Goal: Communication & Community: Share content

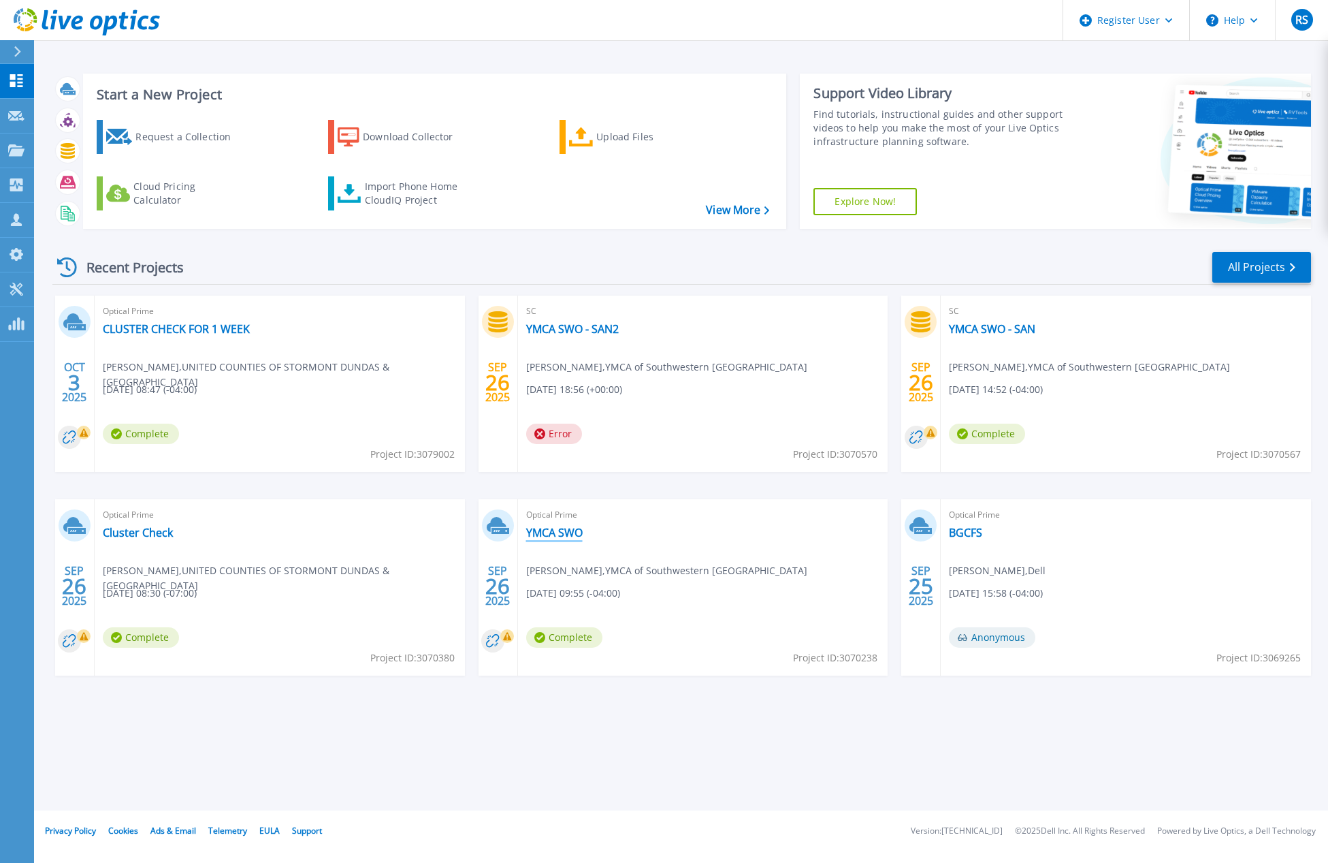
drag, startPoint x: 983, startPoint y: 334, endPoint x: 545, endPoint y: 533, distance: 481.7
click at [78, 20] on icon at bounding box center [87, 22] width 146 height 28
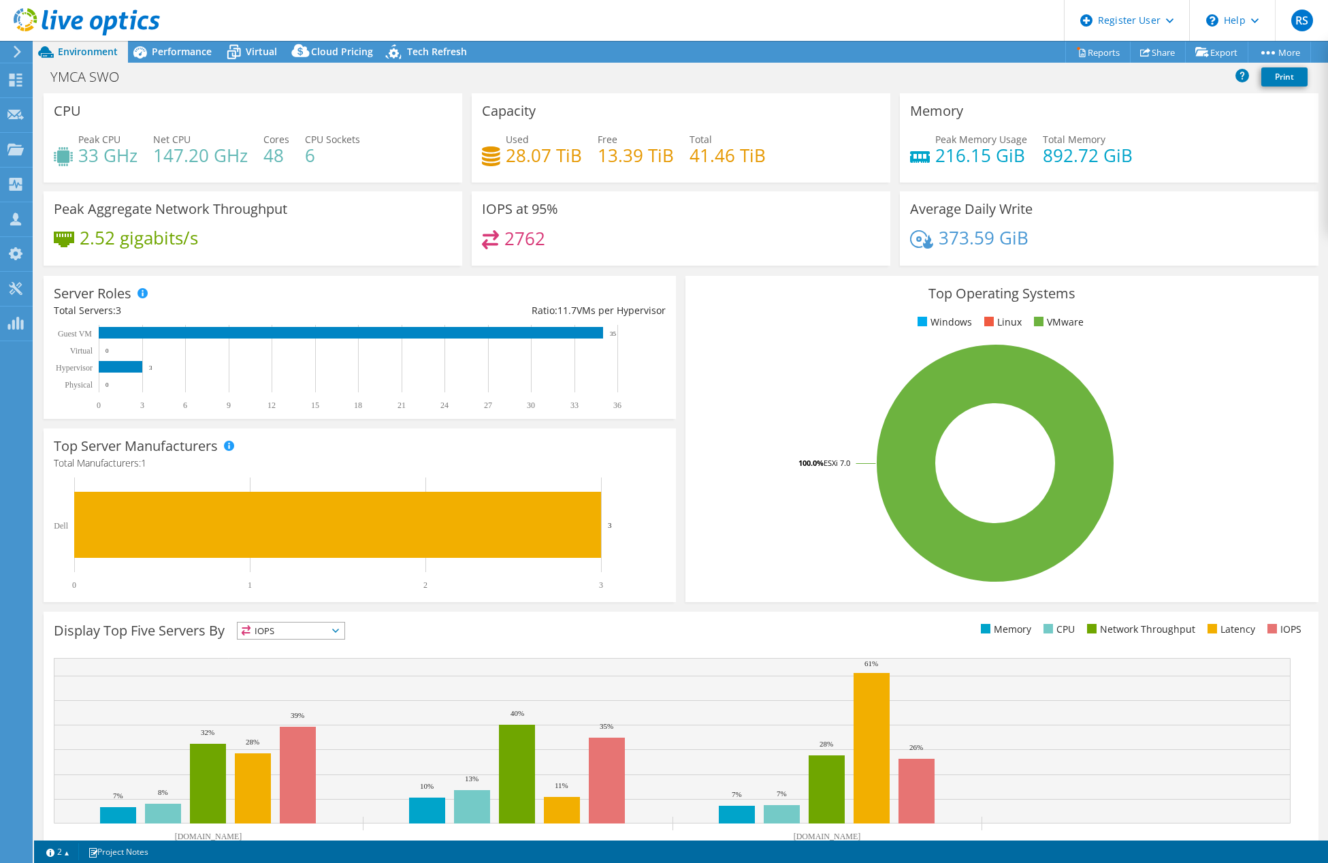
select select "USD"
click at [160, 54] on span "Performance" at bounding box center [182, 51] width 60 height 13
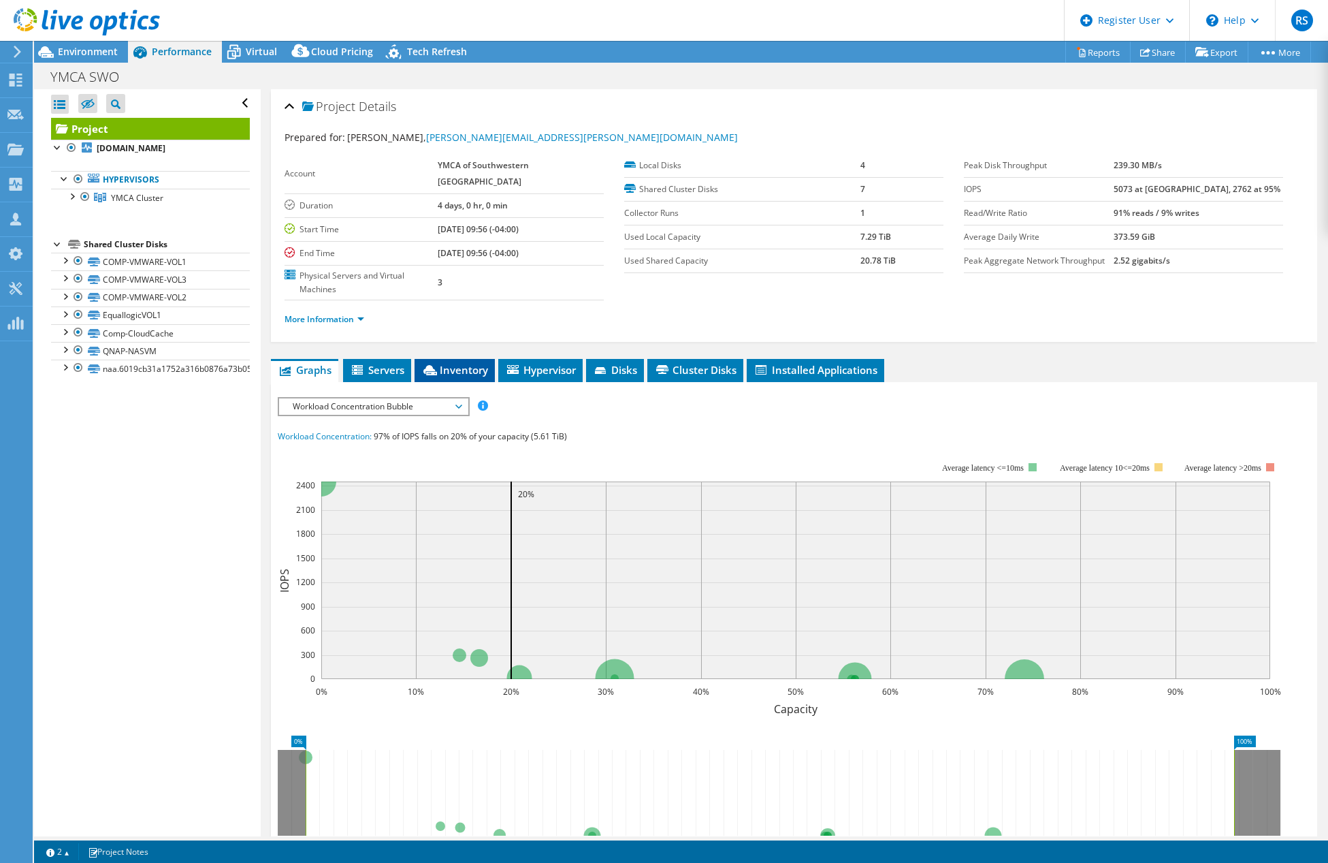
click at [461, 359] on li "Inventory" at bounding box center [455, 370] width 80 height 23
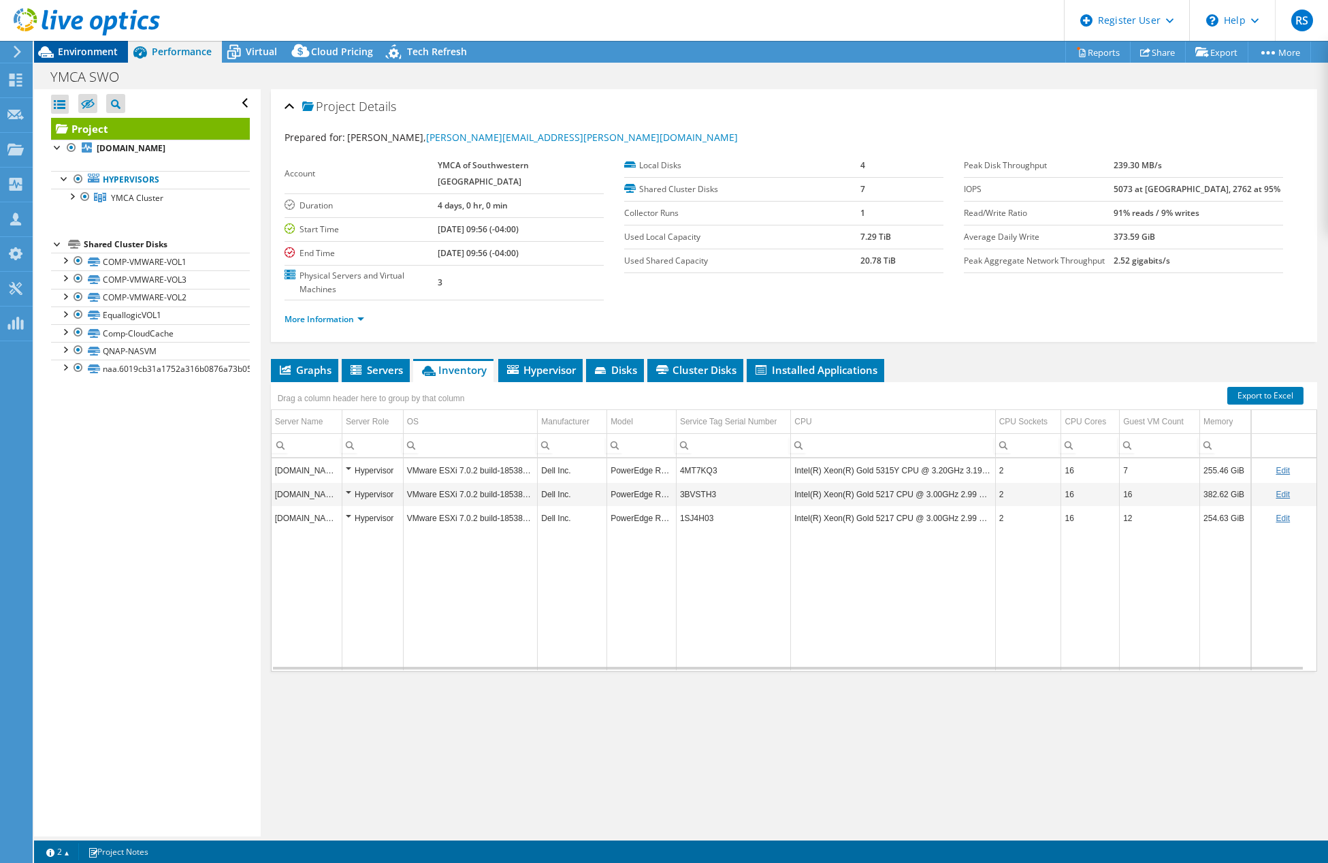
click at [94, 59] on div "Environment" at bounding box center [81, 52] width 94 height 22
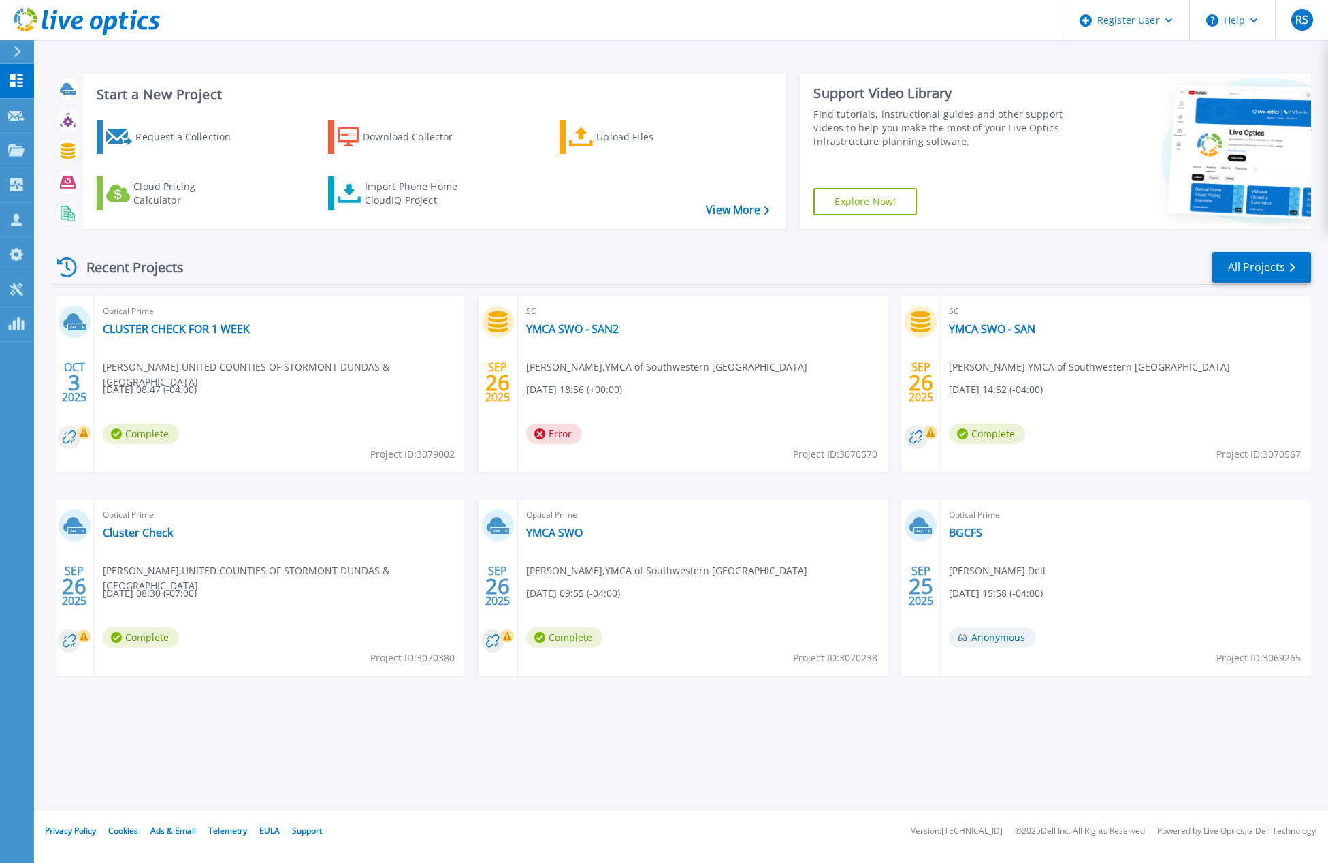
click at [13, 56] on div at bounding box center [23, 51] width 22 height 23
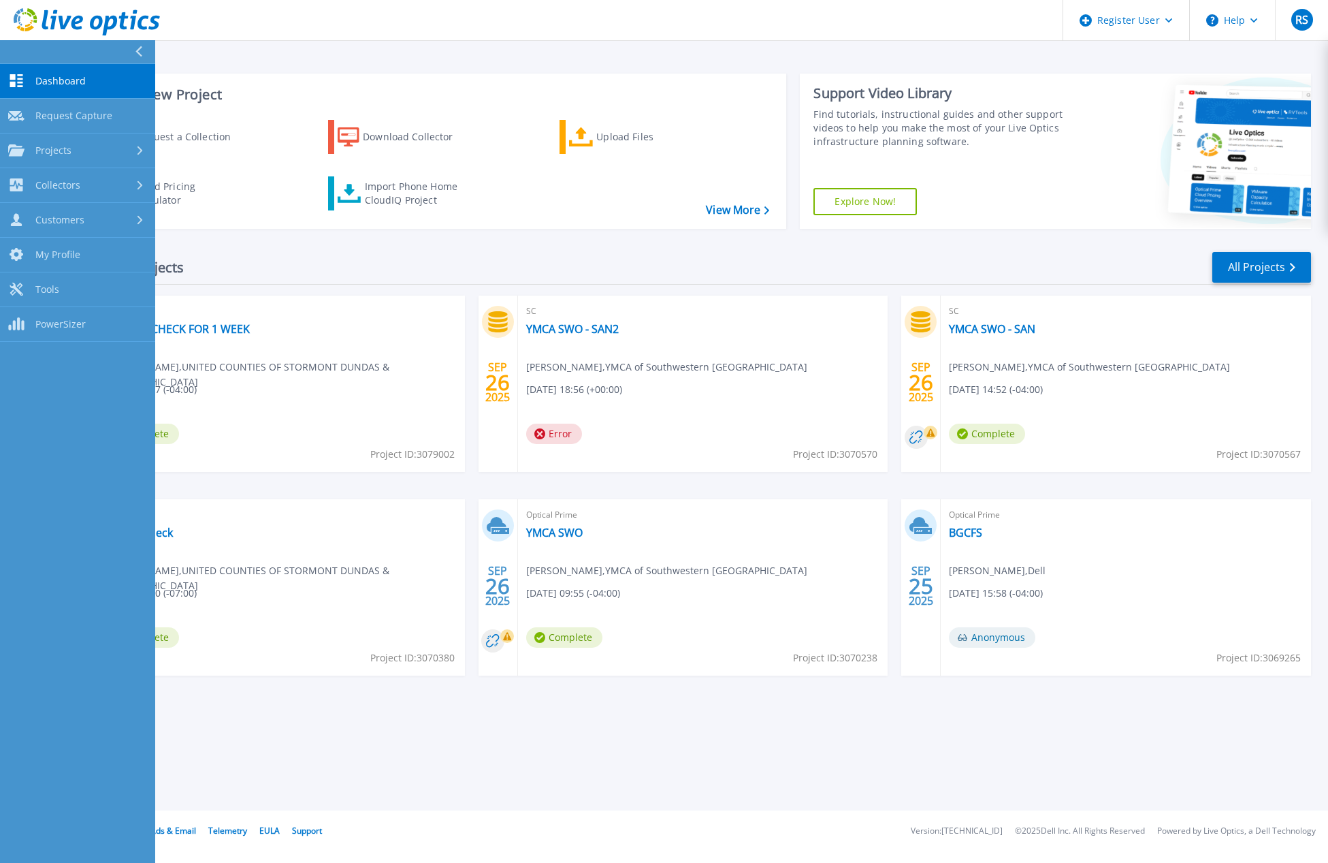
click at [39, 52] on button at bounding box center [77, 52] width 155 height 24
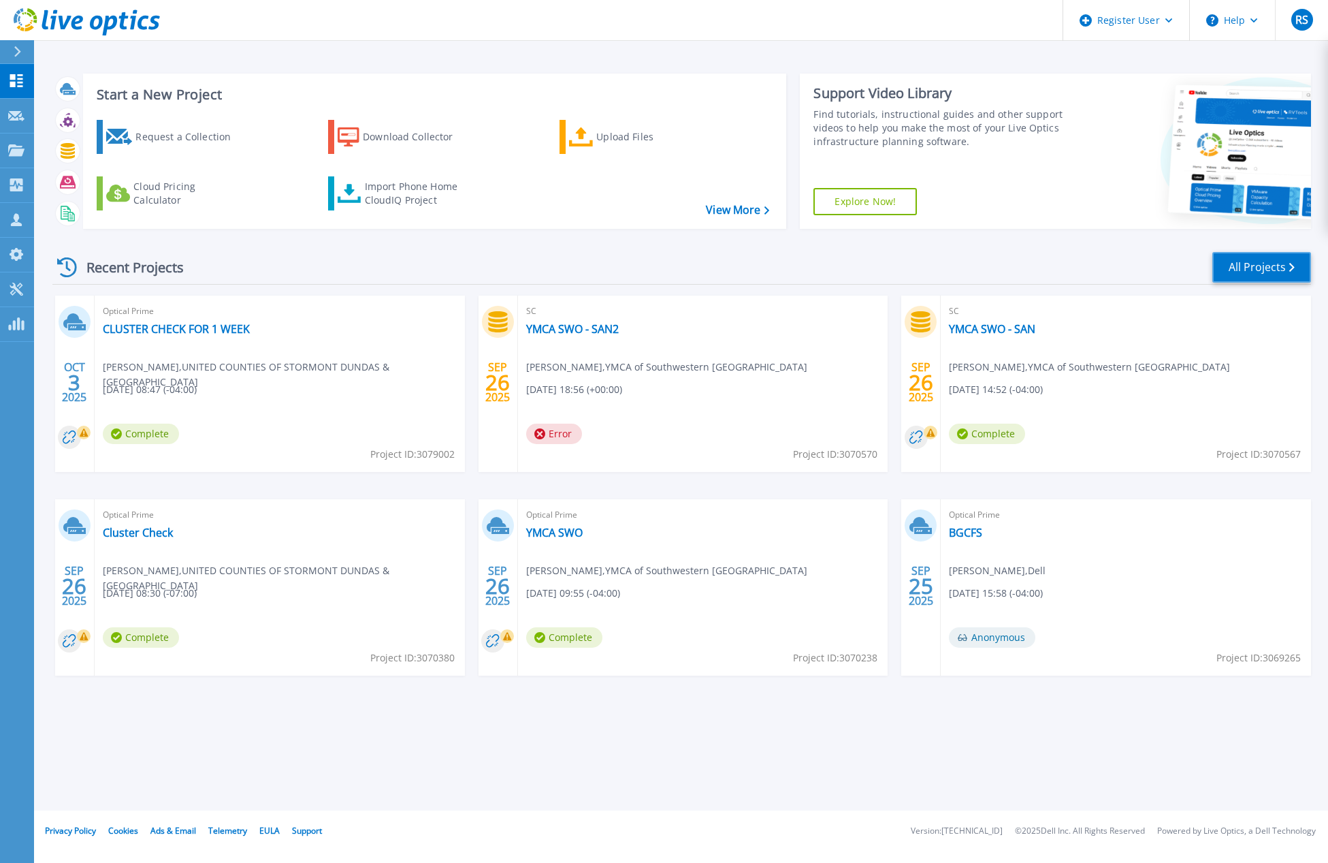
click at [1298, 268] on link "All Projects" at bounding box center [1261, 267] width 99 height 31
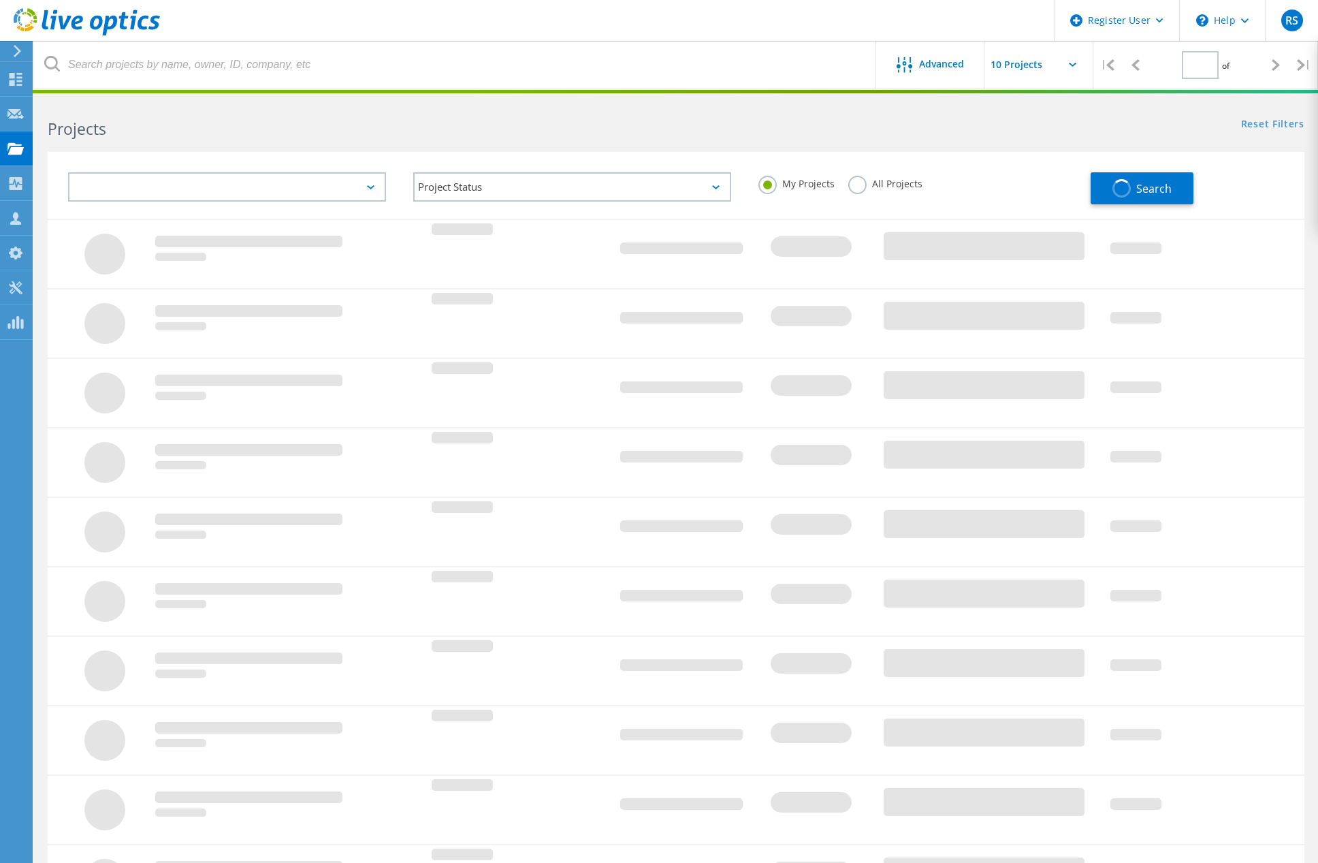
type input "1"
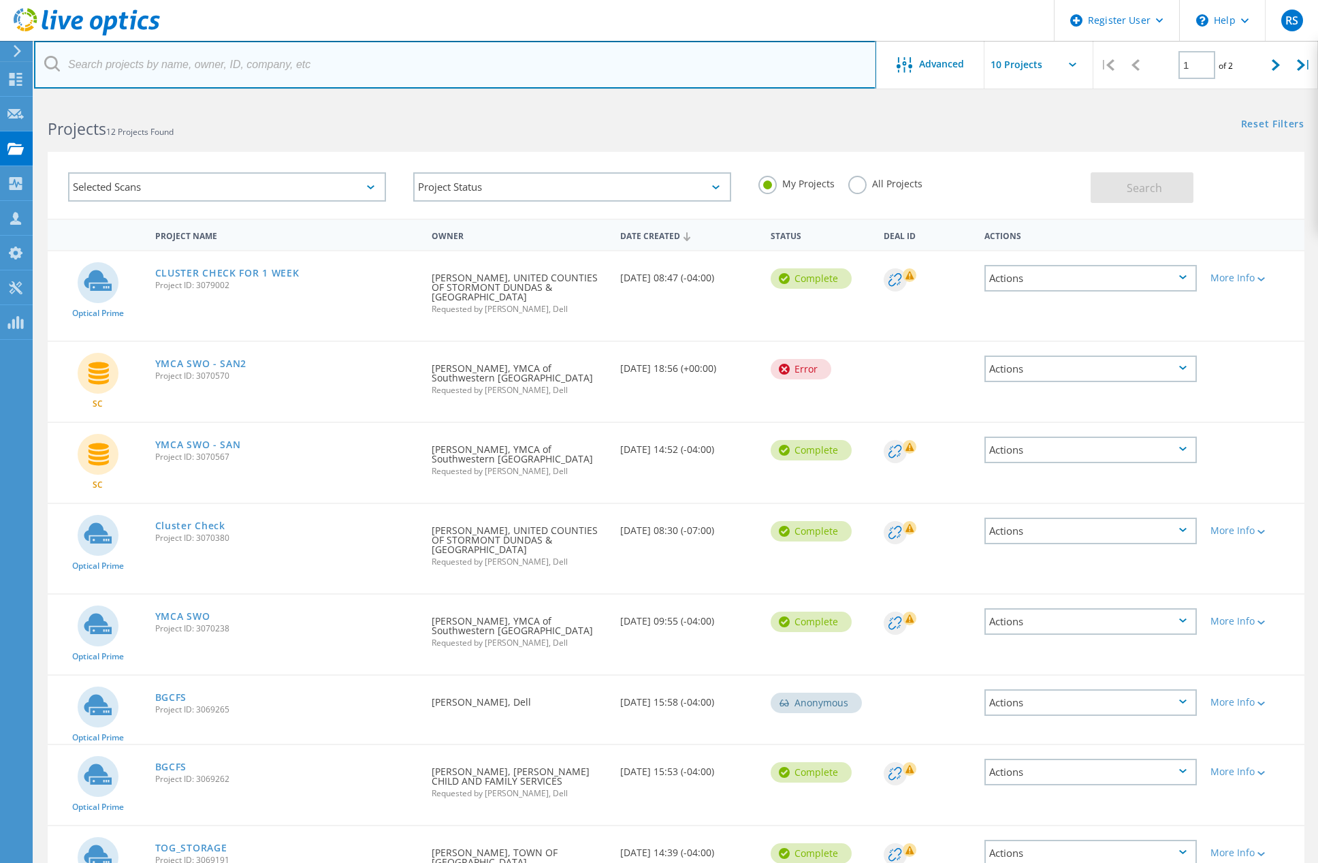
click at [291, 57] on input "text" at bounding box center [455, 65] width 842 height 48
type input "2954895"
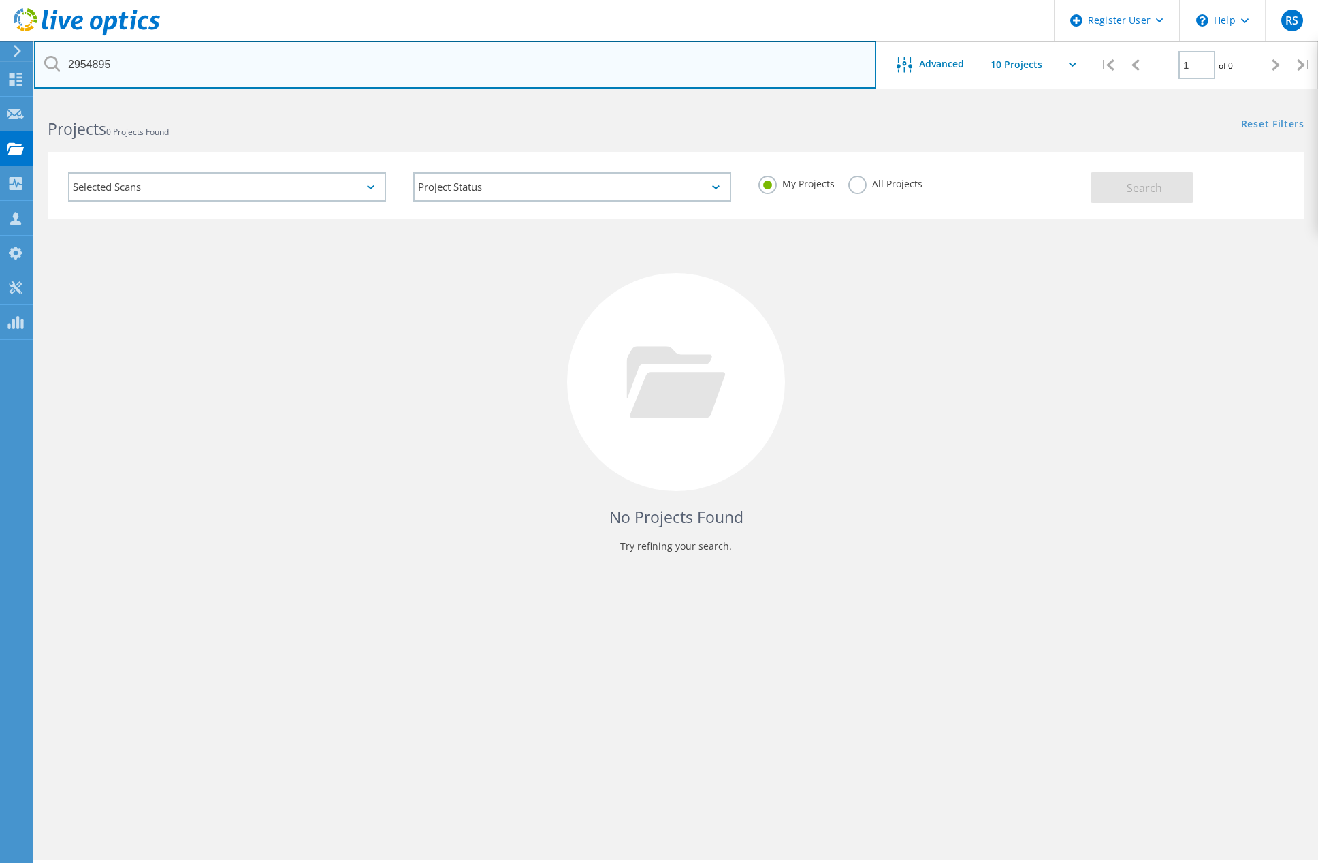
click at [291, 57] on input "2954895" at bounding box center [455, 65] width 842 height 48
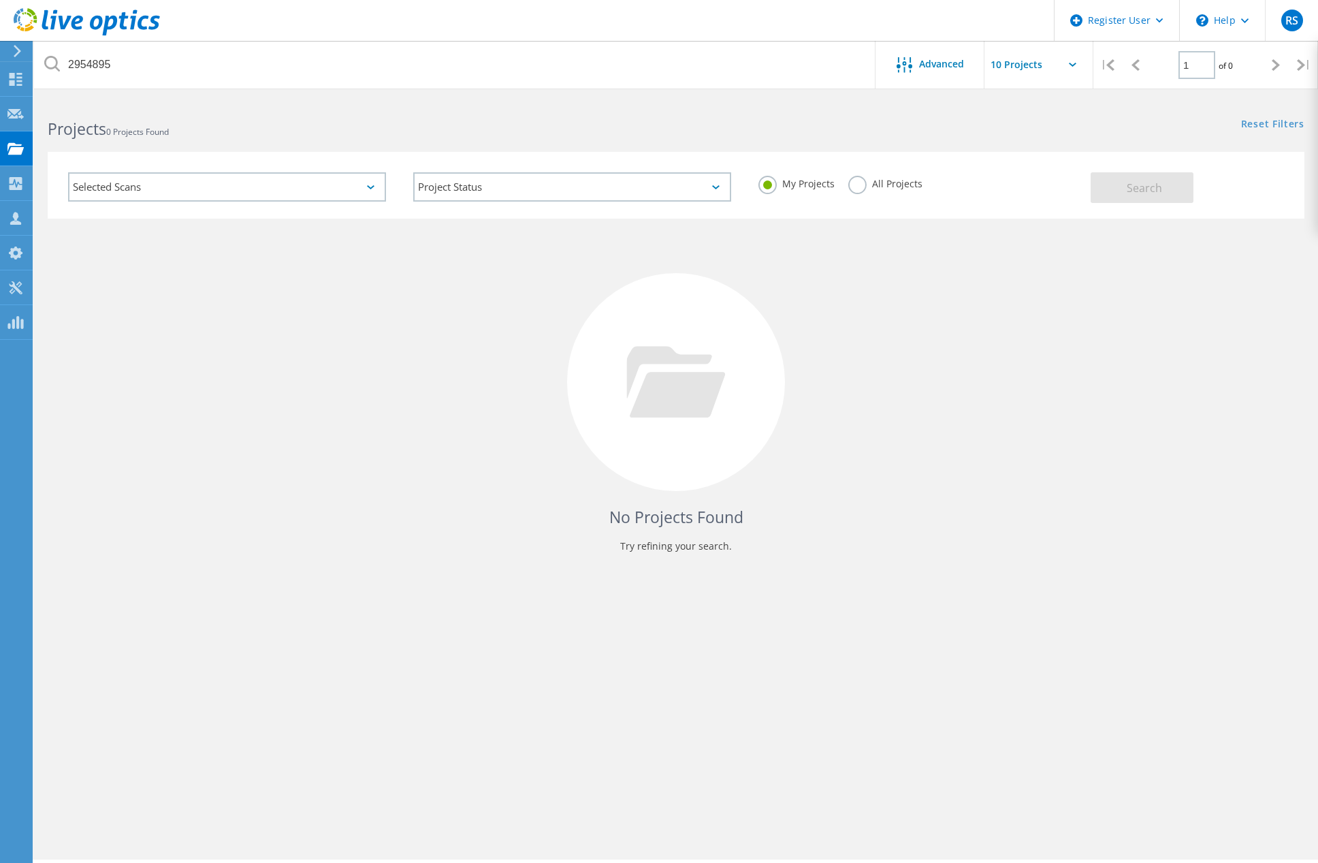
click at [921, 156] on div "Selected Scans Project Status In Progress Complete Published Anonymous Archived…" at bounding box center [676, 185] width 1257 height 67
click at [861, 184] on label "All Projects" at bounding box center [885, 182] width 74 height 13
click at [0, 0] on input "All Projects" at bounding box center [0, 0] width 0 height 0
click at [1159, 184] on span "Search" at bounding box center [1144, 187] width 35 height 15
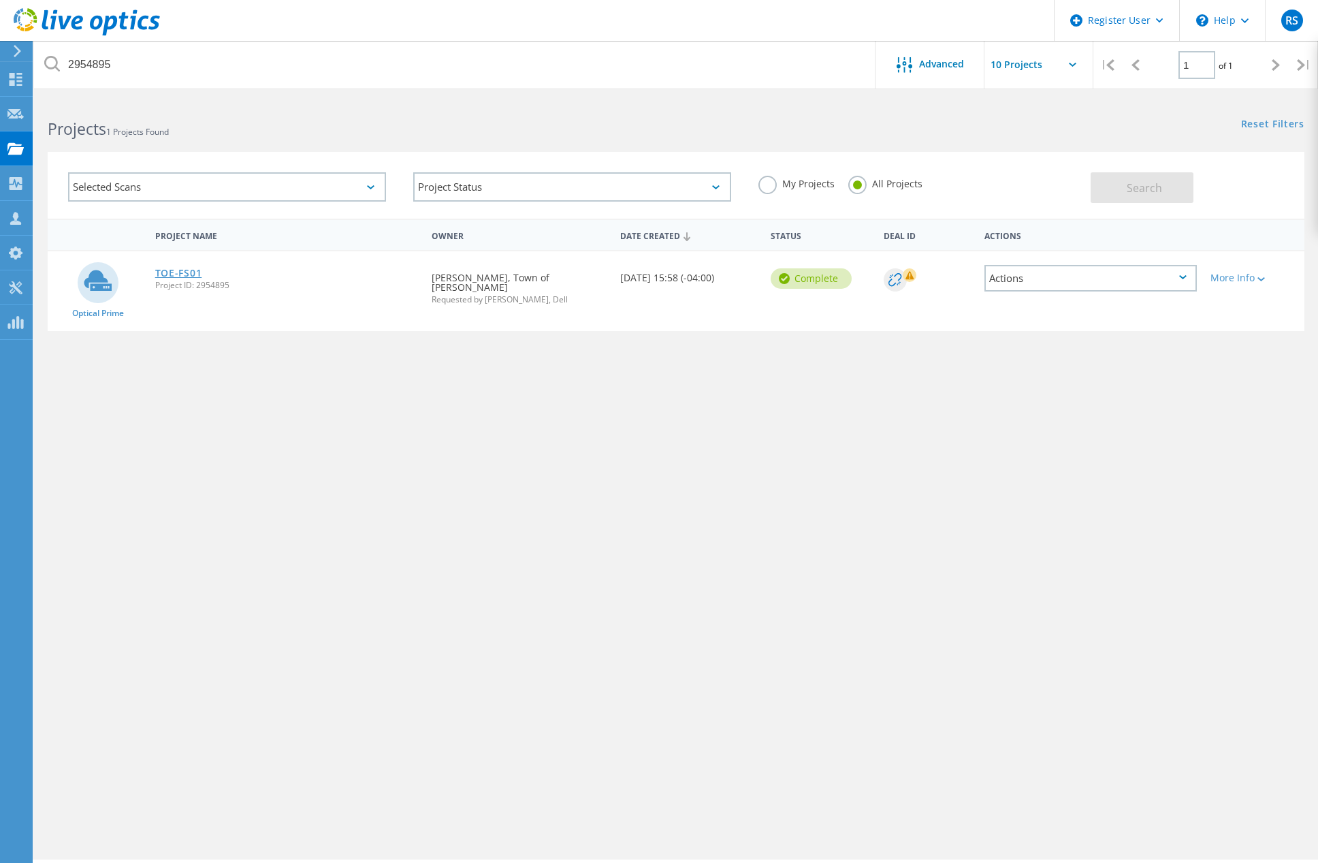
click at [183, 276] on link "TOE-FS01" at bounding box center [178, 273] width 47 height 10
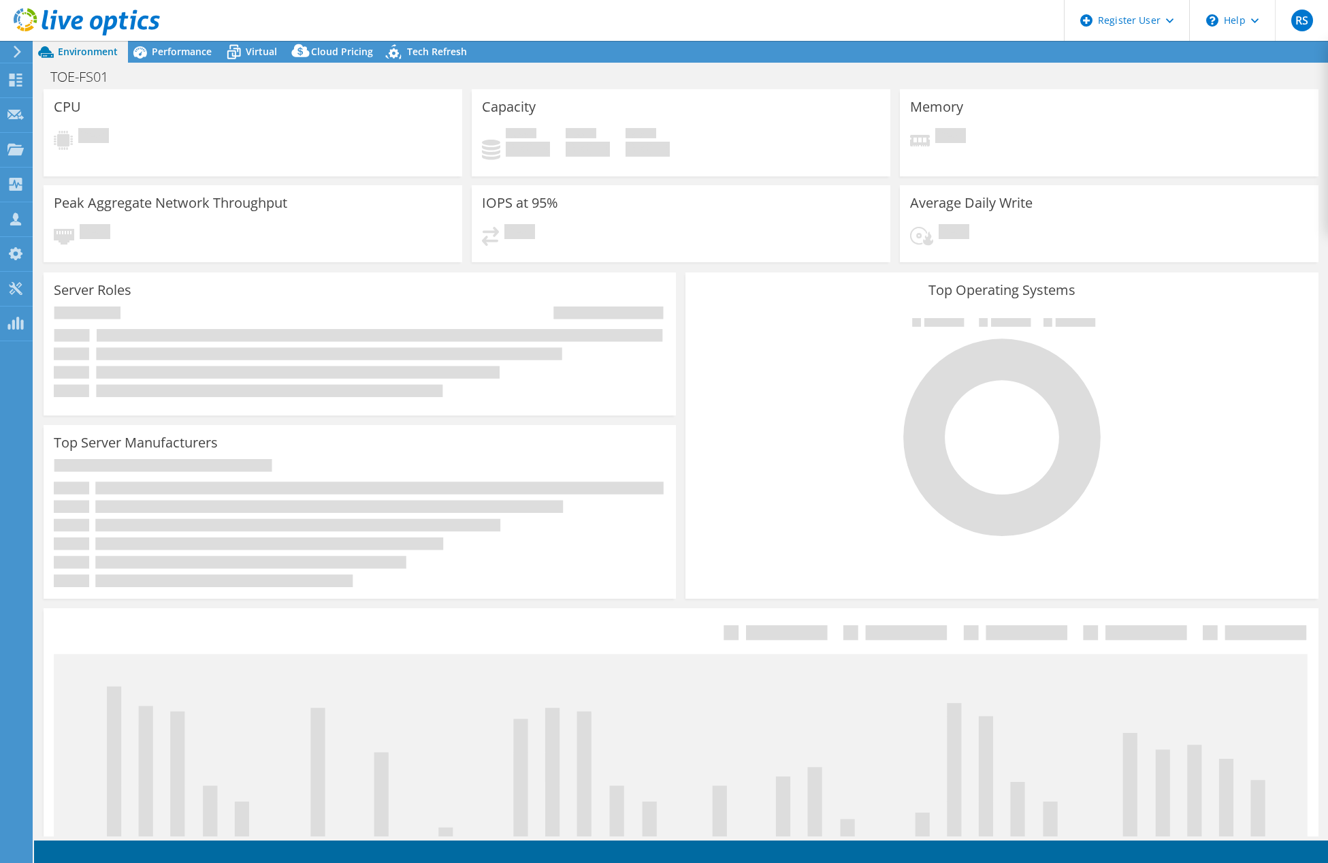
select select "Canada"
select select "CAD"
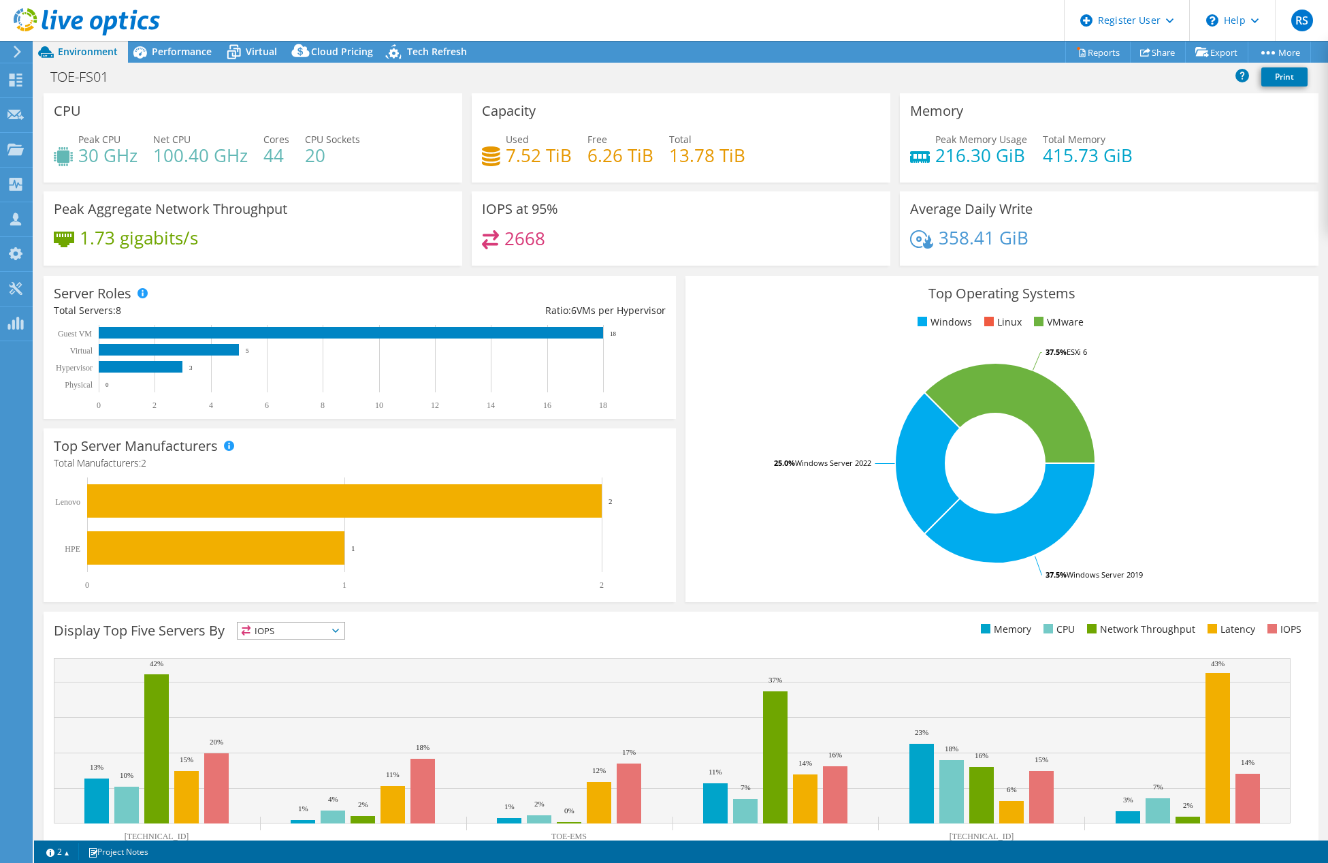
click at [565, 114] on div "Capacity Used 7.52 TiB Free 6.26 TiB Total 13.78 TiB" at bounding box center [681, 137] width 419 height 89
click at [170, 45] on span "Performance" at bounding box center [182, 51] width 60 height 13
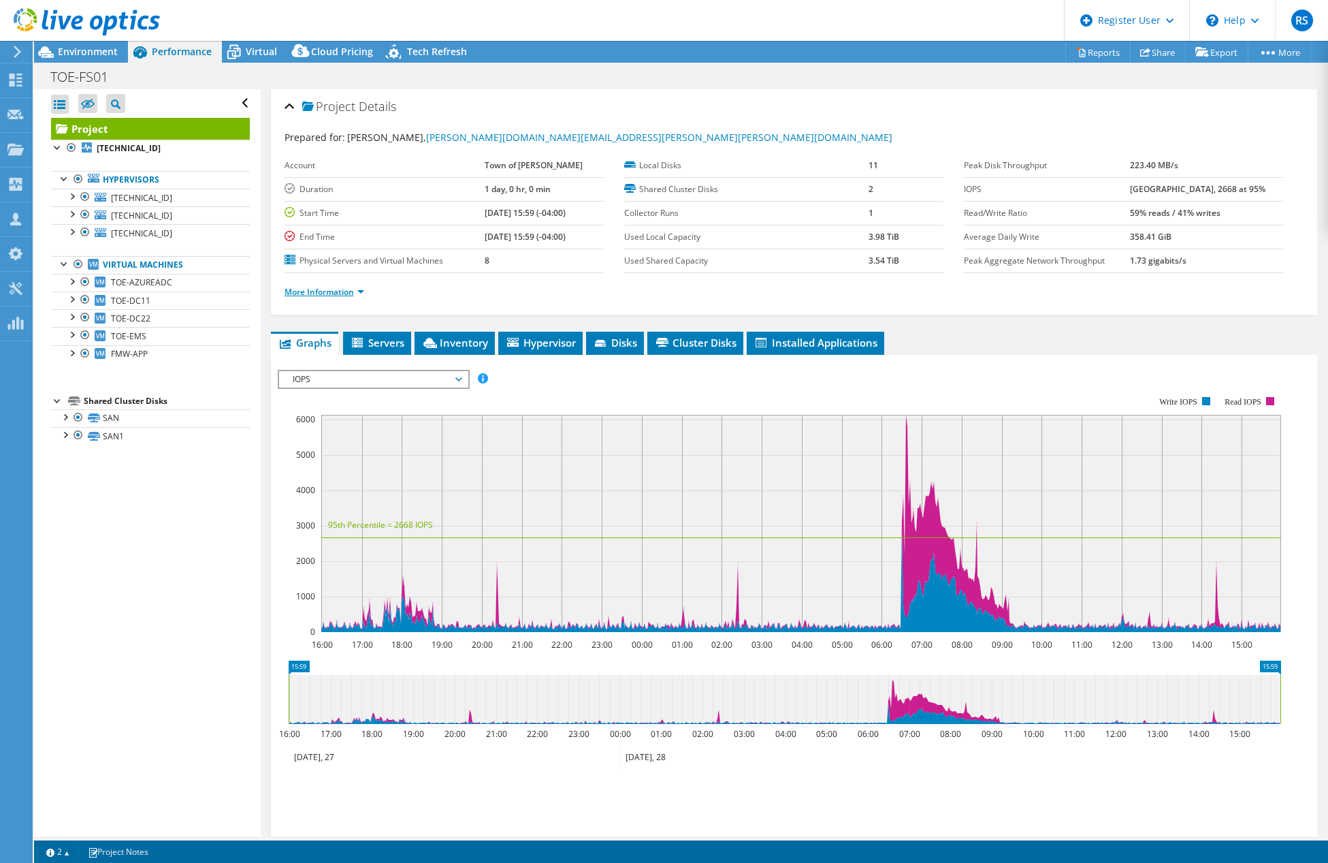
click at [347, 291] on link "More Information" at bounding box center [325, 292] width 80 height 12
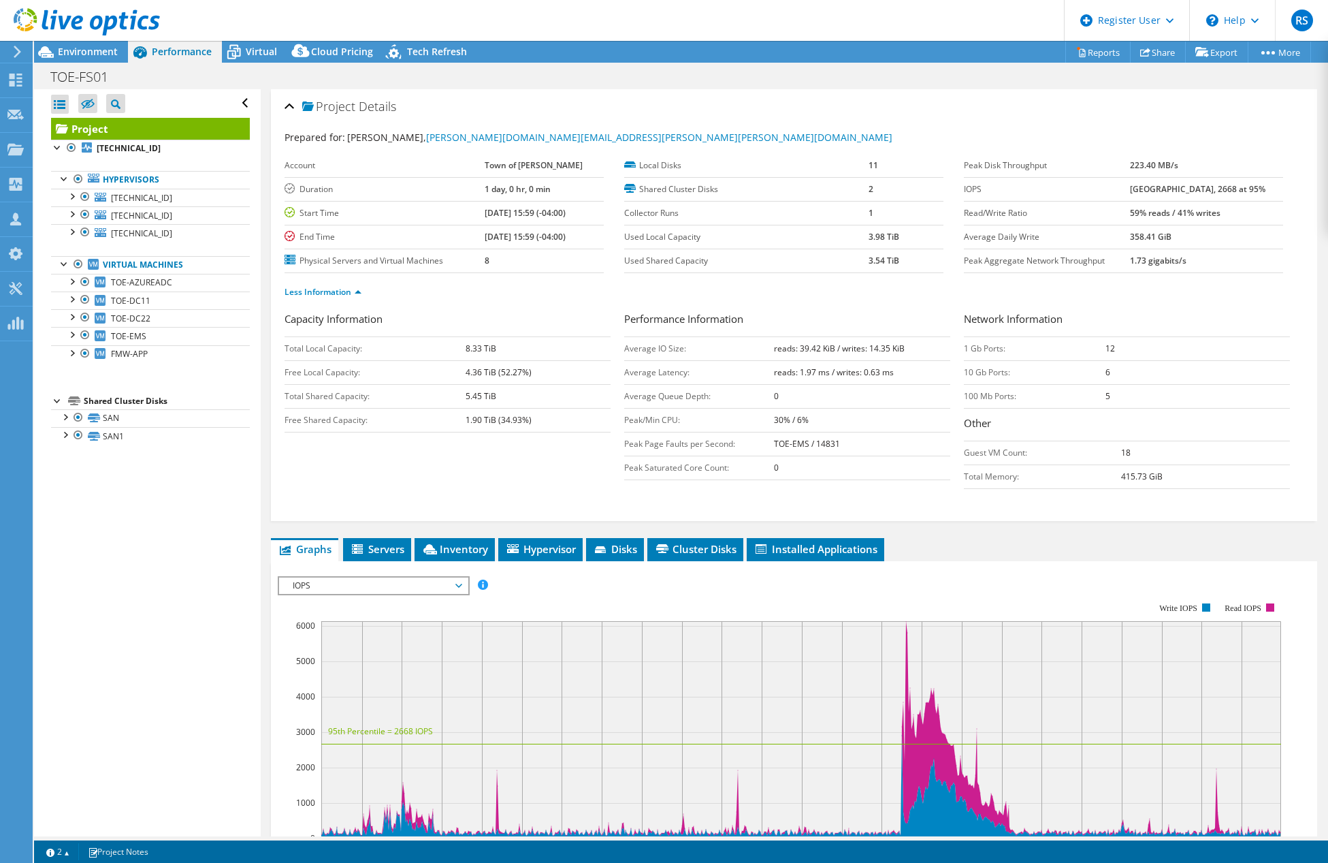
drag, startPoint x: 503, startPoint y: 212, endPoint x: 472, endPoint y: 216, distance: 31.0
click at [468, 212] on tr "Start Time 06/27/2025, 15:59 (-04:00)" at bounding box center [444, 213] width 319 height 24
drag, startPoint x: 504, startPoint y: 237, endPoint x: 397, endPoint y: 245, distance: 107.9
click at [458, 236] on tr "End Time 06/28/2025, 15:59 (-04:00)" at bounding box center [444, 237] width 319 height 24
click at [315, 52] on span "Cloud Pricing" at bounding box center [342, 51] width 62 height 13
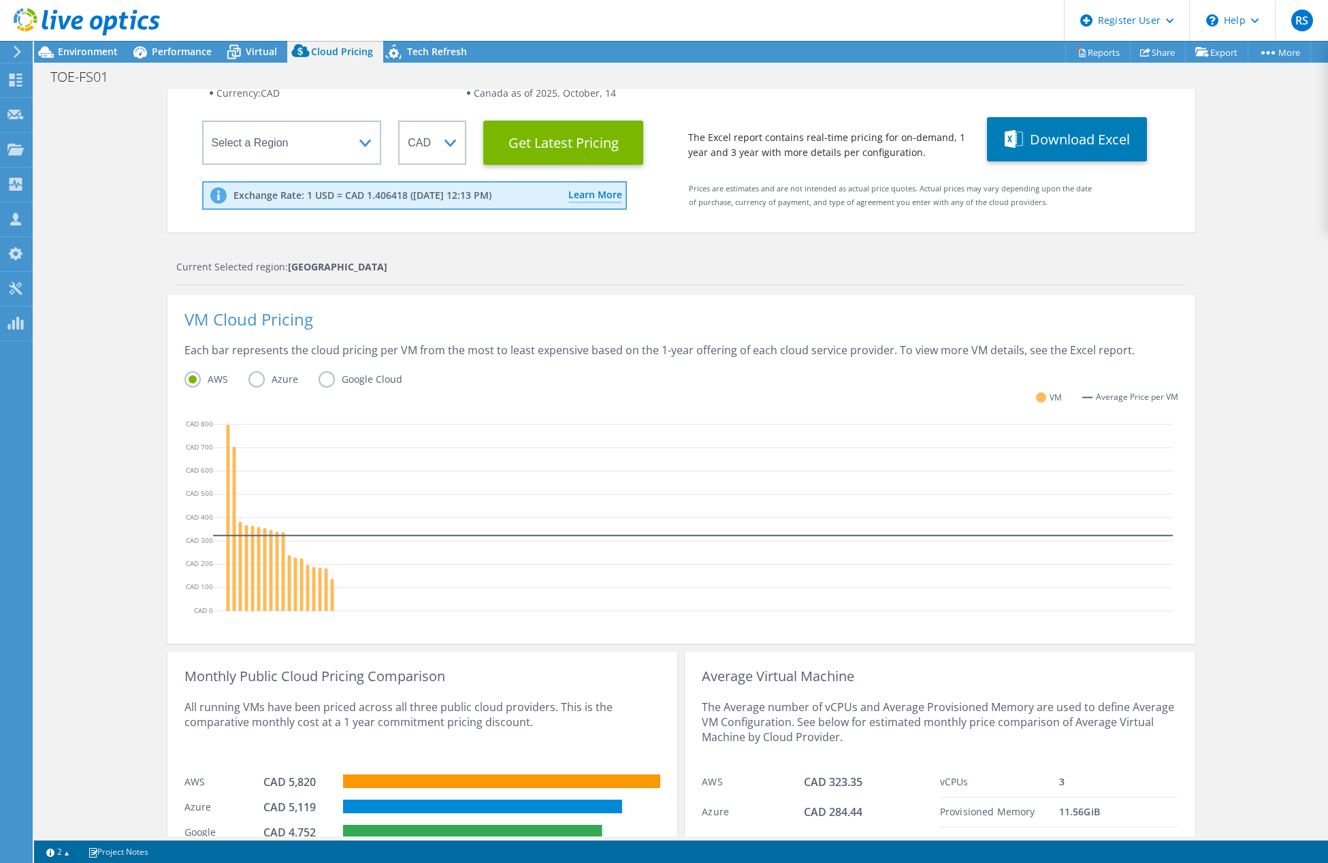
scroll to position [180, 0]
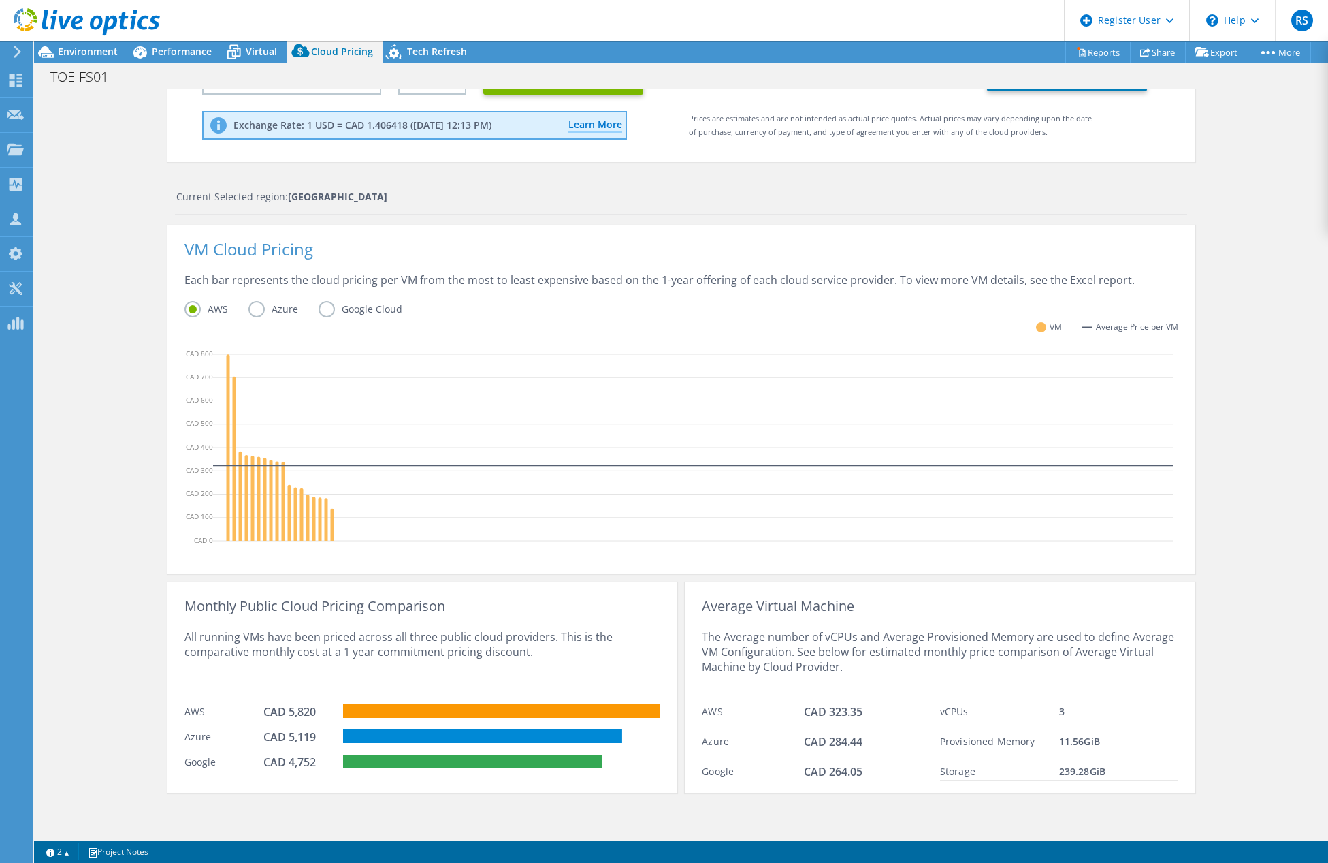
click at [251, 304] on label "Azure" at bounding box center [283, 309] width 70 height 16
click at [0, 0] on input "Azure" at bounding box center [0, 0] width 0 height 0
click at [187, 310] on label "AWS" at bounding box center [216, 309] width 64 height 16
click at [0, 0] on input "AWS" at bounding box center [0, 0] width 0 height 0
click at [254, 312] on label "Azure" at bounding box center [283, 309] width 70 height 16
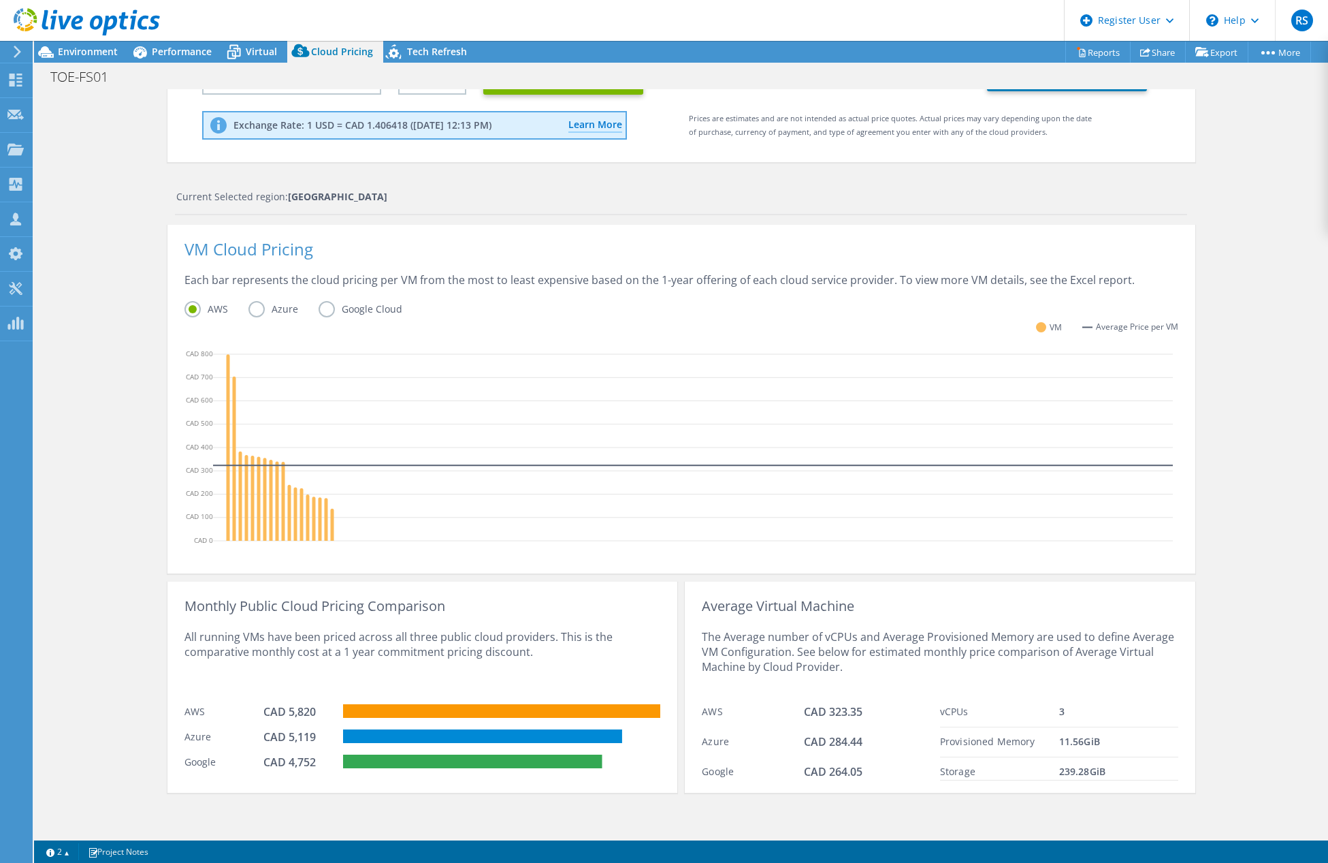
click at [0, 0] on input "Azure" at bounding box center [0, 0] width 0 height 0
click at [197, 304] on label "AWS" at bounding box center [216, 309] width 64 height 16
click at [0, 0] on input "AWS" at bounding box center [0, 0] width 0 height 0
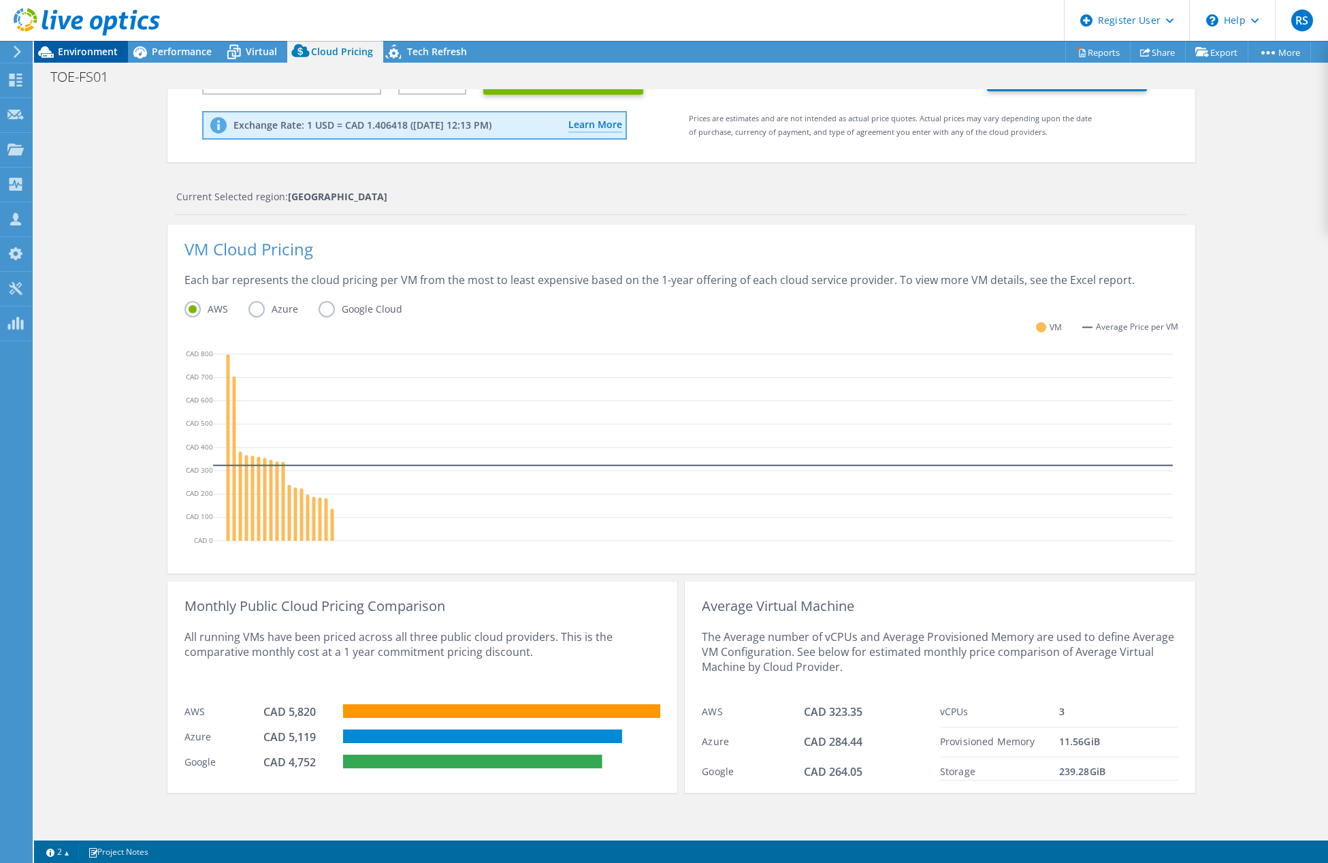
click at [100, 53] on span "Environment" at bounding box center [88, 51] width 60 height 13
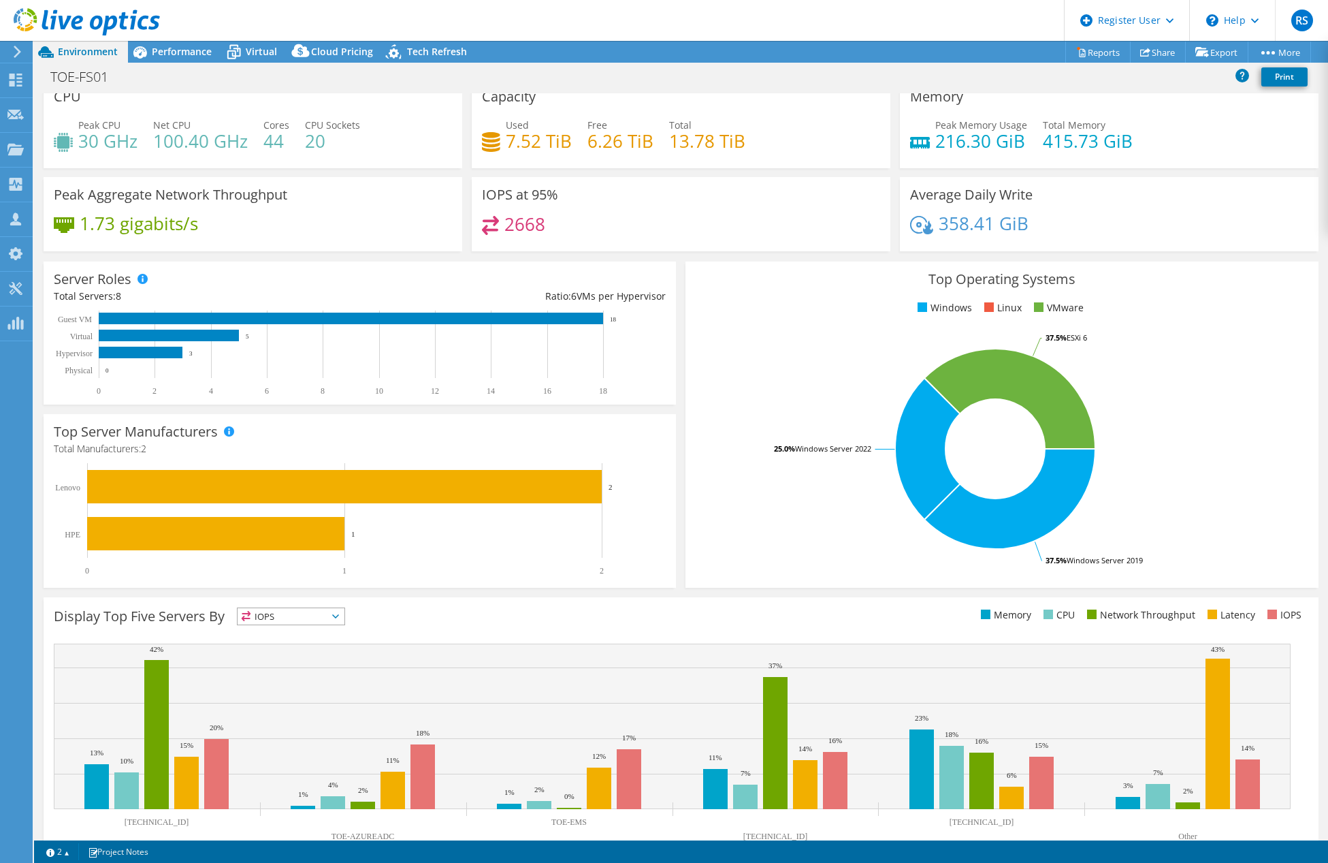
scroll to position [0, 0]
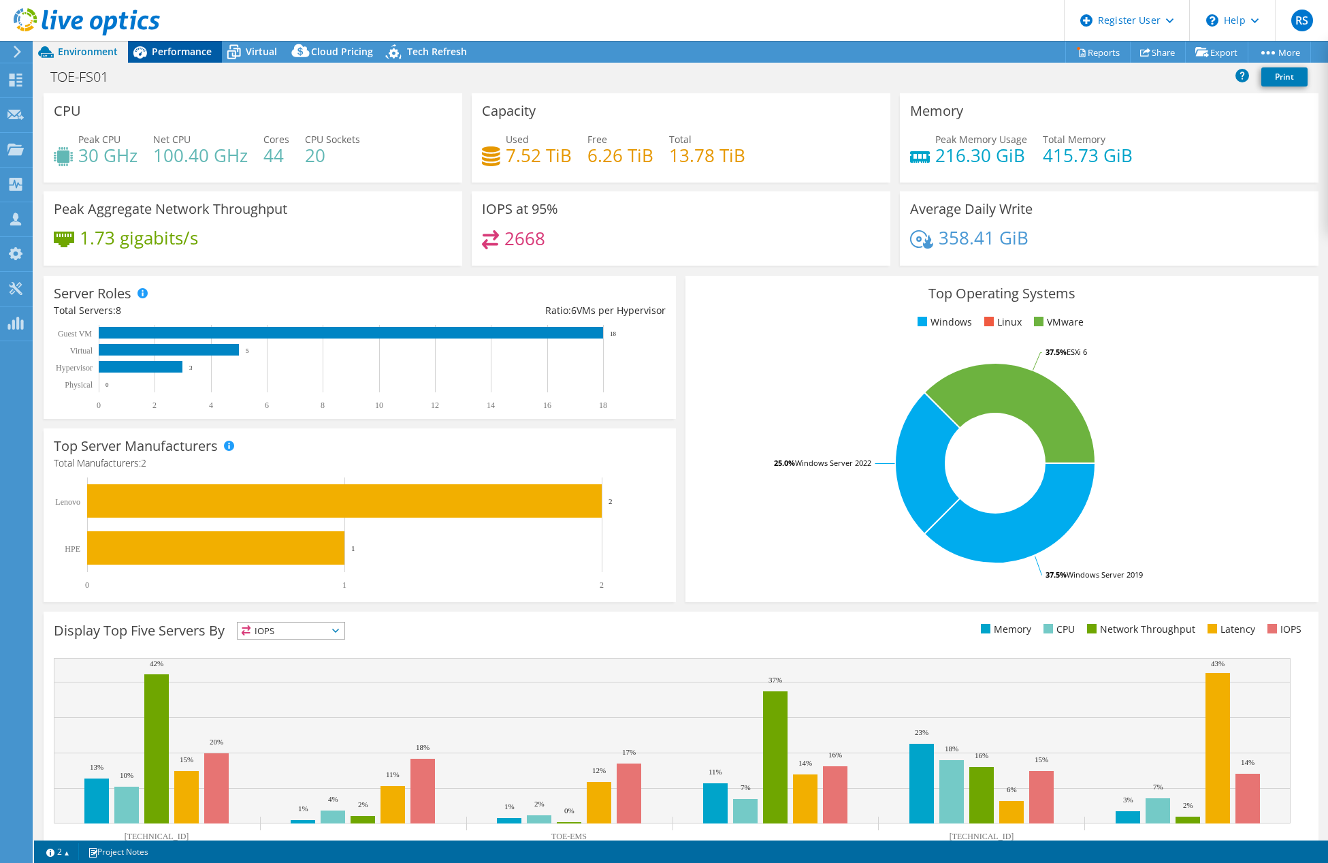
click at [194, 50] on span "Performance" at bounding box center [182, 51] width 60 height 13
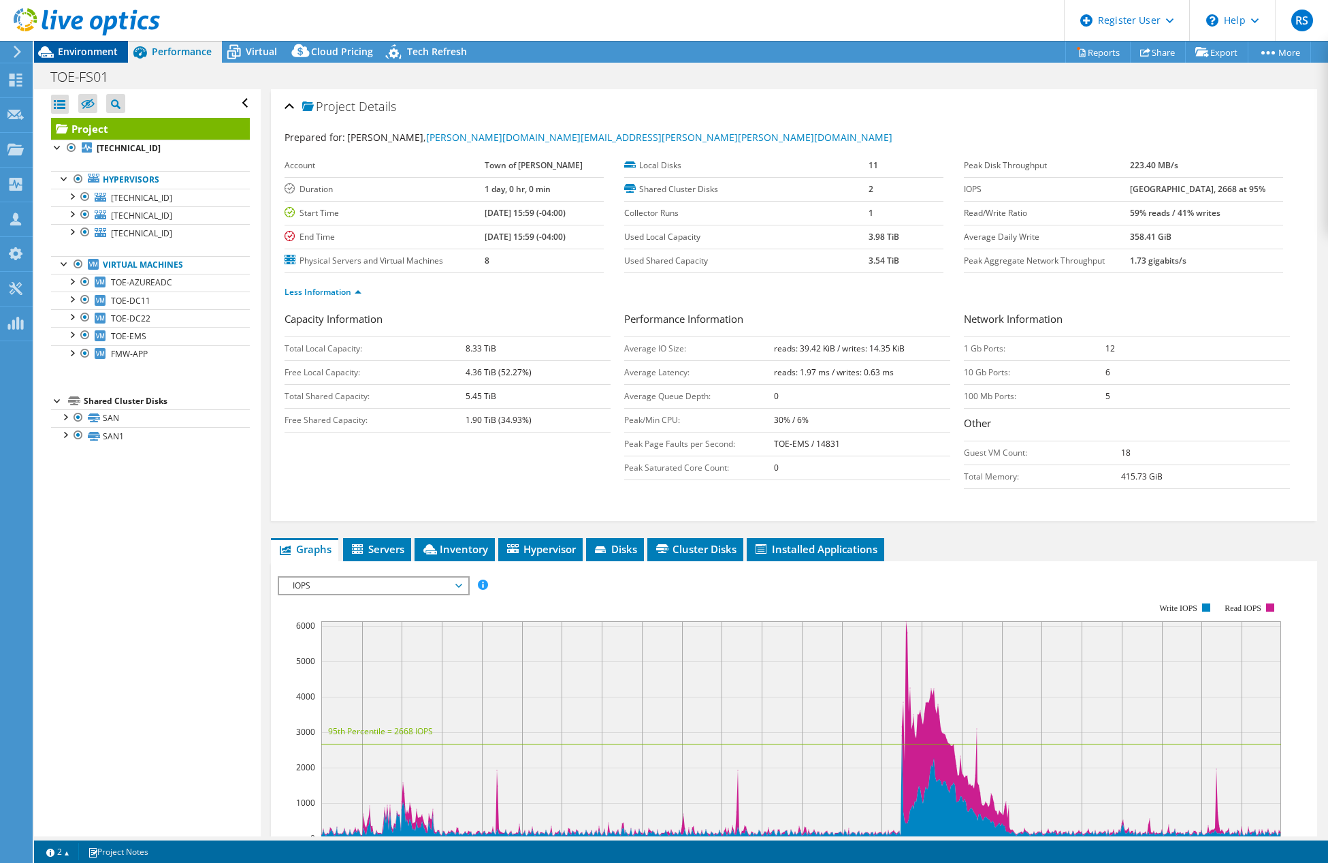
click at [84, 49] on span "Environment" at bounding box center [88, 51] width 60 height 13
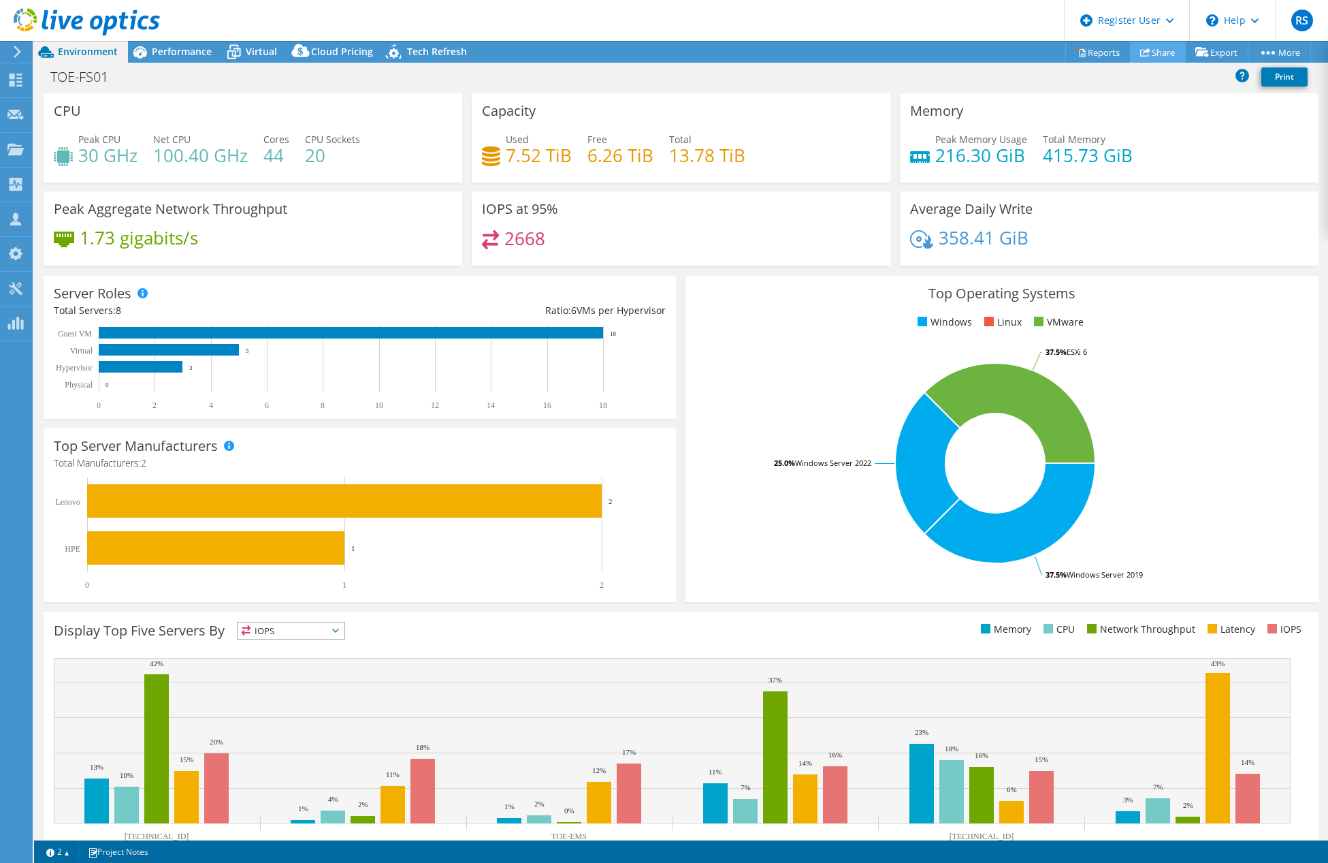
click at [1159, 54] on link "Share" at bounding box center [1158, 52] width 56 height 21
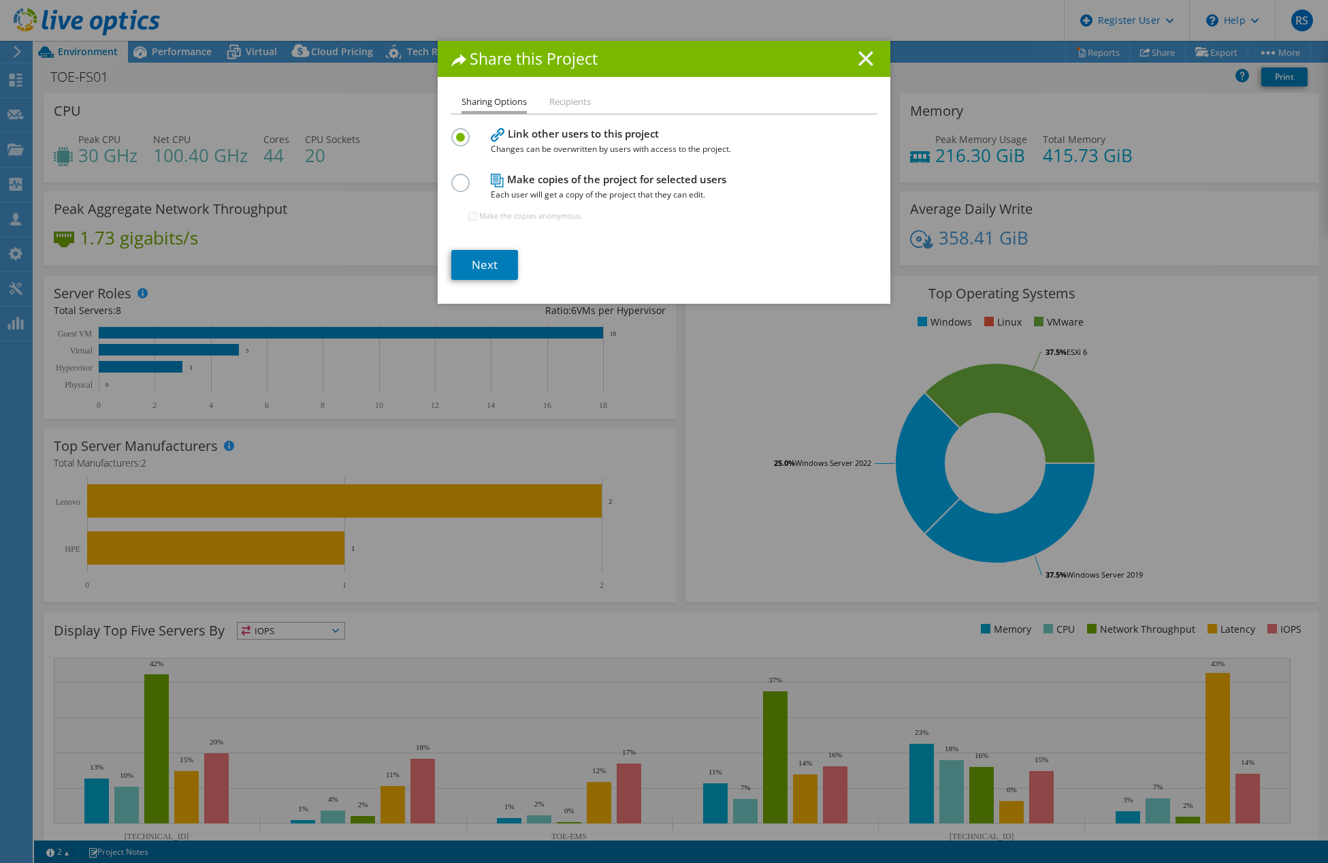
click at [865, 56] on line at bounding box center [866, 59] width 14 height 14
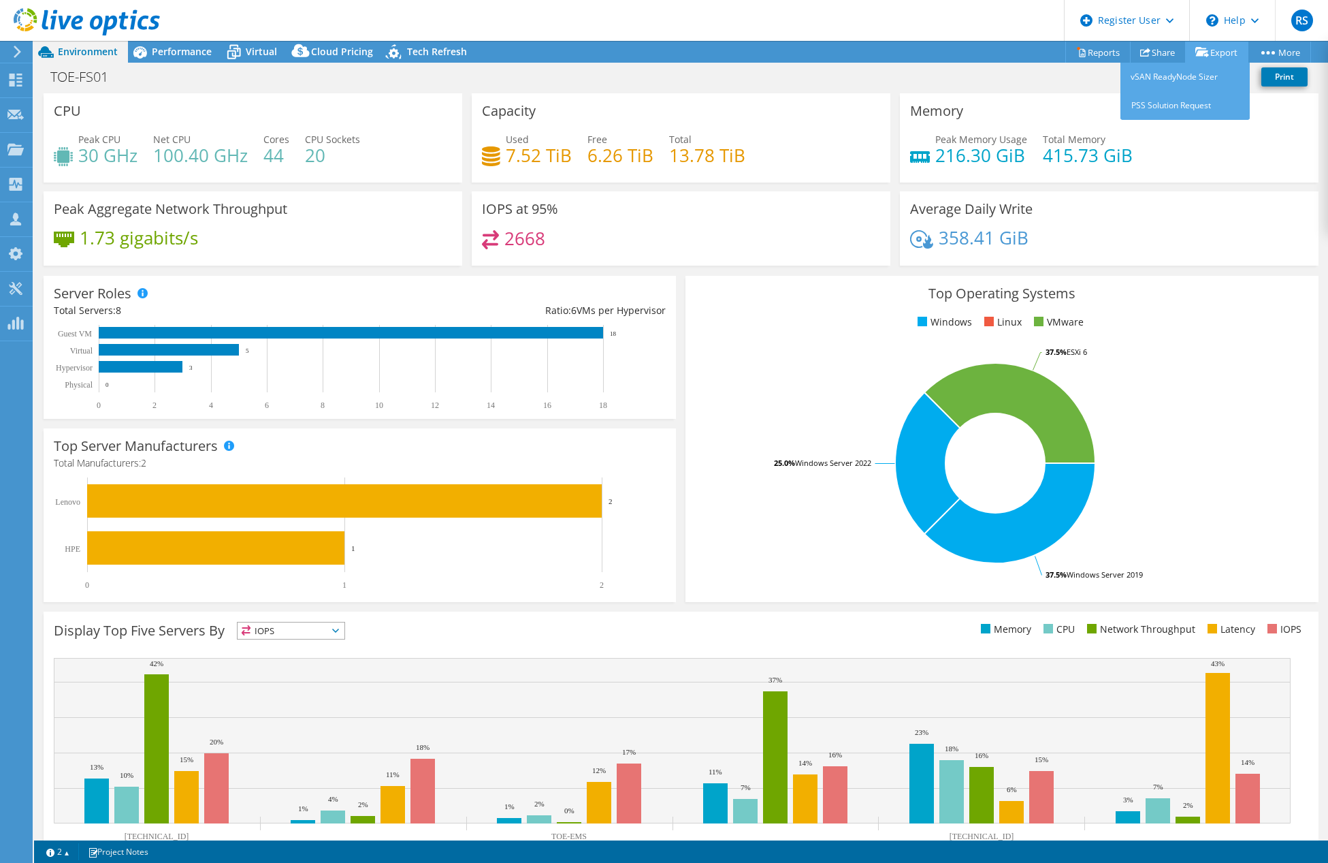
click at [1208, 57] on link "Export" at bounding box center [1216, 52] width 63 height 21
click at [1182, 106] on link "PSS Solution Request" at bounding box center [1185, 105] width 129 height 29
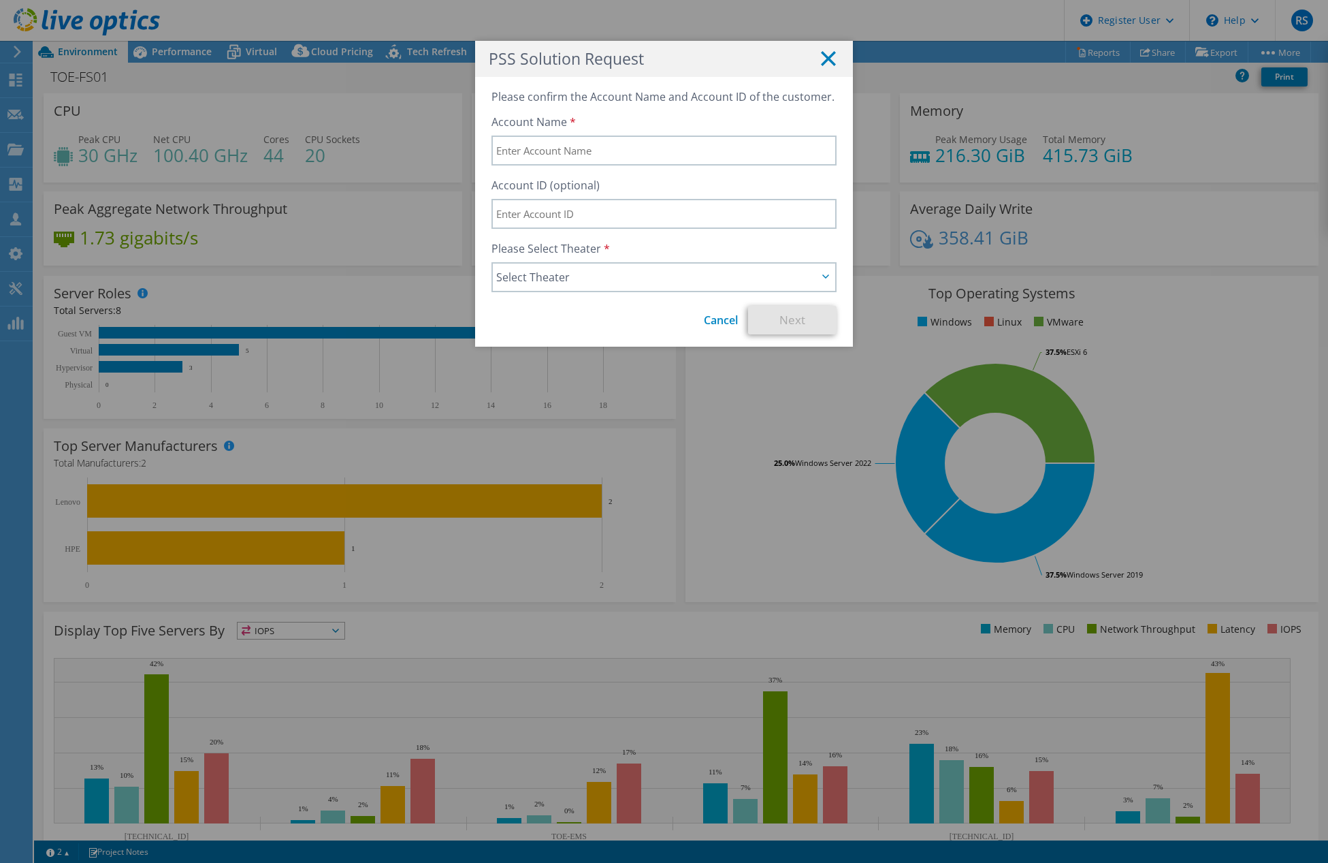
click at [825, 59] on line at bounding box center [829, 59] width 14 height 14
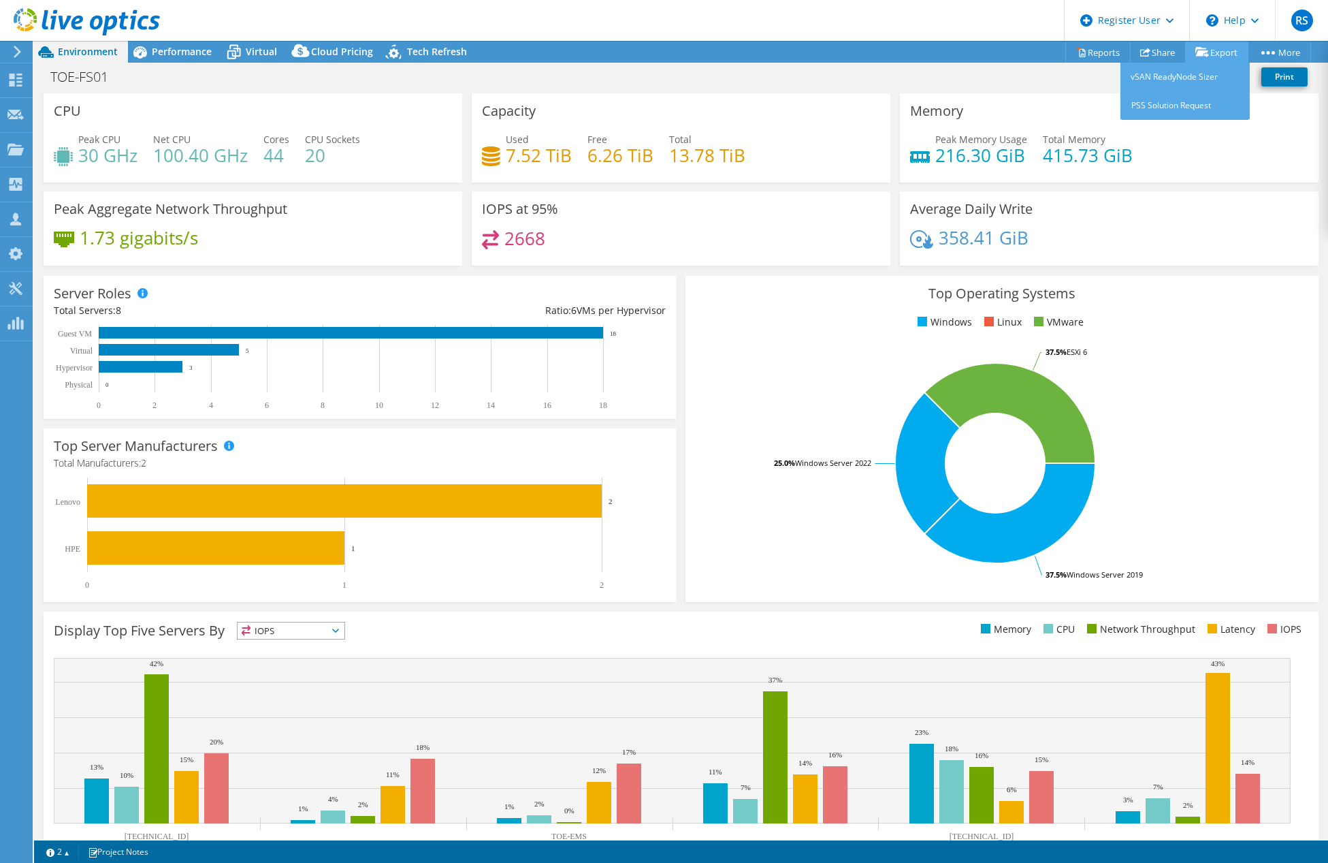
click at [1197, 46] on link "Export" at bounding box center [1216, 52] width 63 height 21
click at [1181, 78] on link "vSAN ReadyNode Sizer" at bounding box center [1185, 77] width 129 height 29
click at [1098, 51] on link "Reports" at bounding box center [1097, 52] width 65 height 21
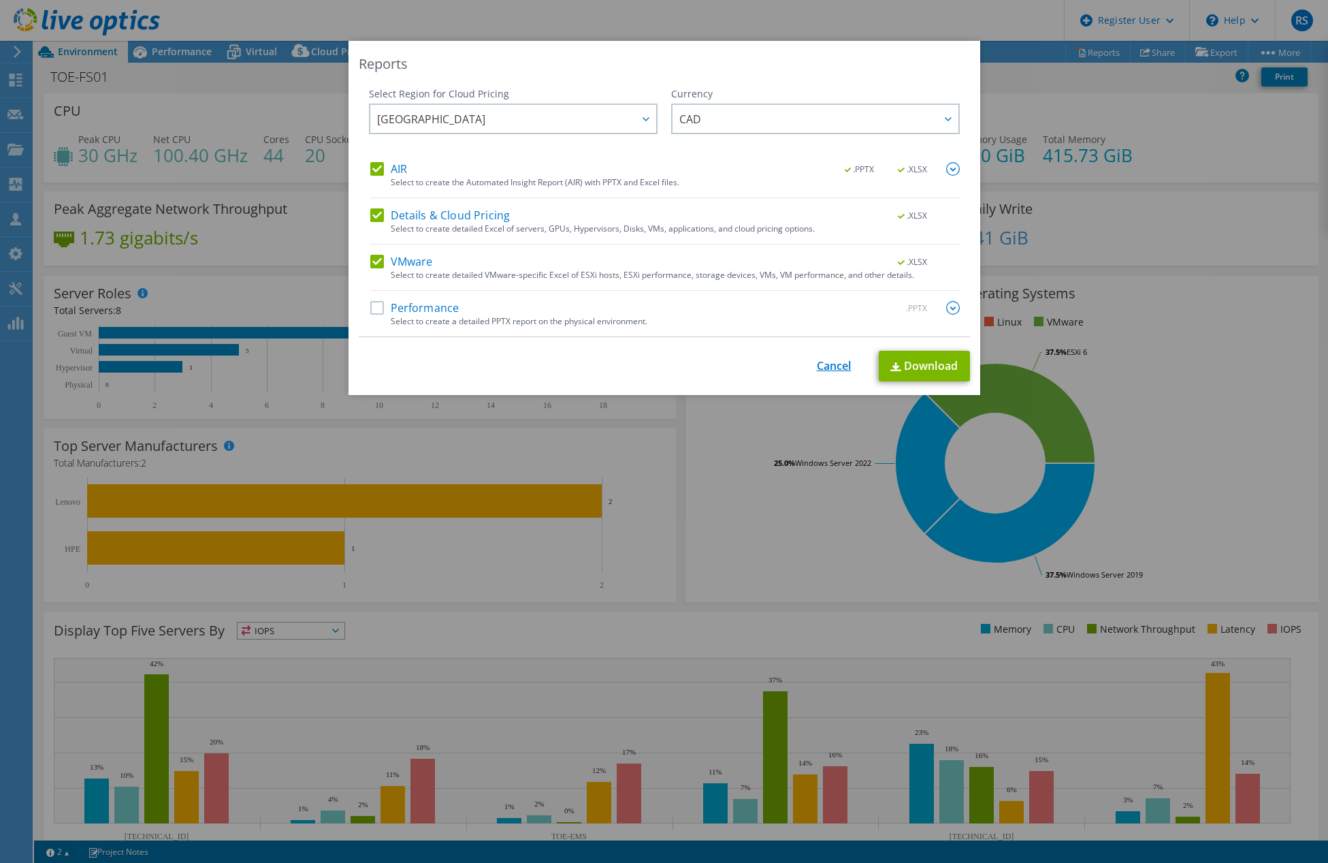
click at [828, 366] on link "Cancel" at bounding box center [834, 365] width 35 height 13
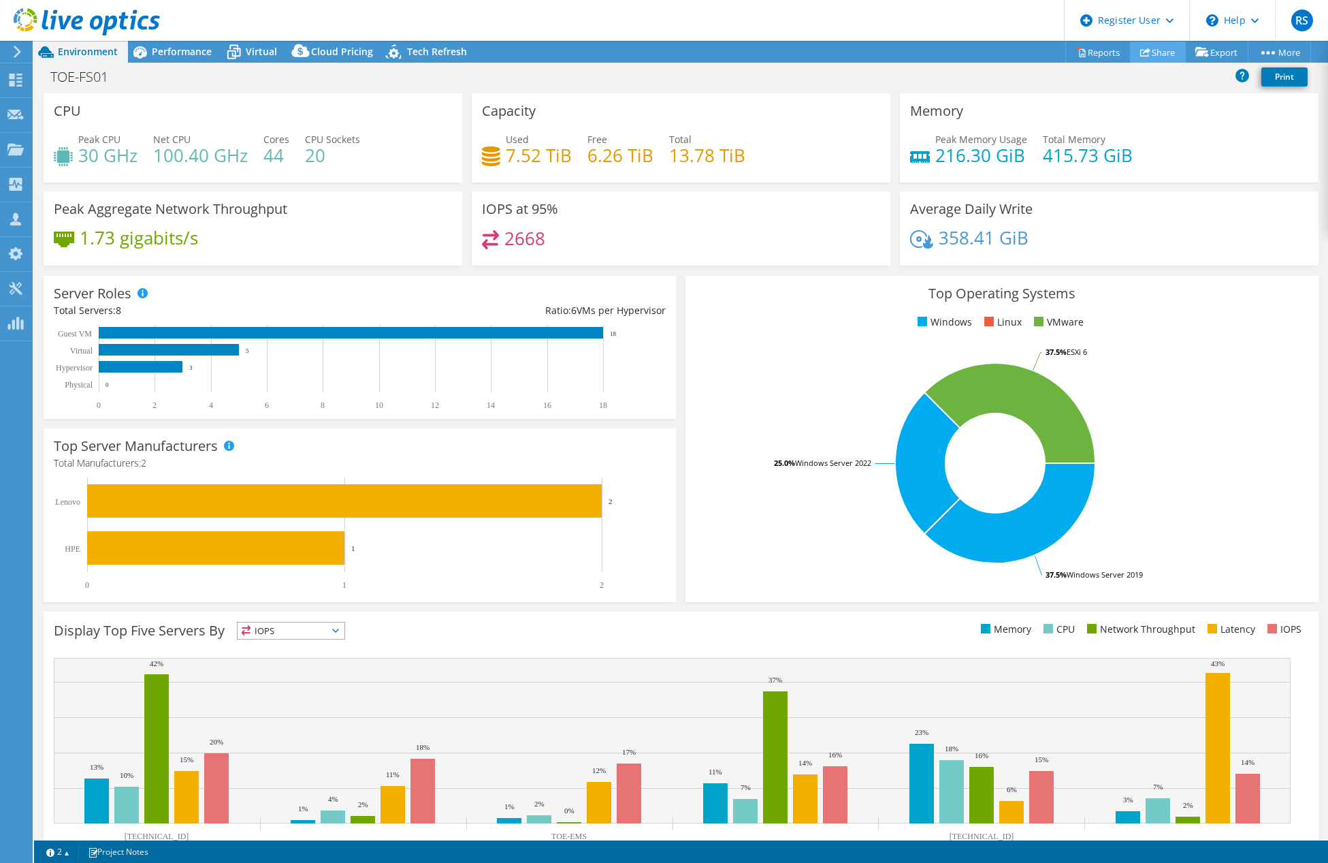
click at [1165, 51] on link "Share" at bounding box center [1158, 52] width 56 height 21
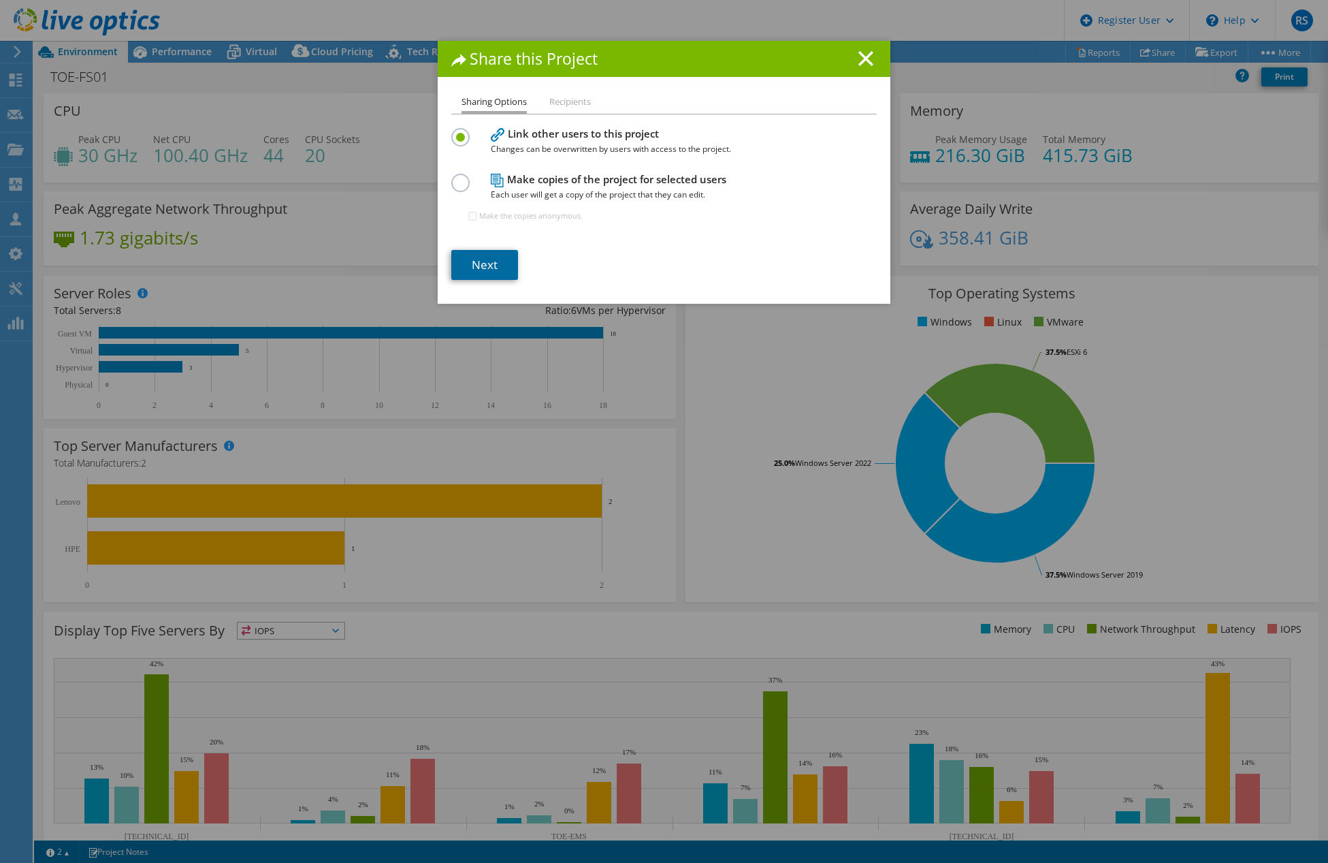
click at [484, 259] on link "Next" at bounding box center [484, 265] width 67 height 30
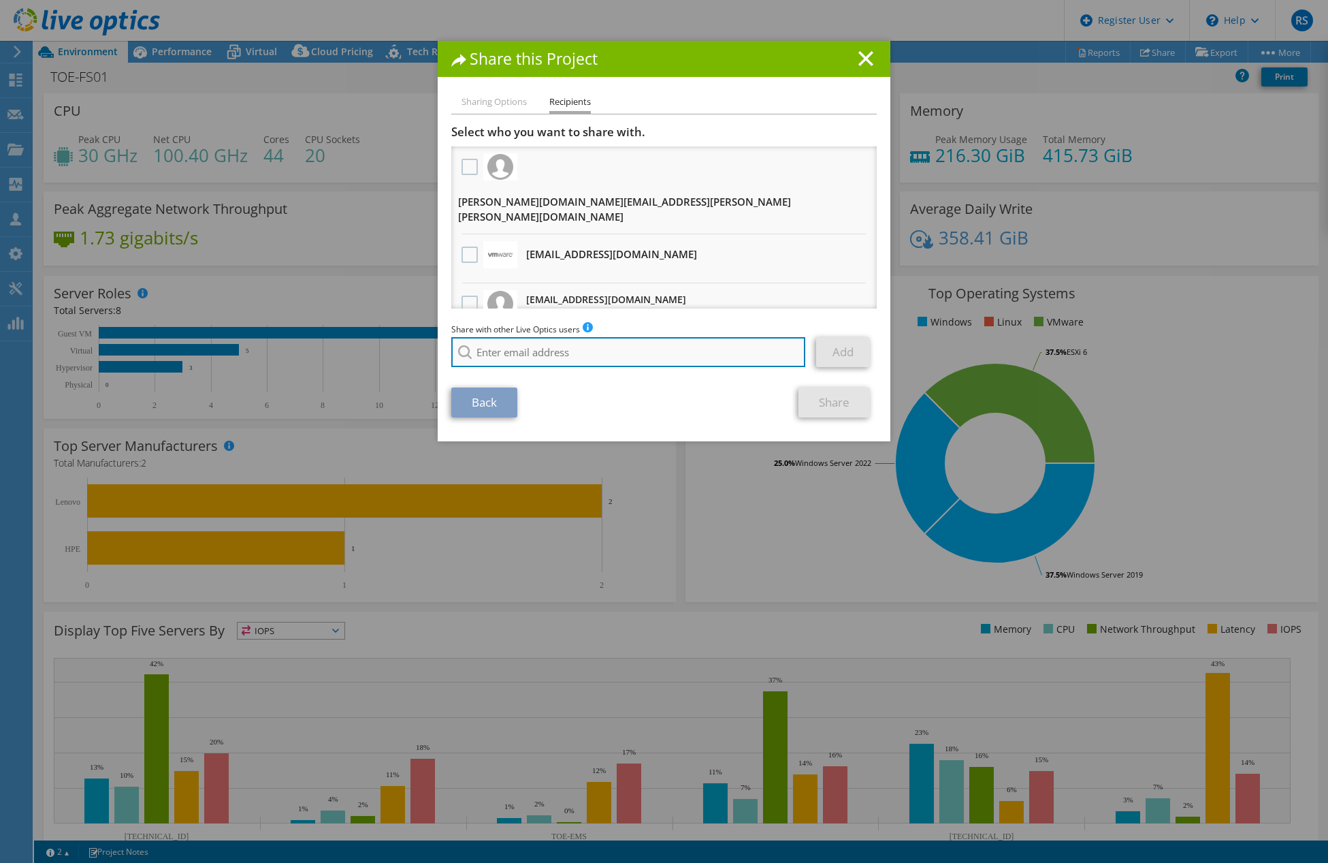
click at [598, 349] on input "search" at bounding box center [628, 352] width 354 height 30
paste input "asher.jaffri@erin.ca"
type input "asher.jaffri@erin.ca"
click at [705, 395] on div "Back Share" at bounding box center [663, 402] width 425 height 30
click at [718, 325] on div "Share with other Live Optics users Enter a single email address and click add. …" at bounding box center [663, 348] width 425 height 52
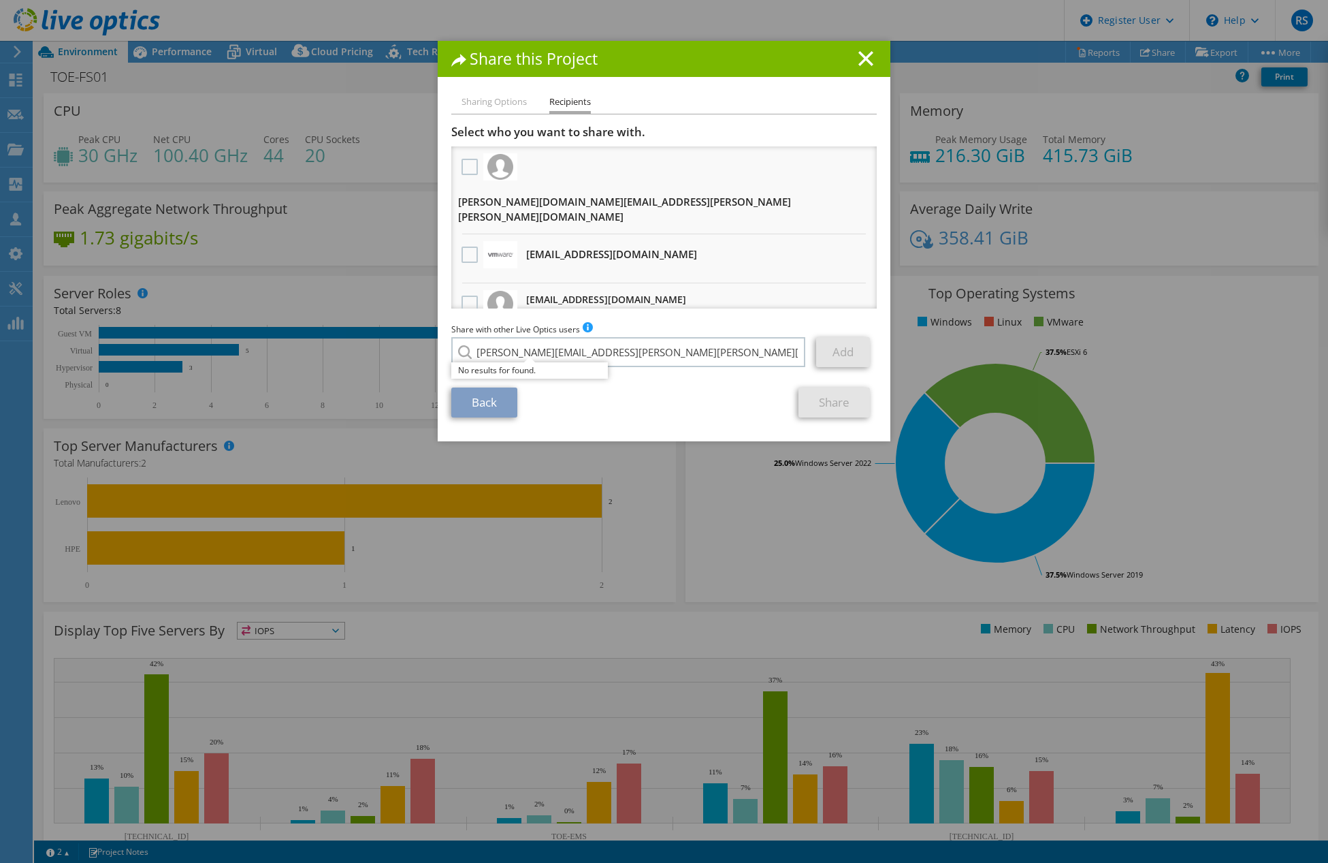
click at [832, 353] on link "Add" at bounding box center [843, 352] width 54 height 30
click at [692, 400] on div "Back Share" at bounding box center [663, 402] width 425 height 30
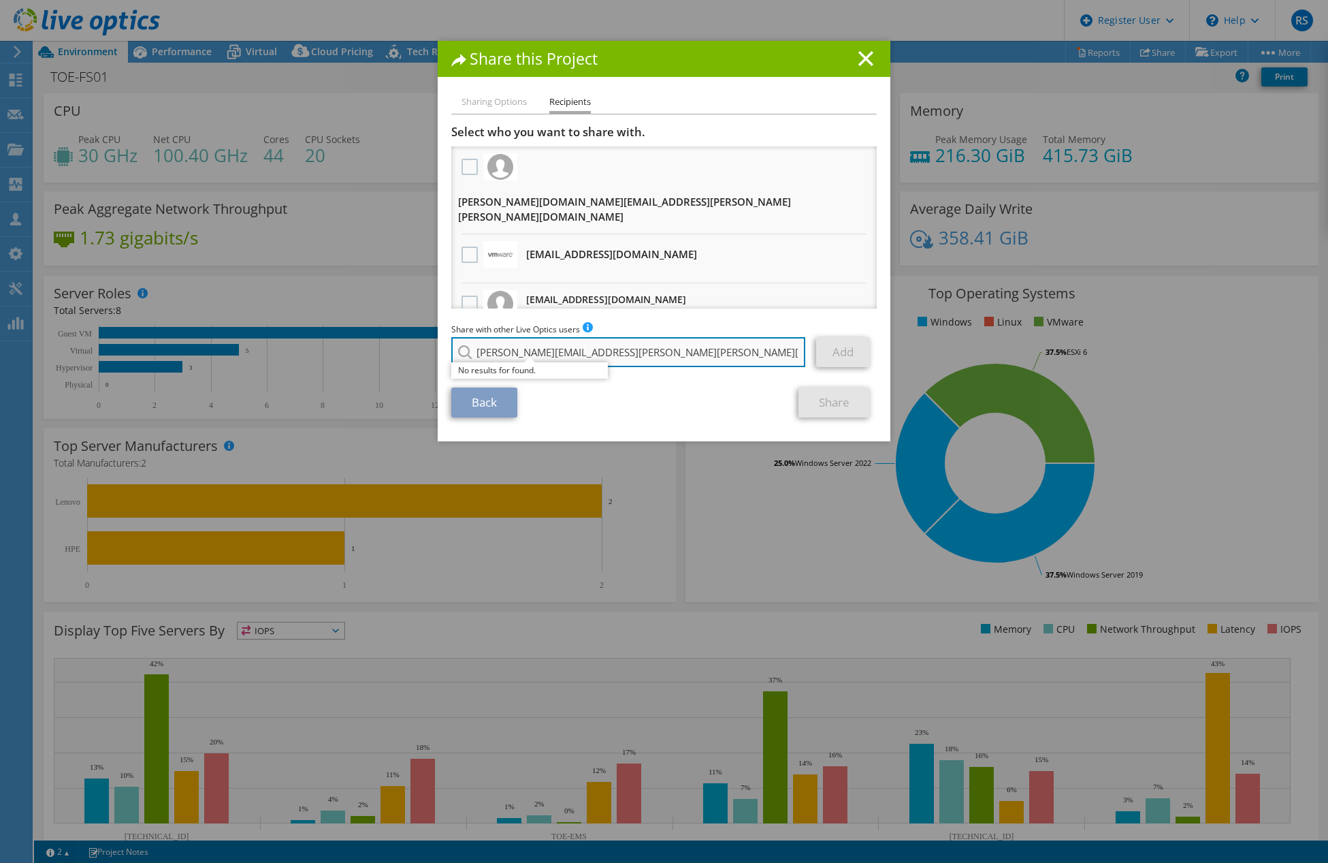
click at [636, 362] on input "asher.jaffri@erin.ca" at bounding box center [628, 352] width 354 height 30
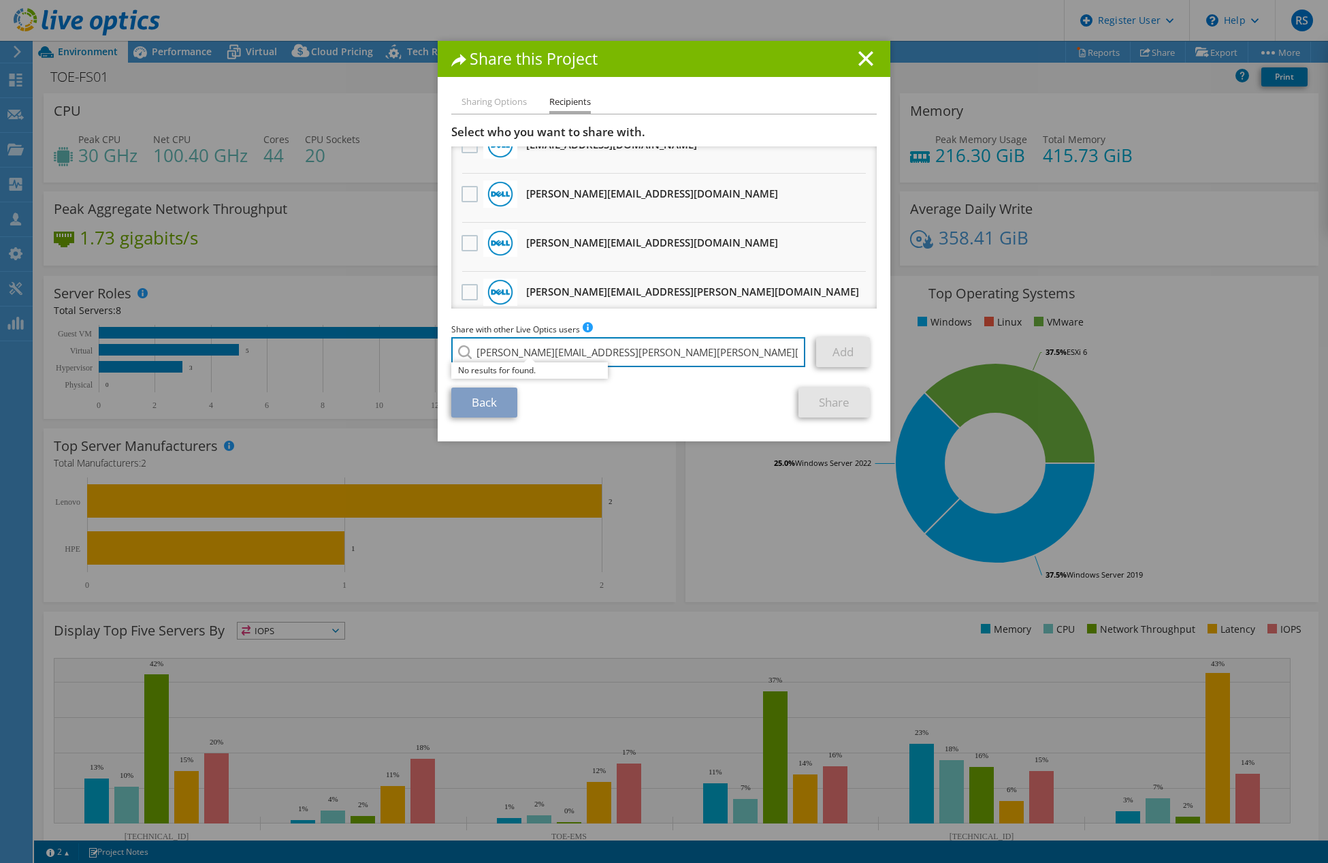
scroll to position [377, 0]
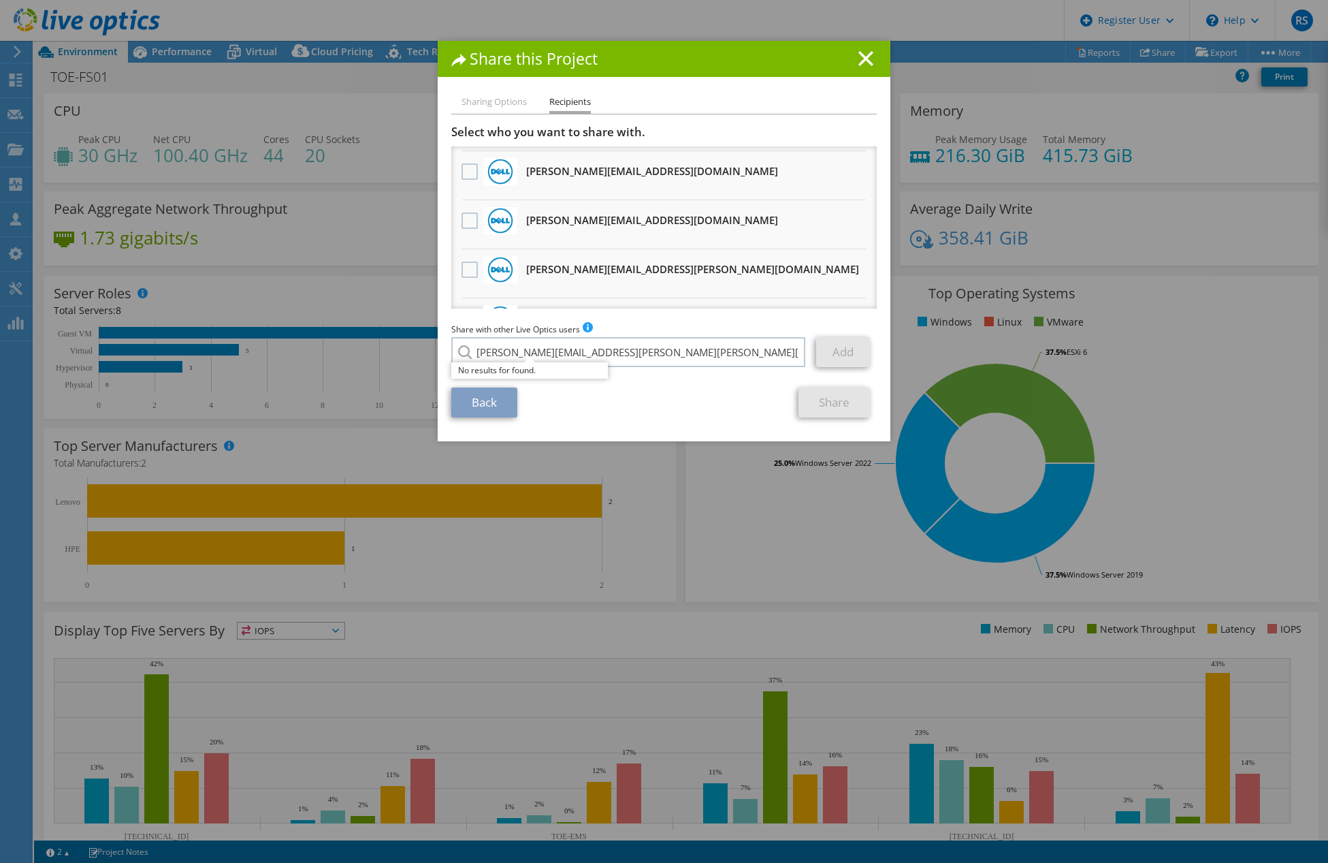
click at [492, 102] on li "Sharing Options" at bounding box center [494, 102] width 65 height 17
click at [602, 351] on input "asher.jaffri@erin.ca" at bounding box center [628, 352] width 354 height 30
click at [648, 404] on div "Back Share" at bounding box center [663, 402] width 425 height 30
click at [858, 61] on icon at bounding box center [865, 58] width 15 height 15
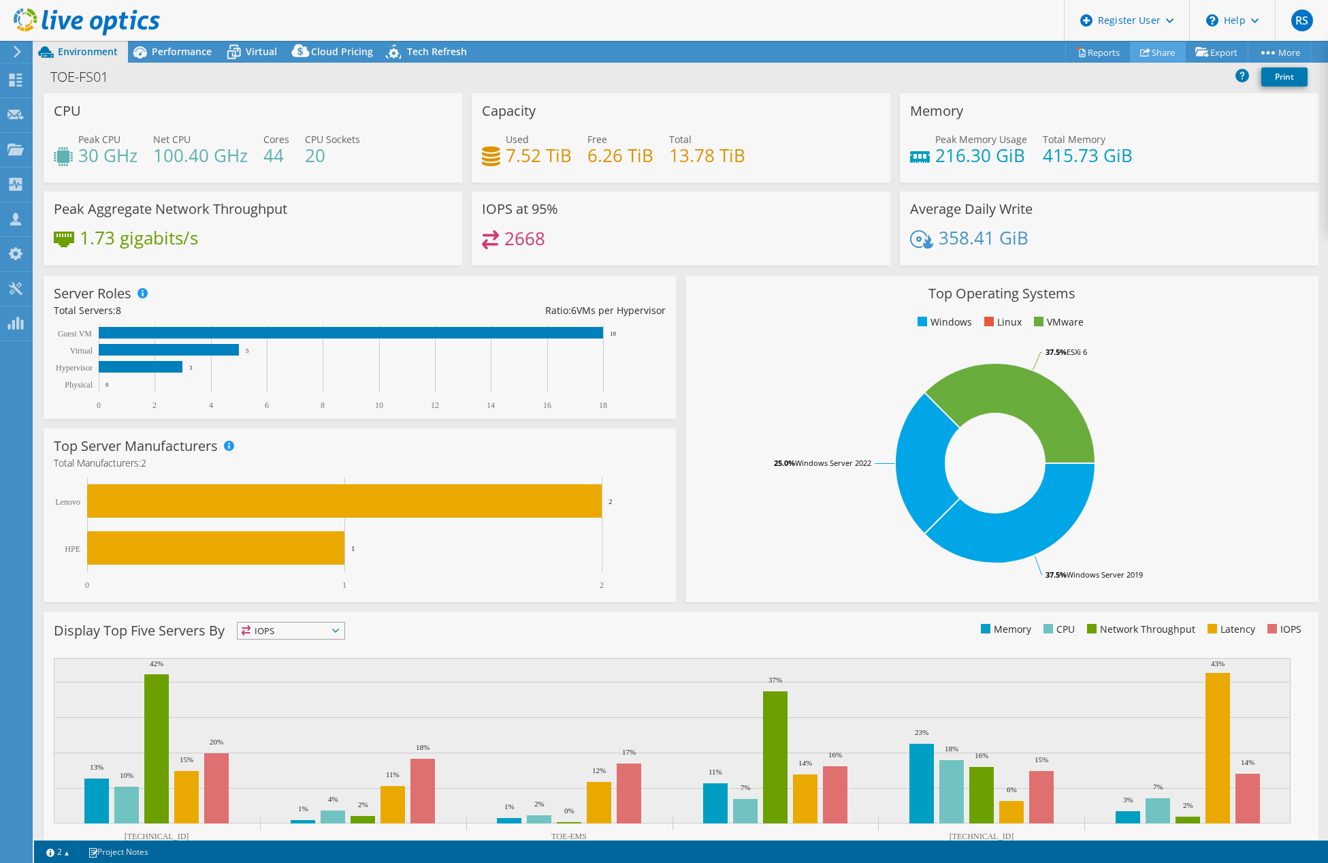
click at [1148, 56] on link "Share" at bounding box center [1158, 52] width 56 height 21
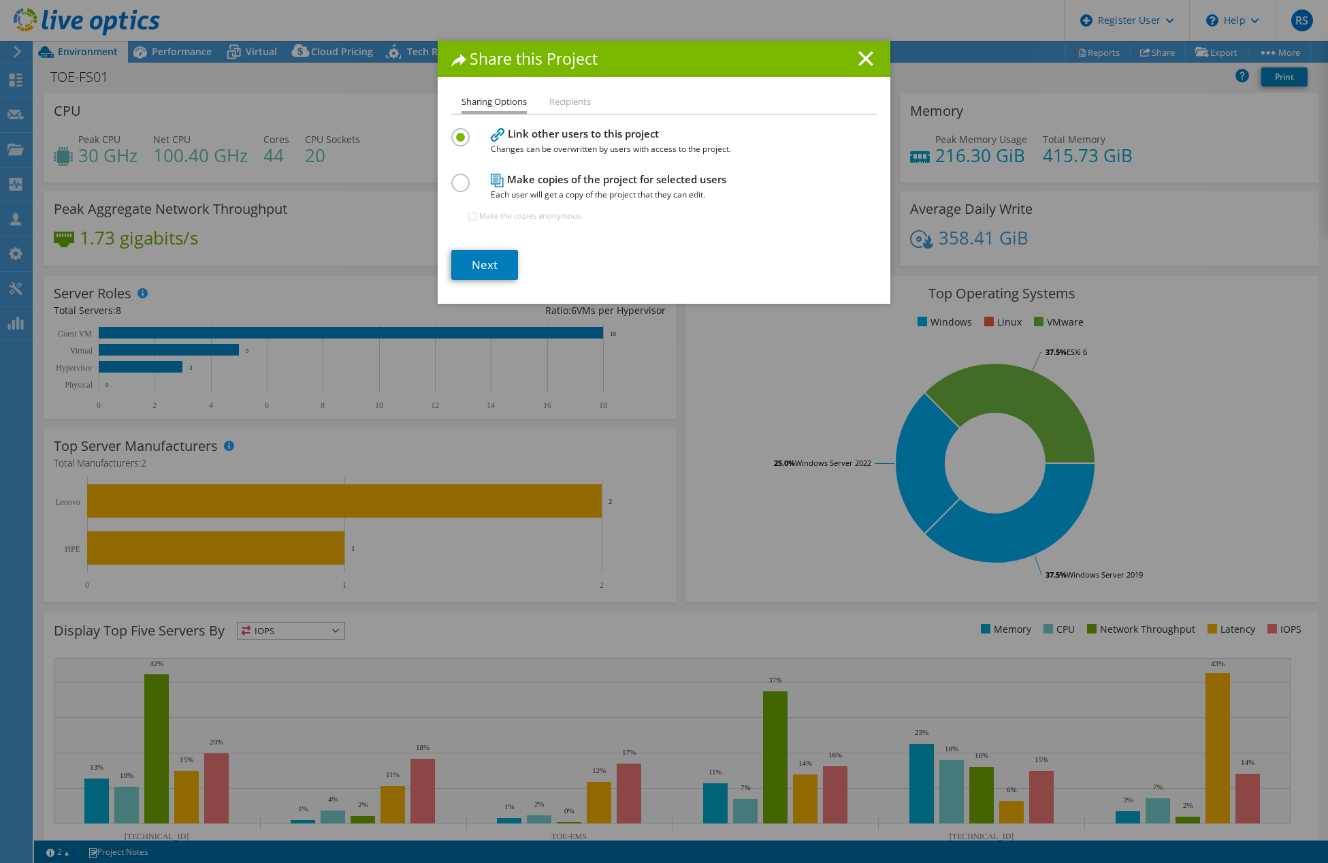
click at [455, 176] on label at bounding box center [463, 175] width 24 height 3
click at [0, 0] on input "radio" at bounding box center [0, 0] width 0 height 0
click at [490, 272] on link "Next" at bounding box center [484, 265] width 67 height 30
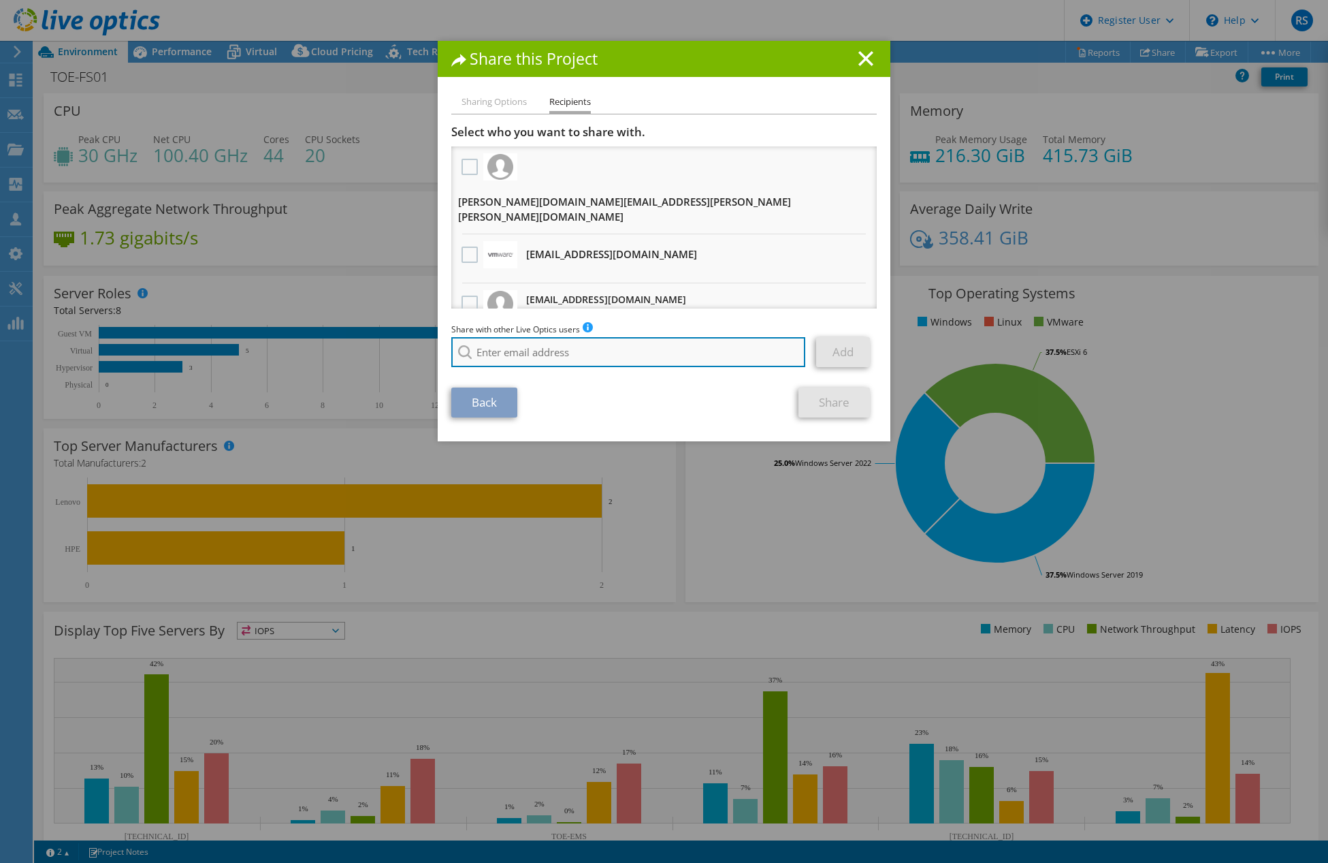
click at [576, 353] on input "search" at bounding box center [628, 352] width 354 height 30
paste input "asher.jaffri@erin.ca"
type input "asher.jaffri@erin.ca"
click at [617, 396] on div "Back Share" at bounding box center [663, 402] width 425 height 30
click at [828, 353] on link "Add" at bounding box center [843, 352] width 54 height 30
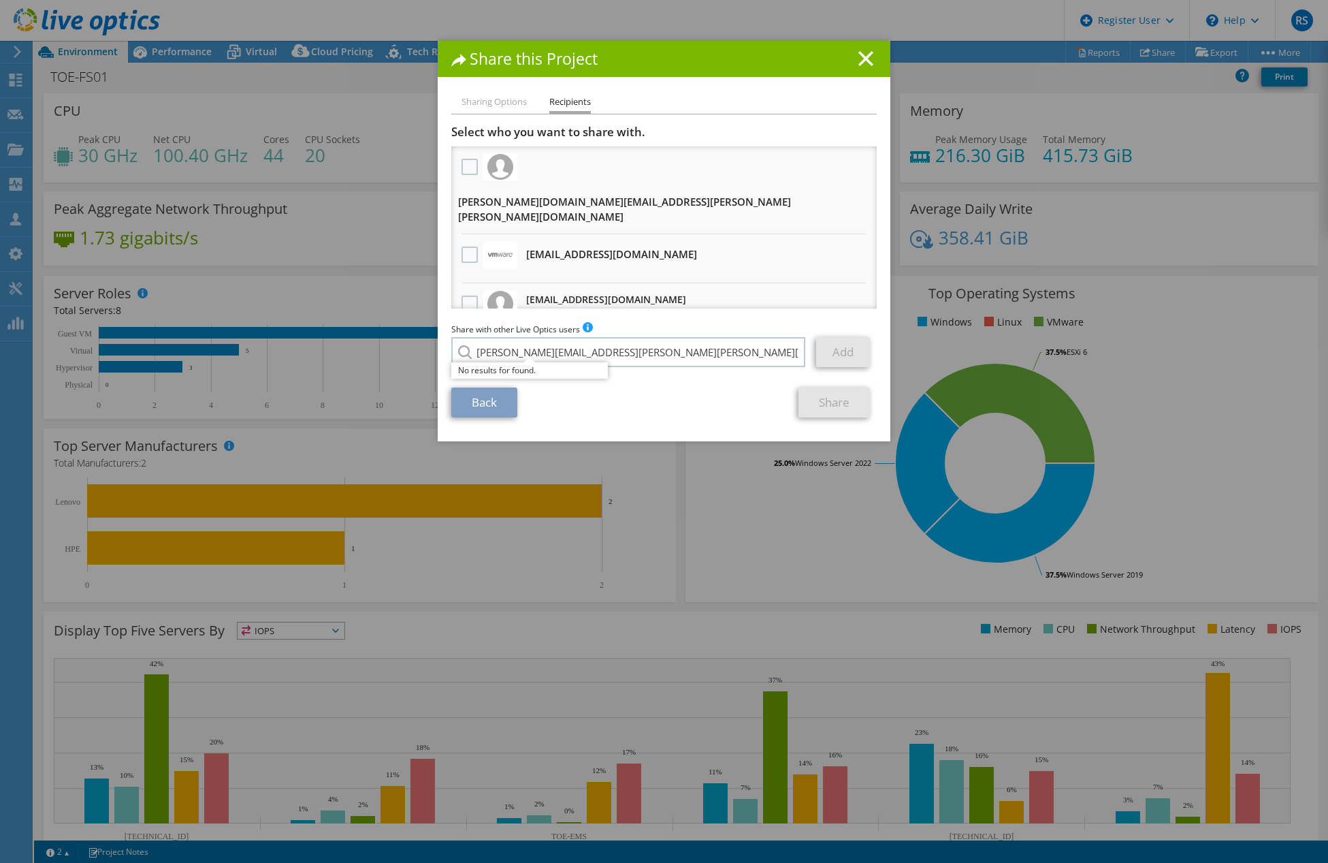
click at [828, 353] on link "Add" at bounding box center [843, 352] width 54 height 30
click at [838, 404] on link "Share" at bounding box center [834, 402] width 71 height 30
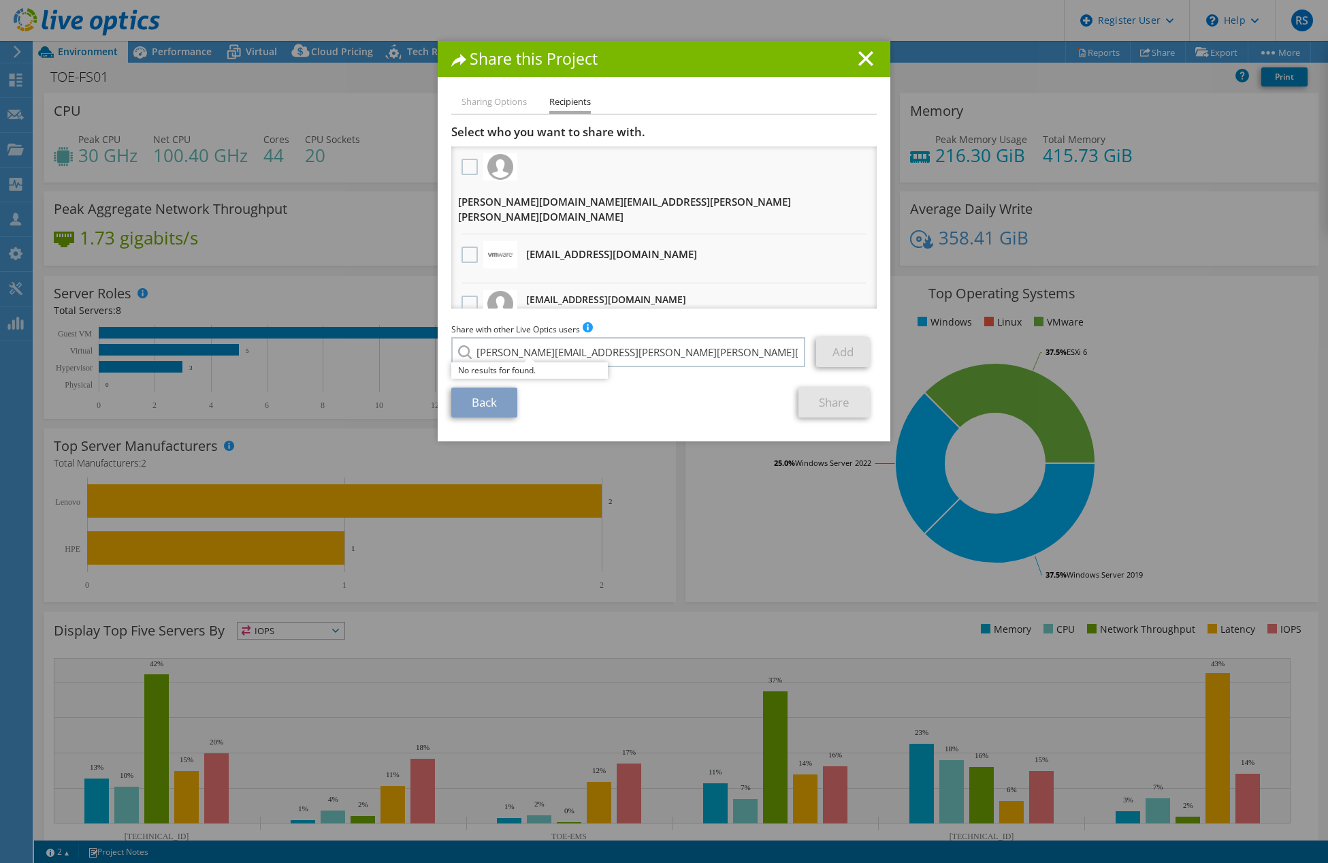
click at [838, 404] on link "Share" at bounding box center [834, 402] width 71 height 30
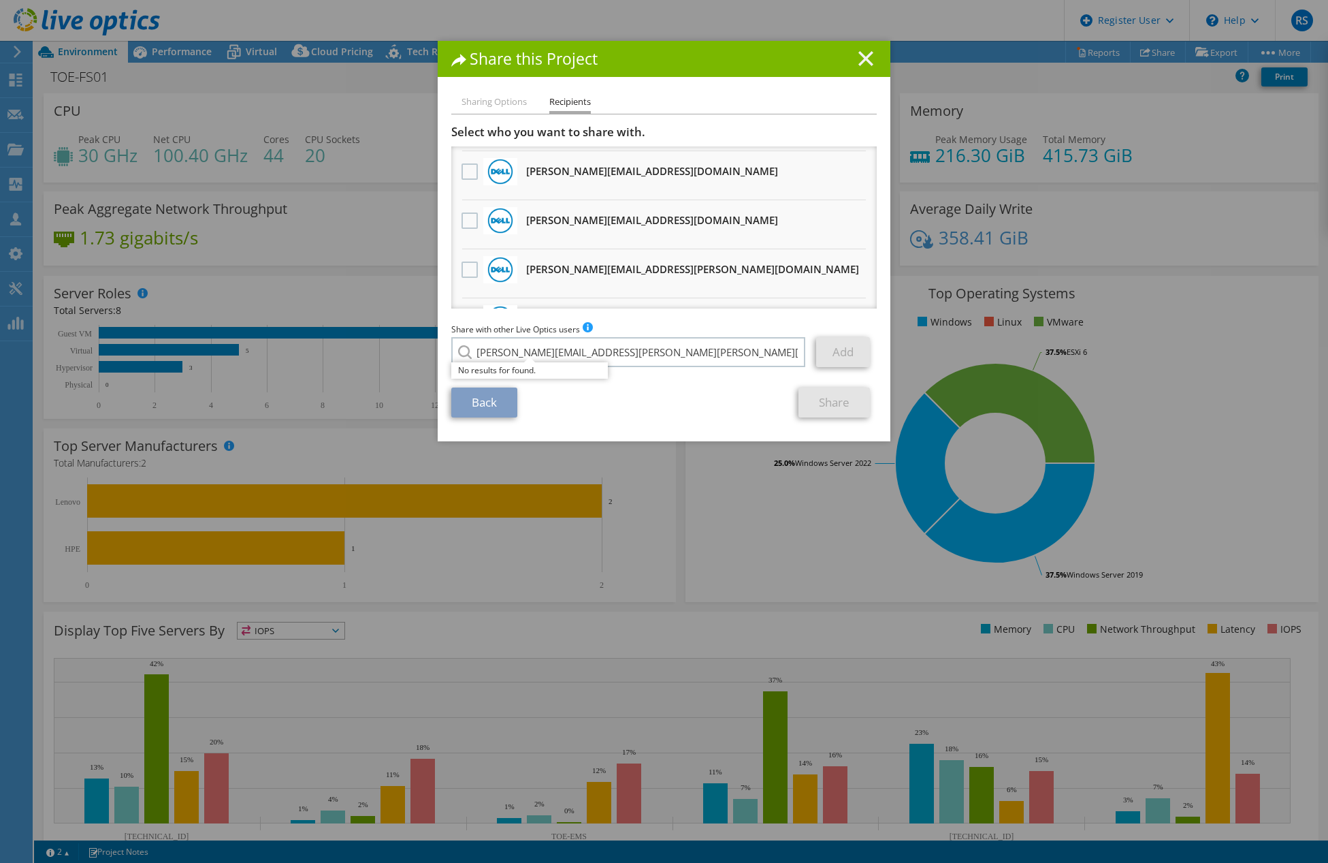
click at [859, 60] on line at bounding box center [866, 59] width 14 height 14
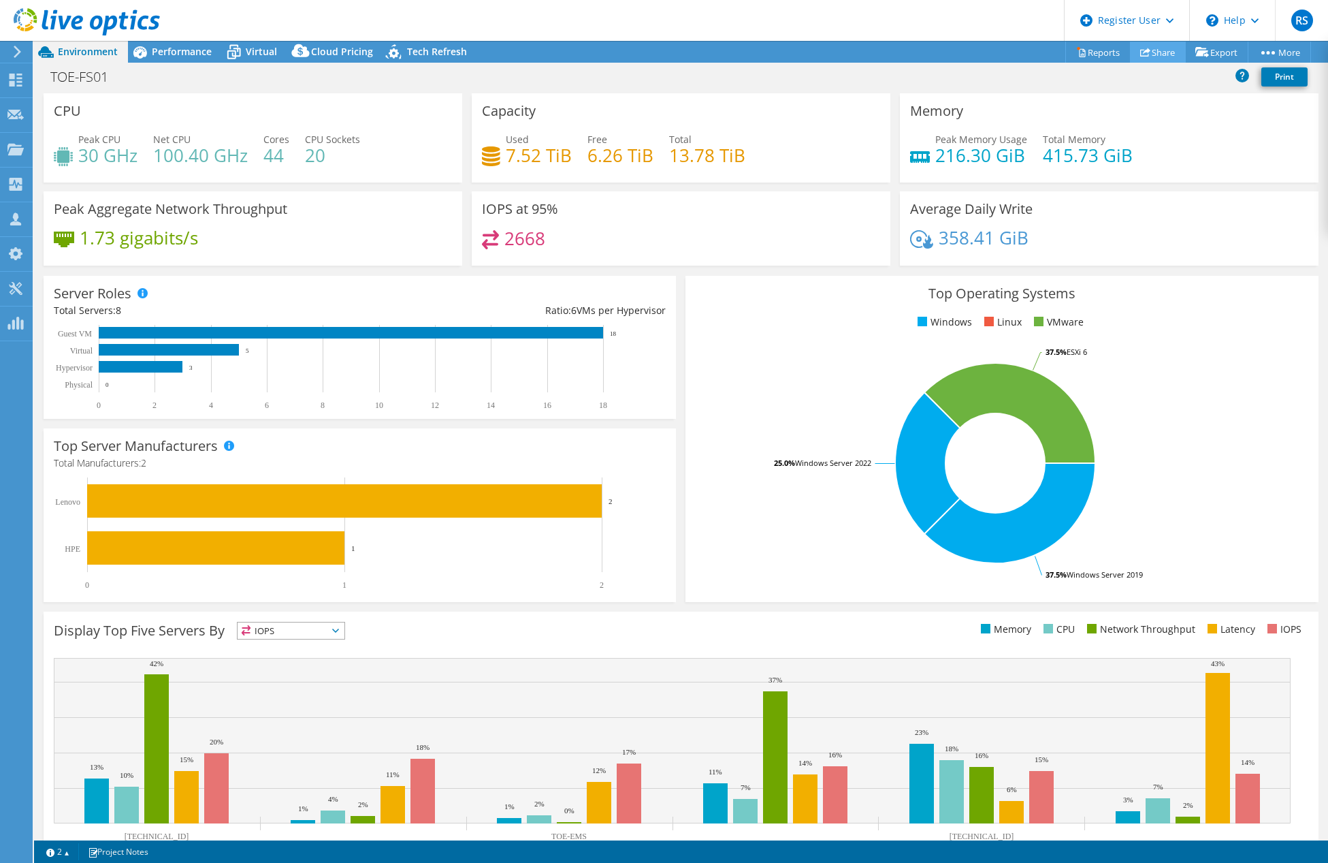
click at [1159, 45] on link "Share" at bounding box center [1158, 52] width 56 height 21
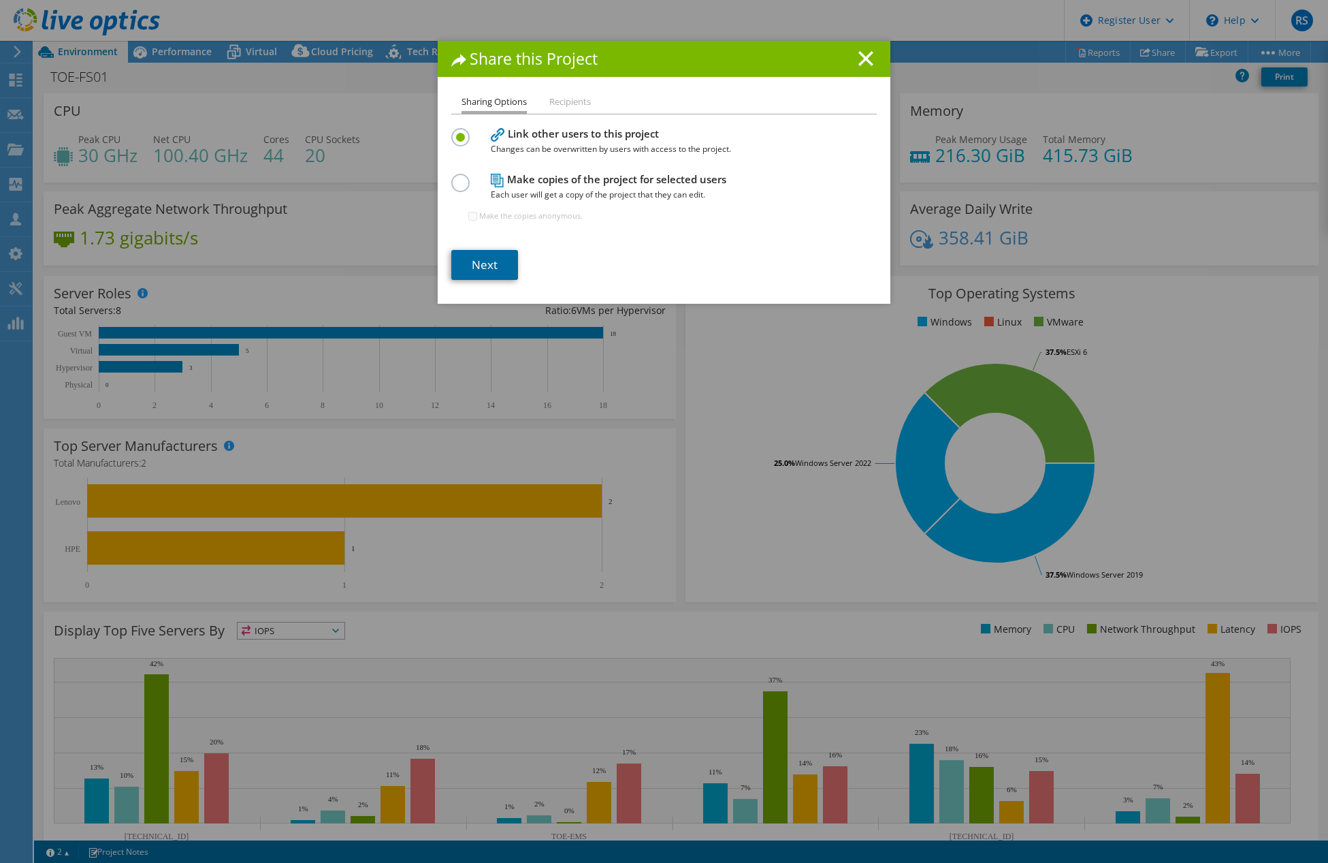
click at [494, 259] on link "Next" at bounding box center [484, 265] width 67 height 30
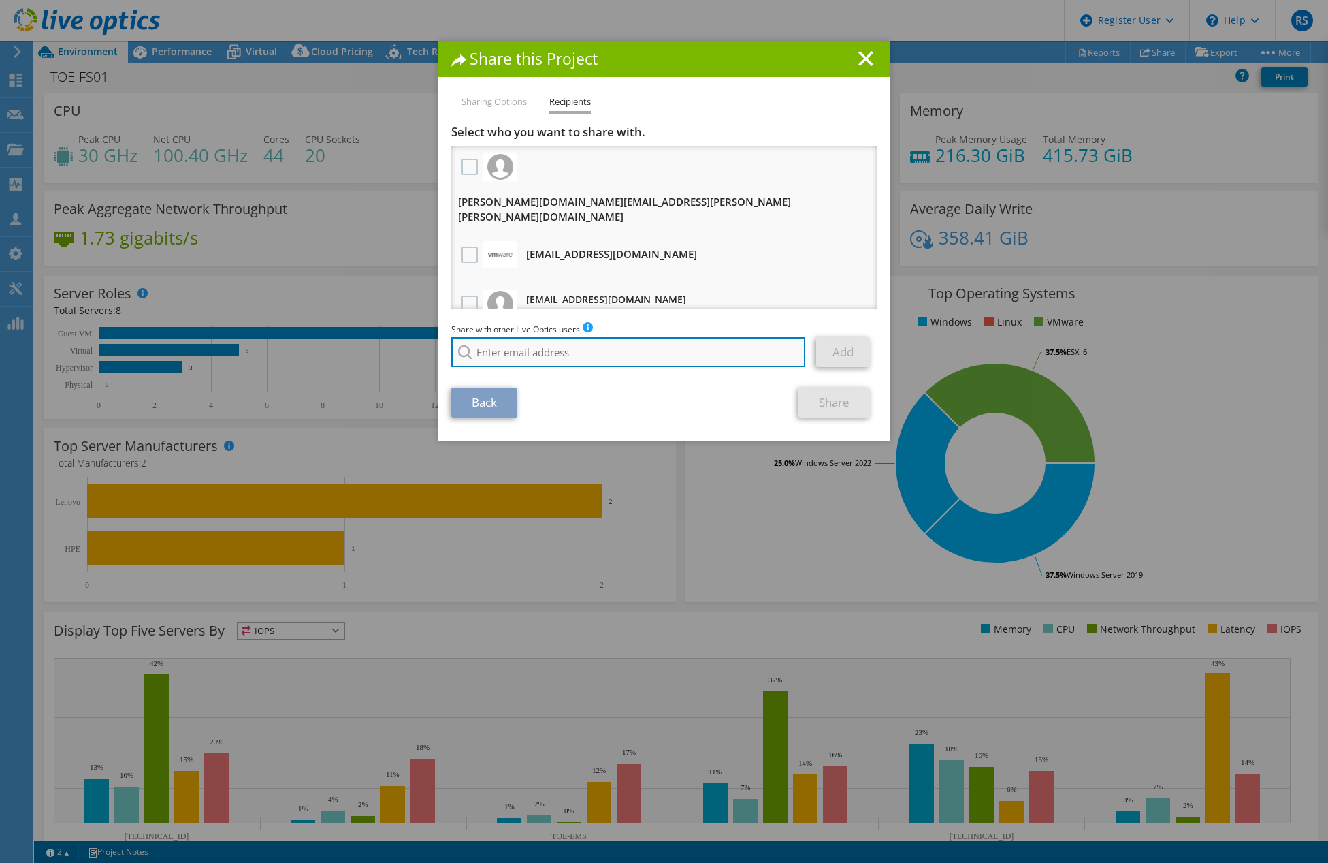
click at [622, 356] on input "search" at bounding box center [628, 352] width 354 height 30
paste input "asher.jaffri@erin.ca"
type input "asher.jaffri@erin.ca"
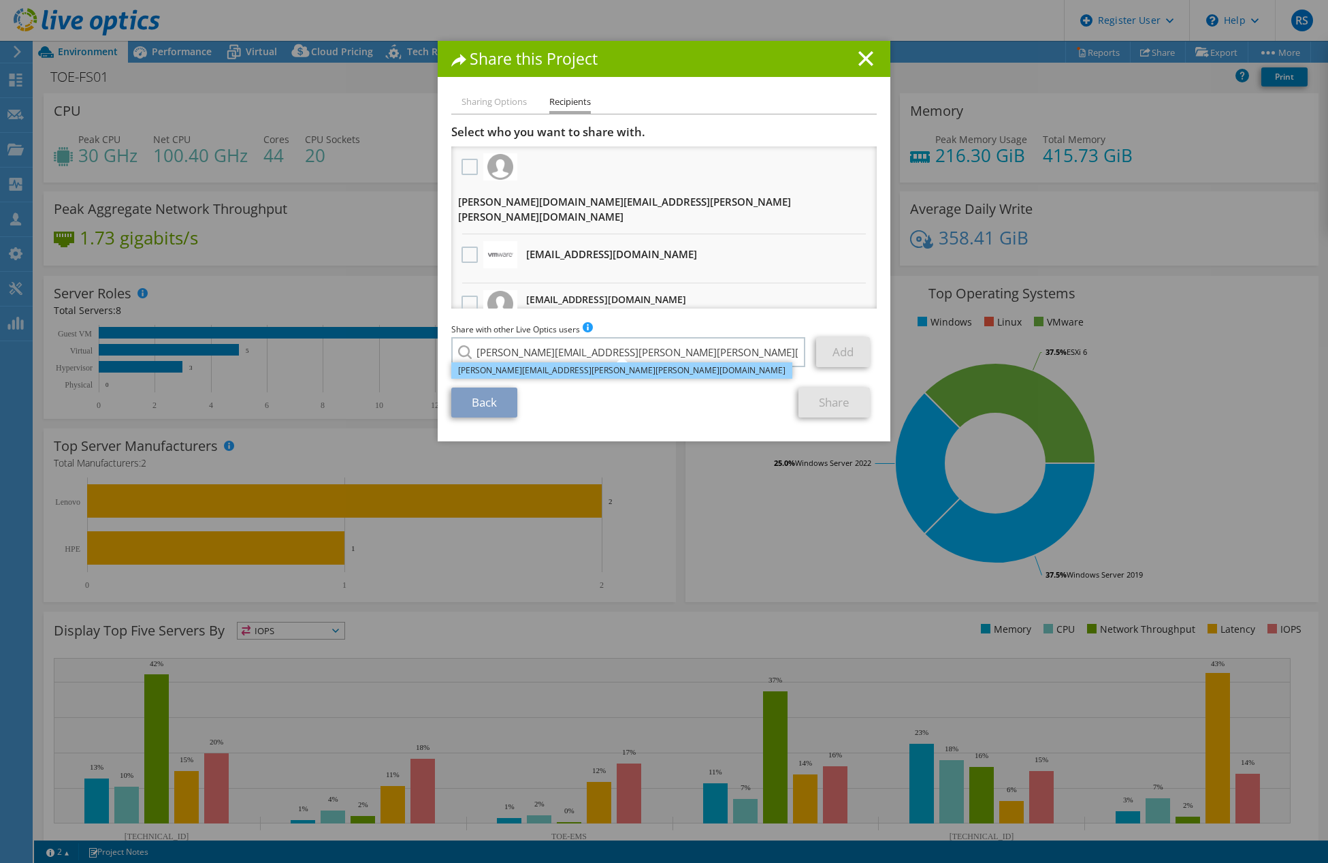
click at [564, 374] on li "asher.jaffri@erin.ca" at bounding box center [621, 370] width 341 height 16
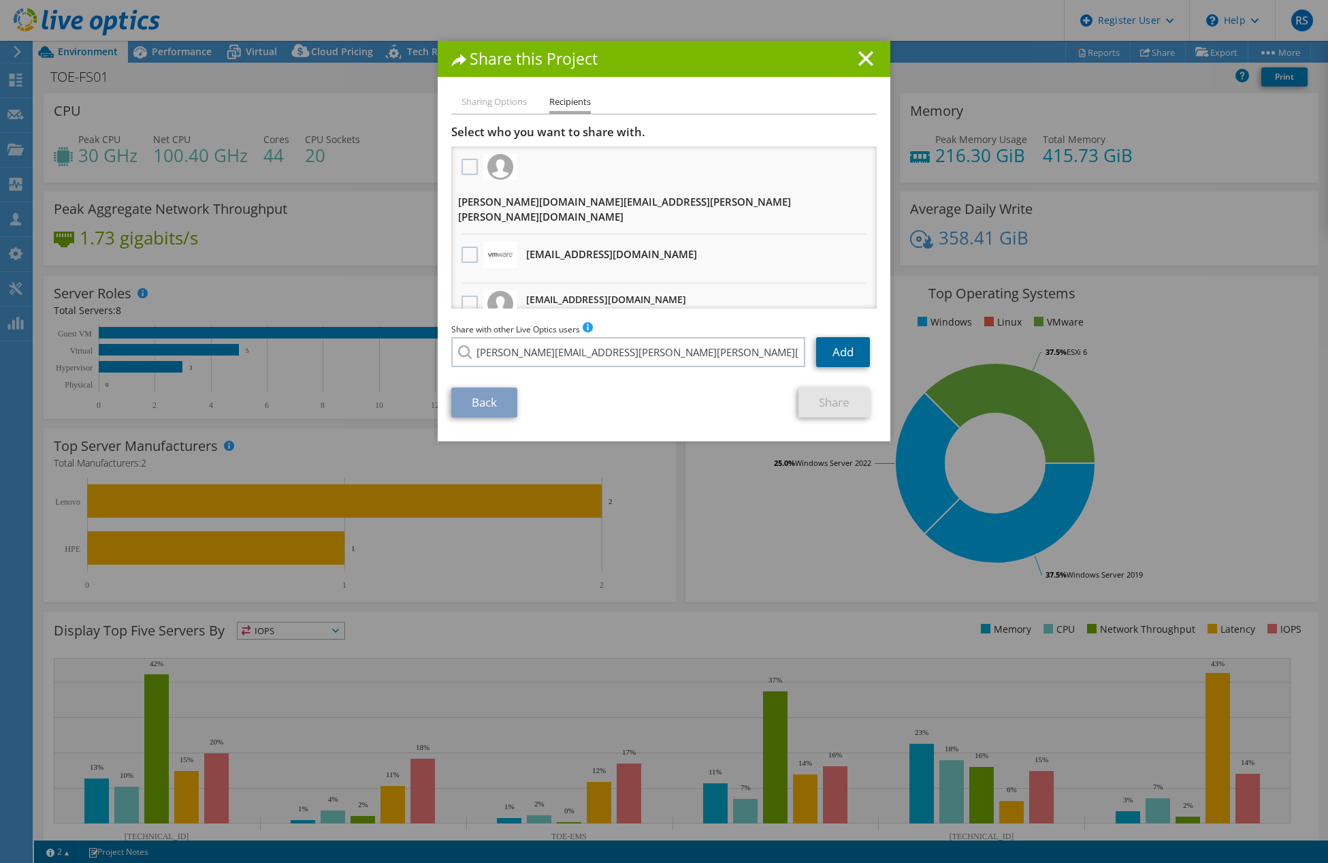
click at [826, 355] on link "Add" at bounding box center [843, 352] width 54 height 30
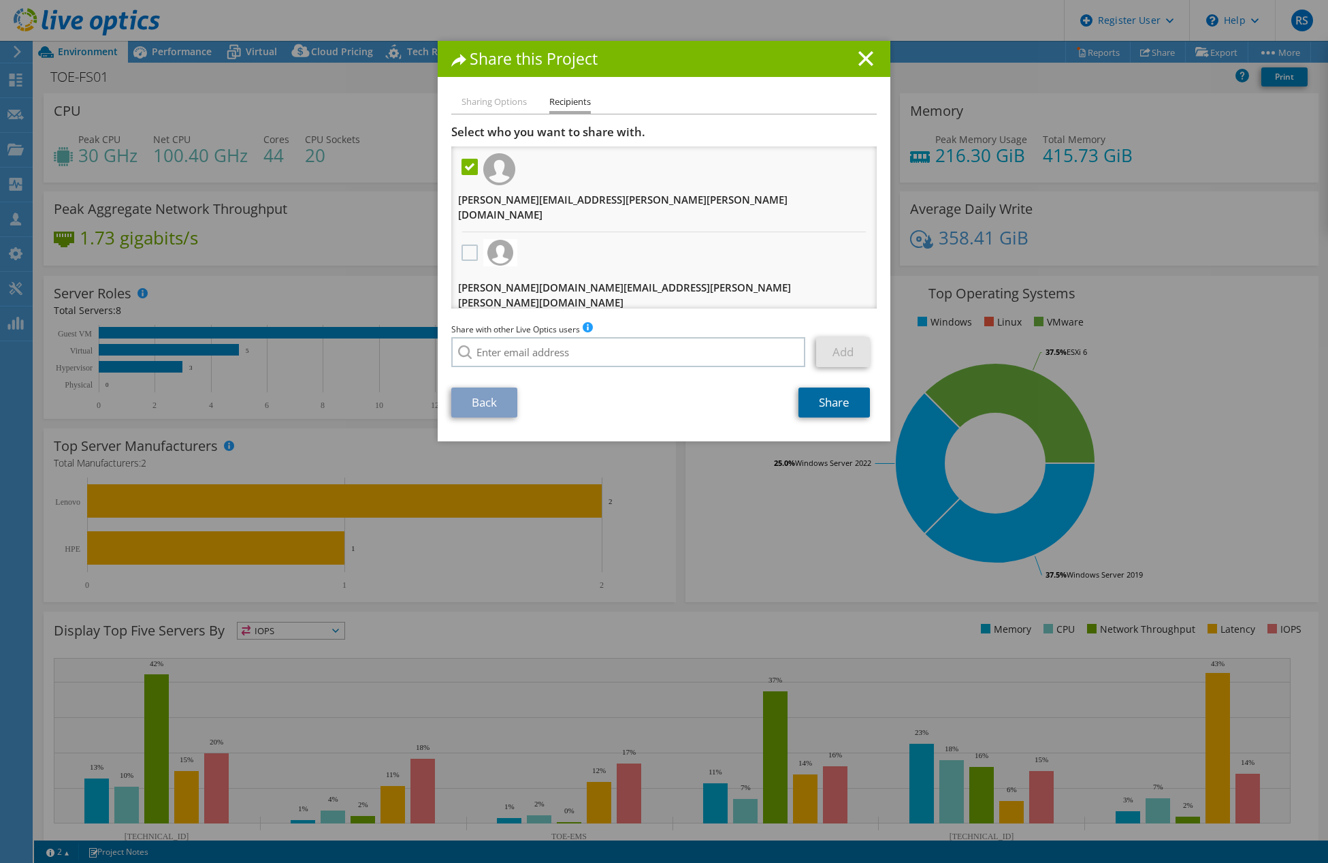
click at [833, 402] on link "Share" at bounding box center [834, 402] width 71 height 30
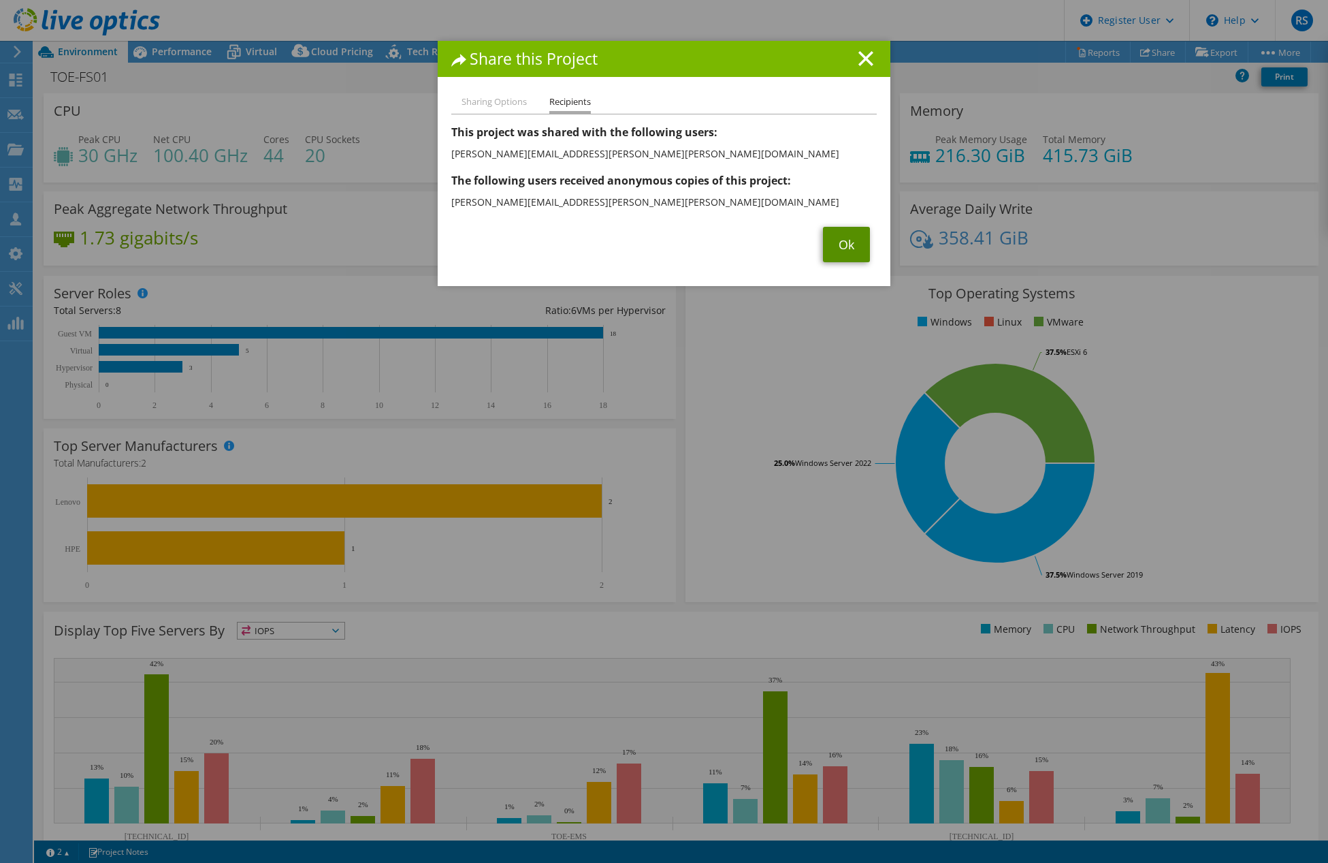
click at [848, 248] on link "Ok" at bounding box center [846, 244] width 47 height 35
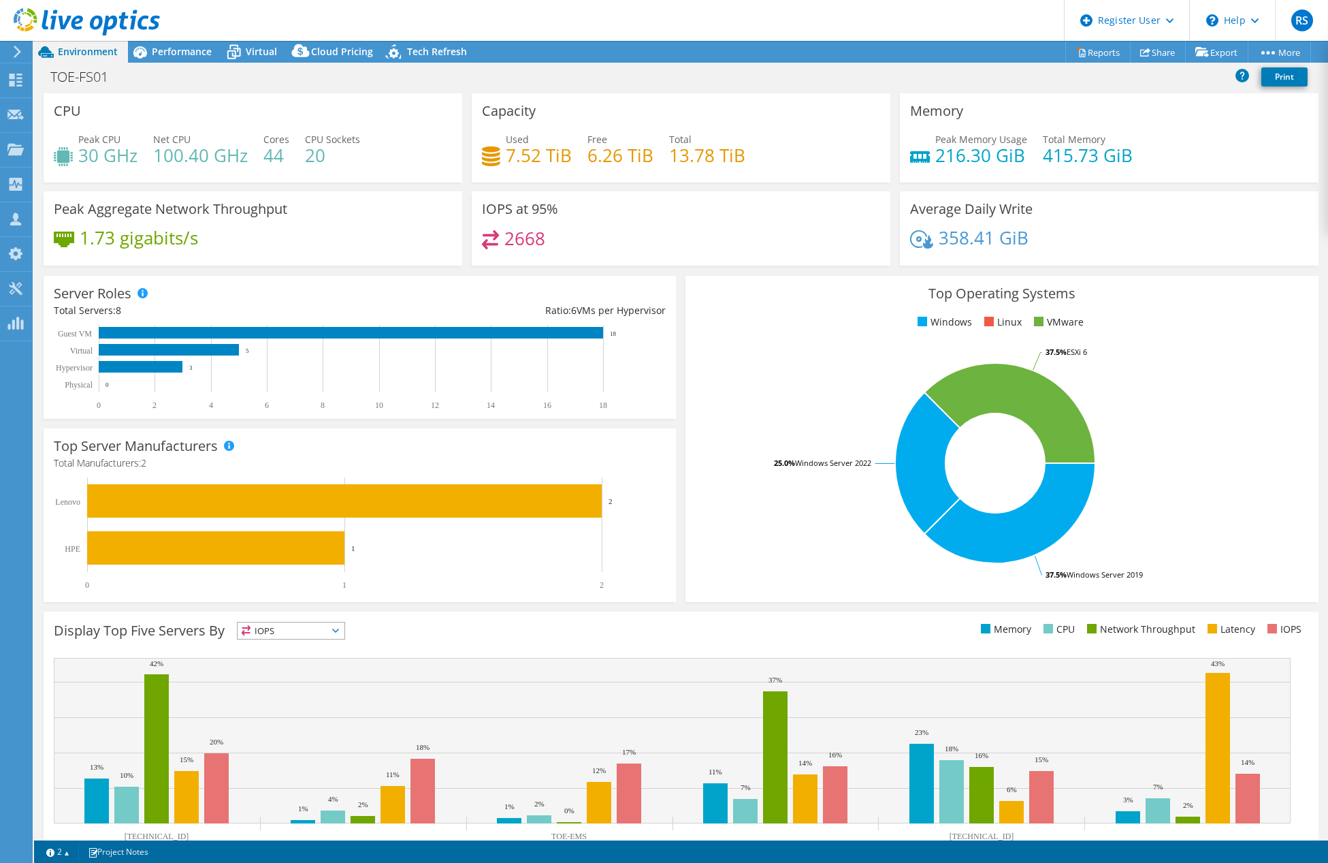
drag, startPoint x: 1269, startPoint y: 0, endPoint x: 1001, endPoint y: 22, distance: 269.2
click at [984, 22] on header "RS Dell User Rishabh Sharma Rishabh.Sharma6@dell.com Dell My Profile Log Out \n…" at bounding box center [664, 20] width 1328 height 41
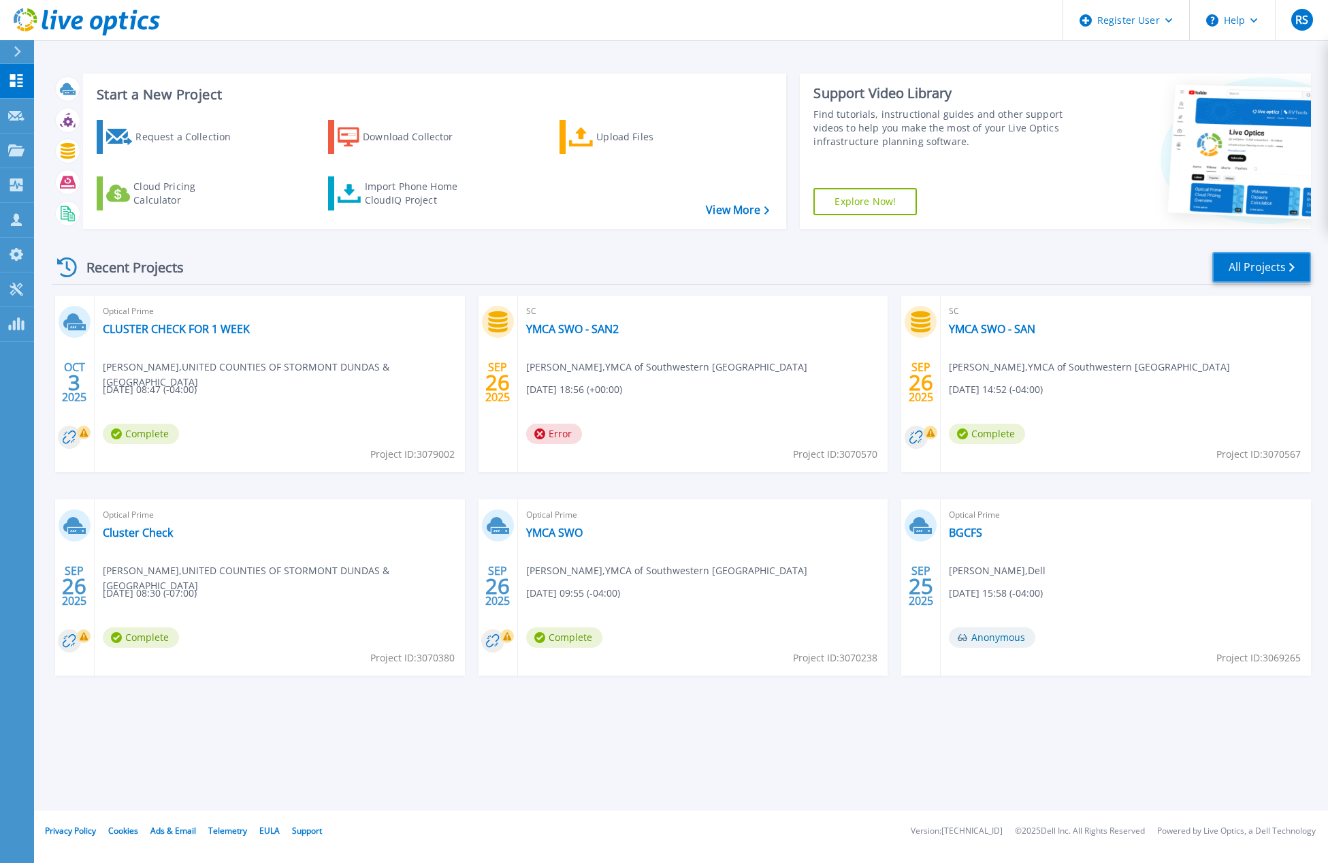
click at [1301, 283] on link "All Projects" at bounding box center [1261, 267] width 99 height 31
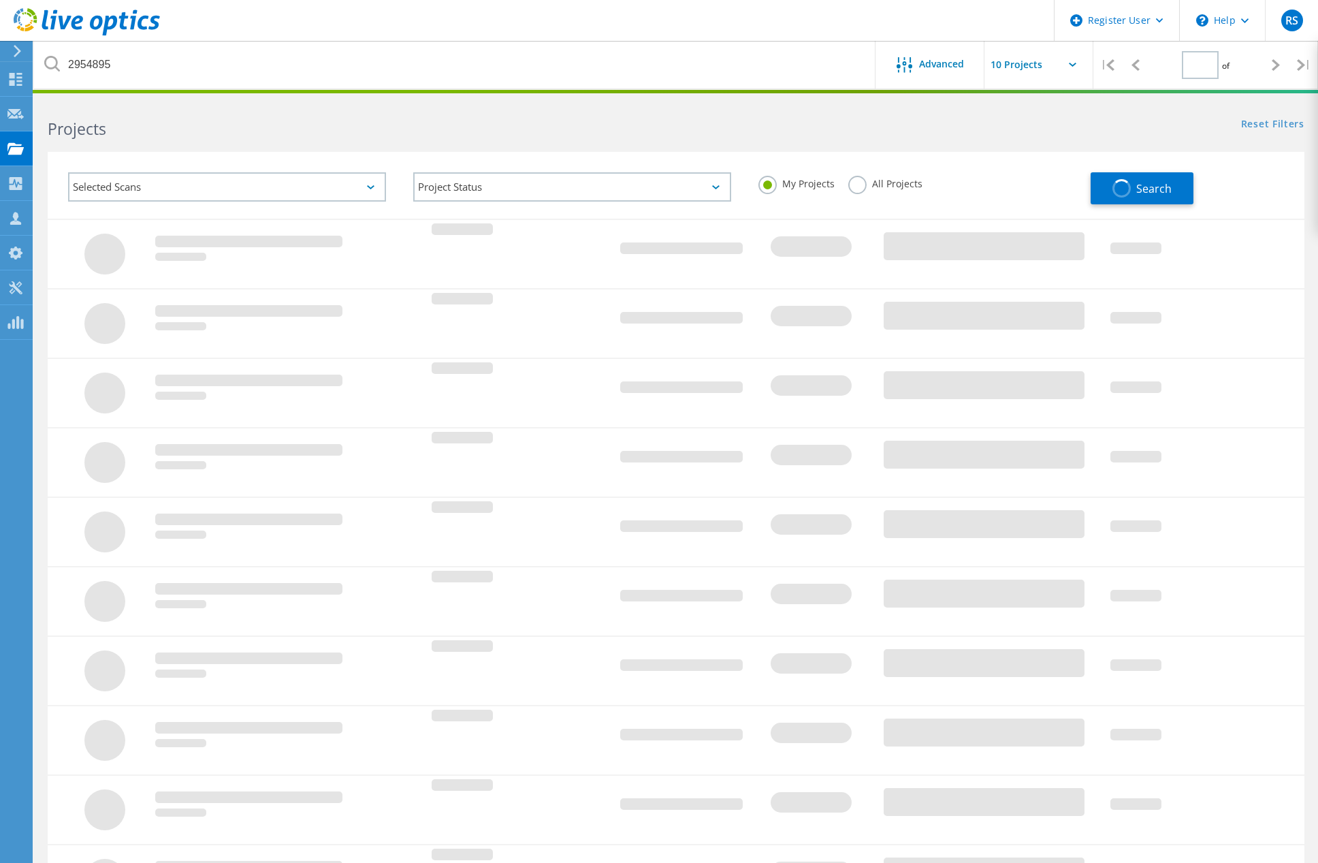
type input "1"
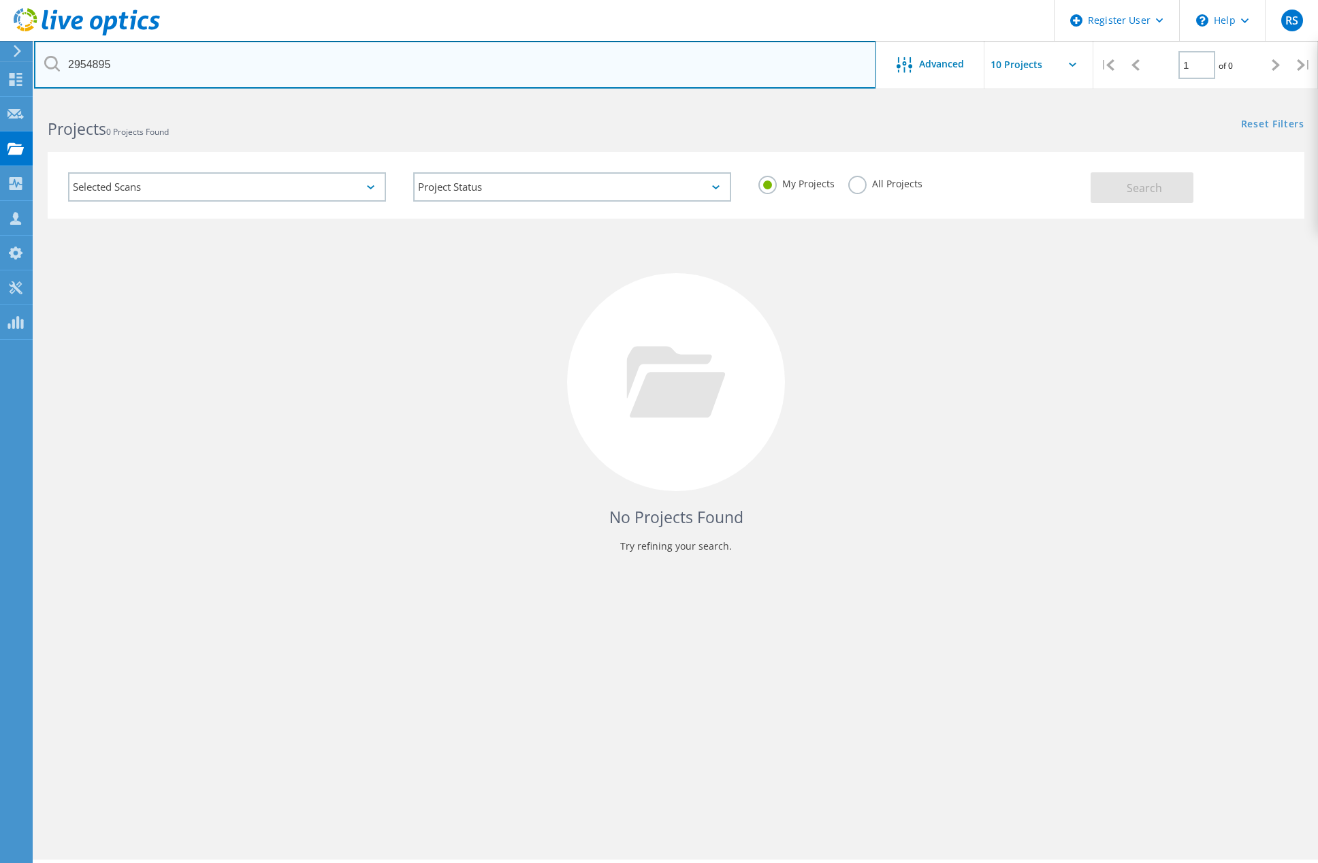
click at [141, 63] on input "2954895" at bounding box center [455, 65] width 842 height 48
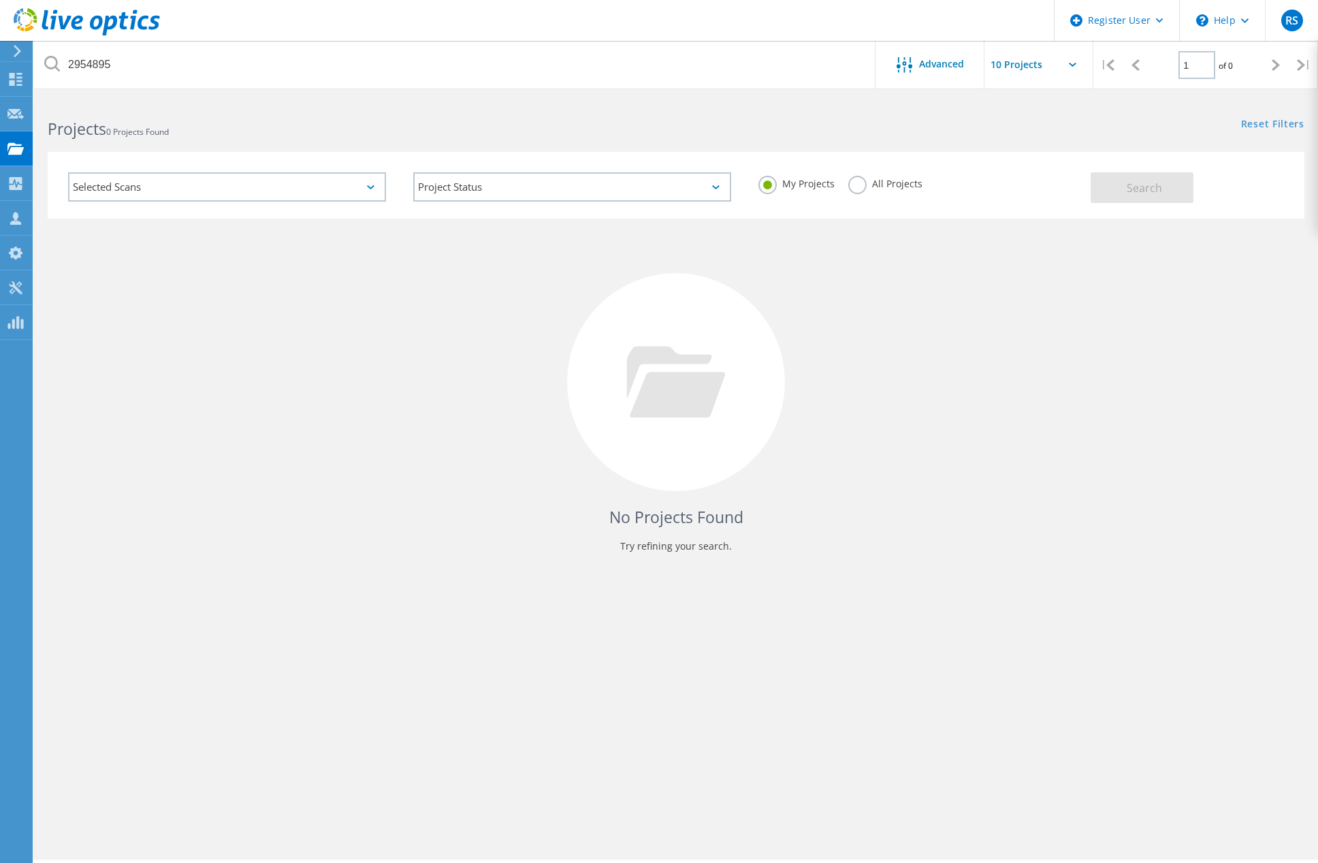
click at [853, 182] on label "All Projects" at bounding box center [885, 182] width 74 height 13
click at [0, 0] on input "All Projects" at bounding box center [0, 0] width 0 height 0
click at [1145, 187] on span "Search" at bounding box center [1144, 187] width 35 height 15
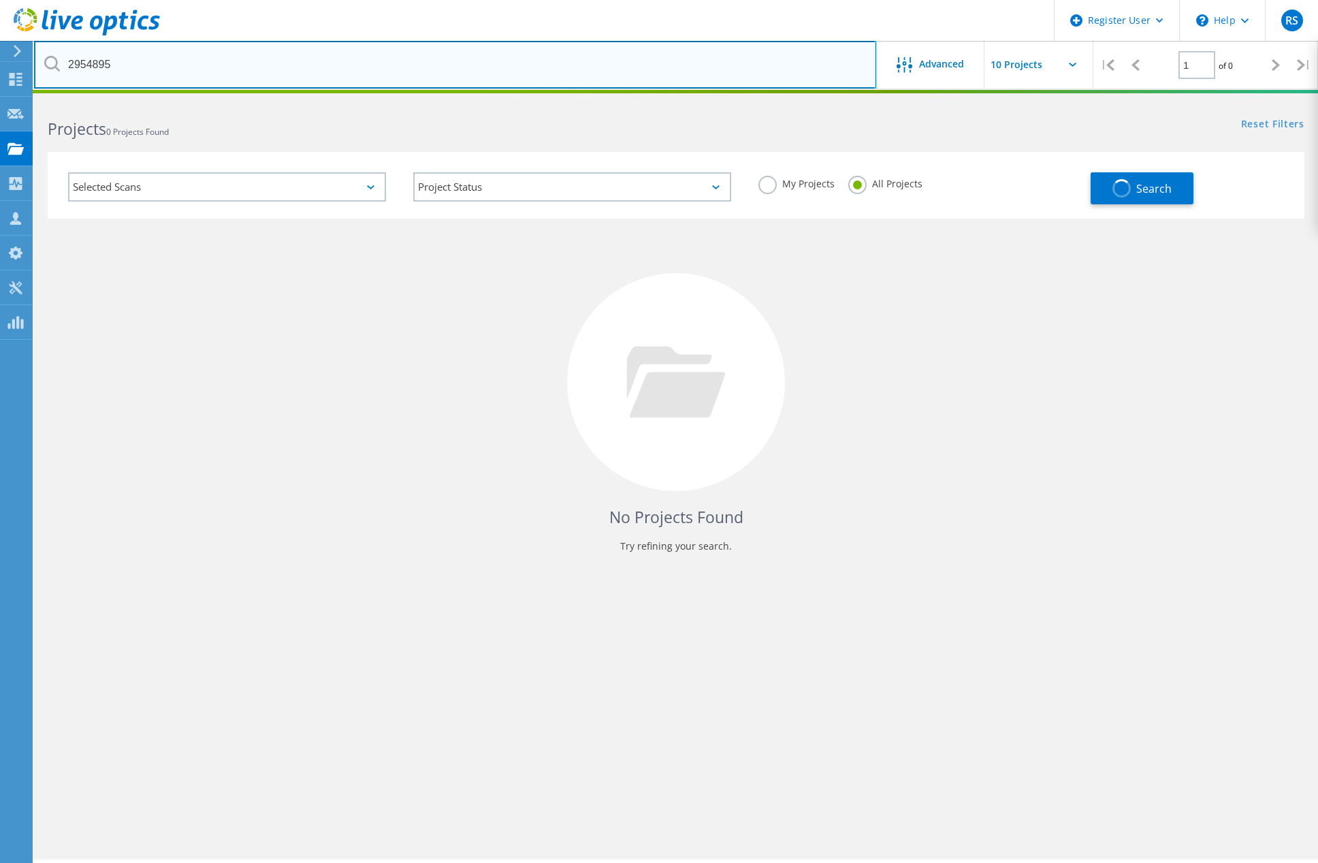
click at [131, 67] on input "2954895" at bounding box center [455, 65] width 842 height 48
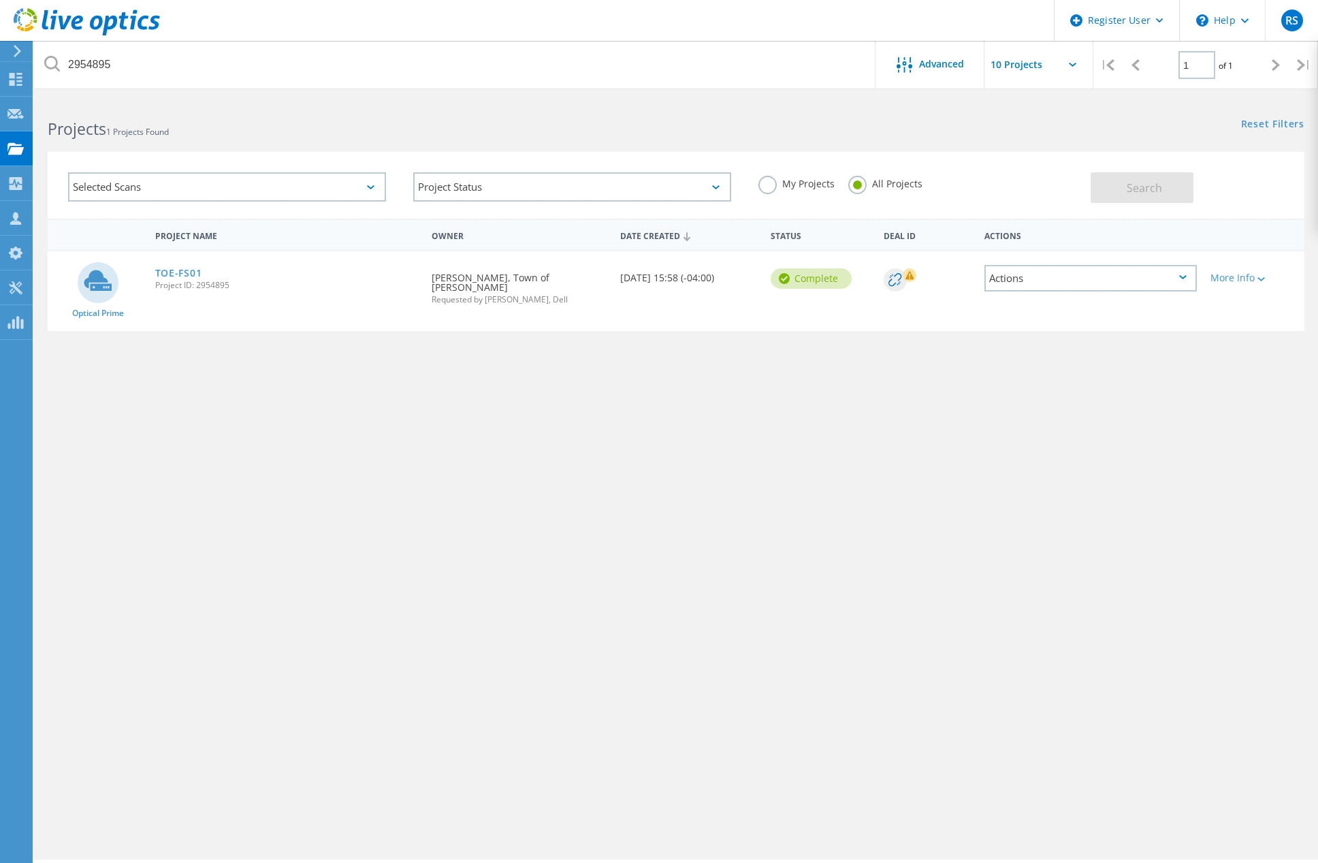
click at [905, 440] on div "Project Name Owner Date Created Status Deal Id Actions Optical Prime TOE-FS01 P…" at bounding box center [676, 396] width 1257 height 354
click at [1162, 19] on icon at bounding box center [1159, 20] width 7 height 5
click at [1104, 86] on link "Register New User" at bounding box center [1131, 92] width 152 height 33
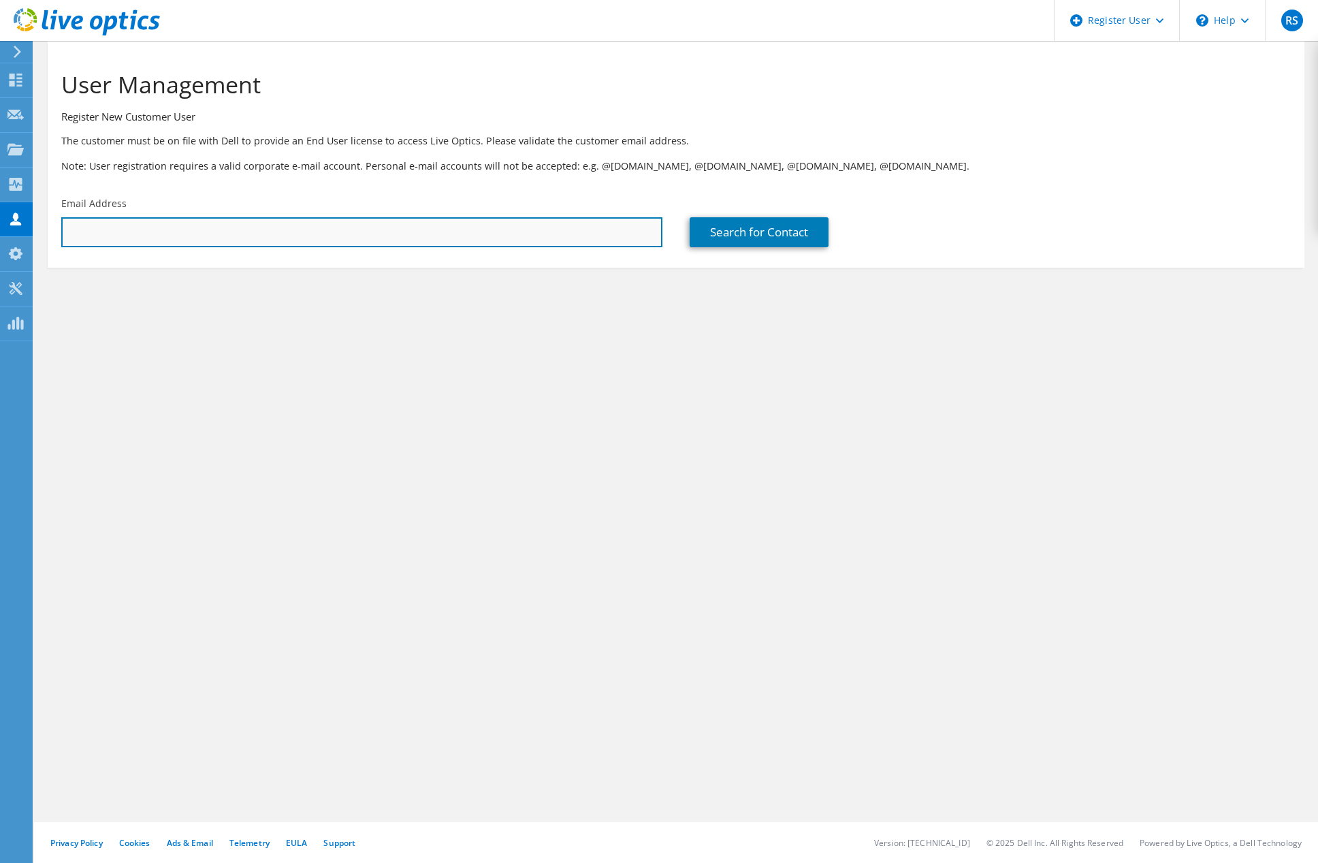
click at [613, 226] on input "text" at bounding box center [361, 232] width 601 height 30
paste input "asher.jaffri@erin.ca"
type input "asher.jaffri@erin.ca"
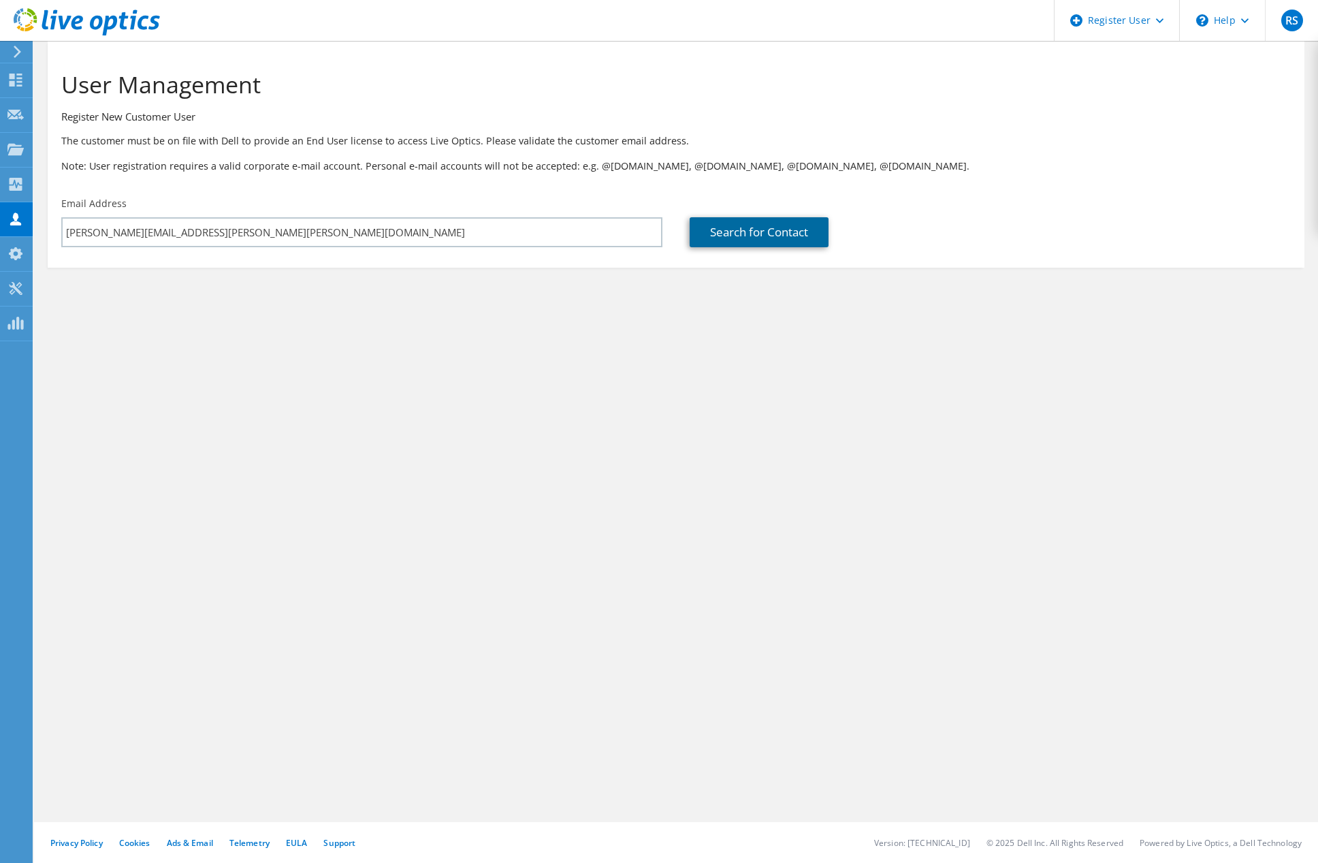
click at [769, 236] on link "Search for Contact" at bounding box center [759, 232] width 139 height 30
type input "Town of Erin"
type input "Asher"
type input "Jaffri"
type input "Canada"
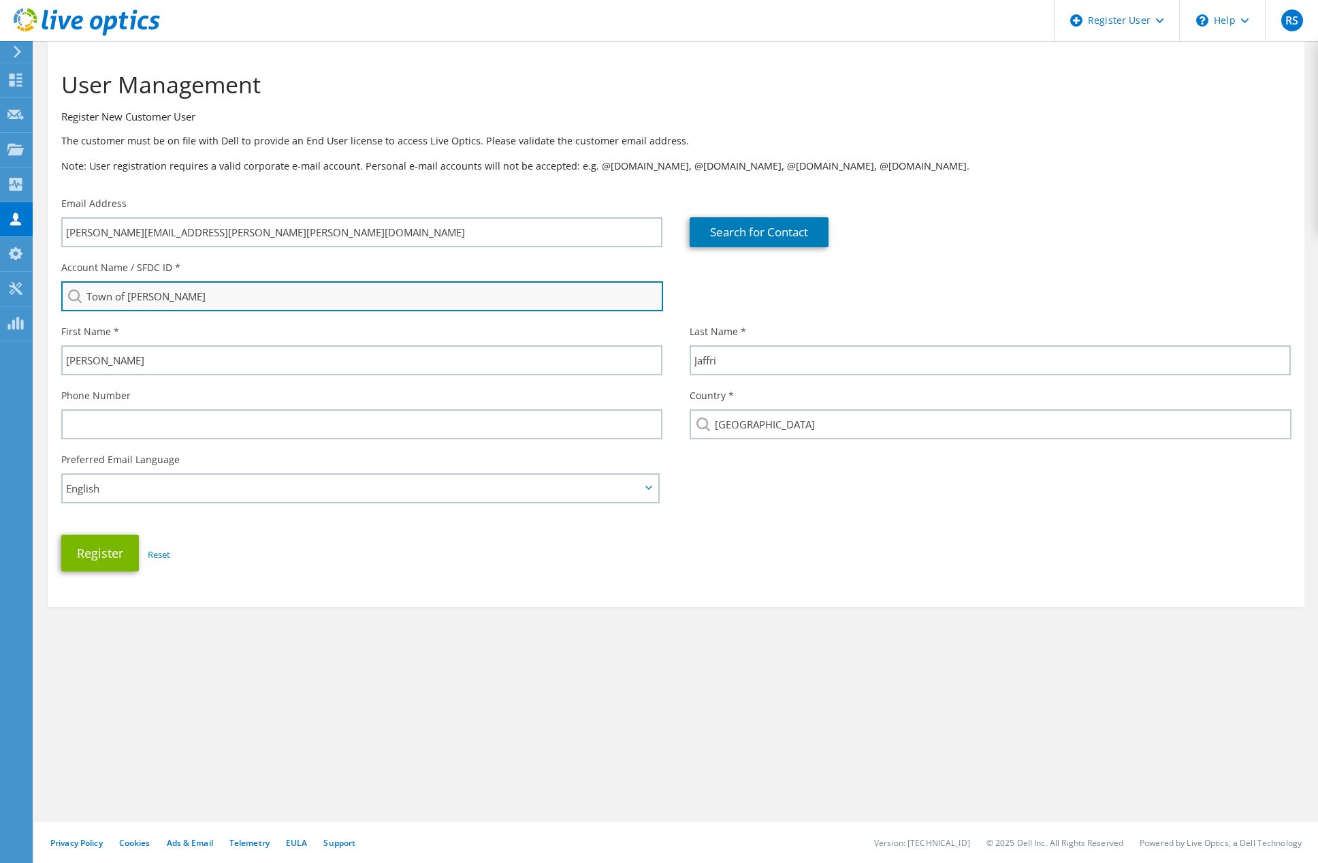
click at [224, 306] on input "Town of Erin" at bounding box center [362, 296] width 602 height 30
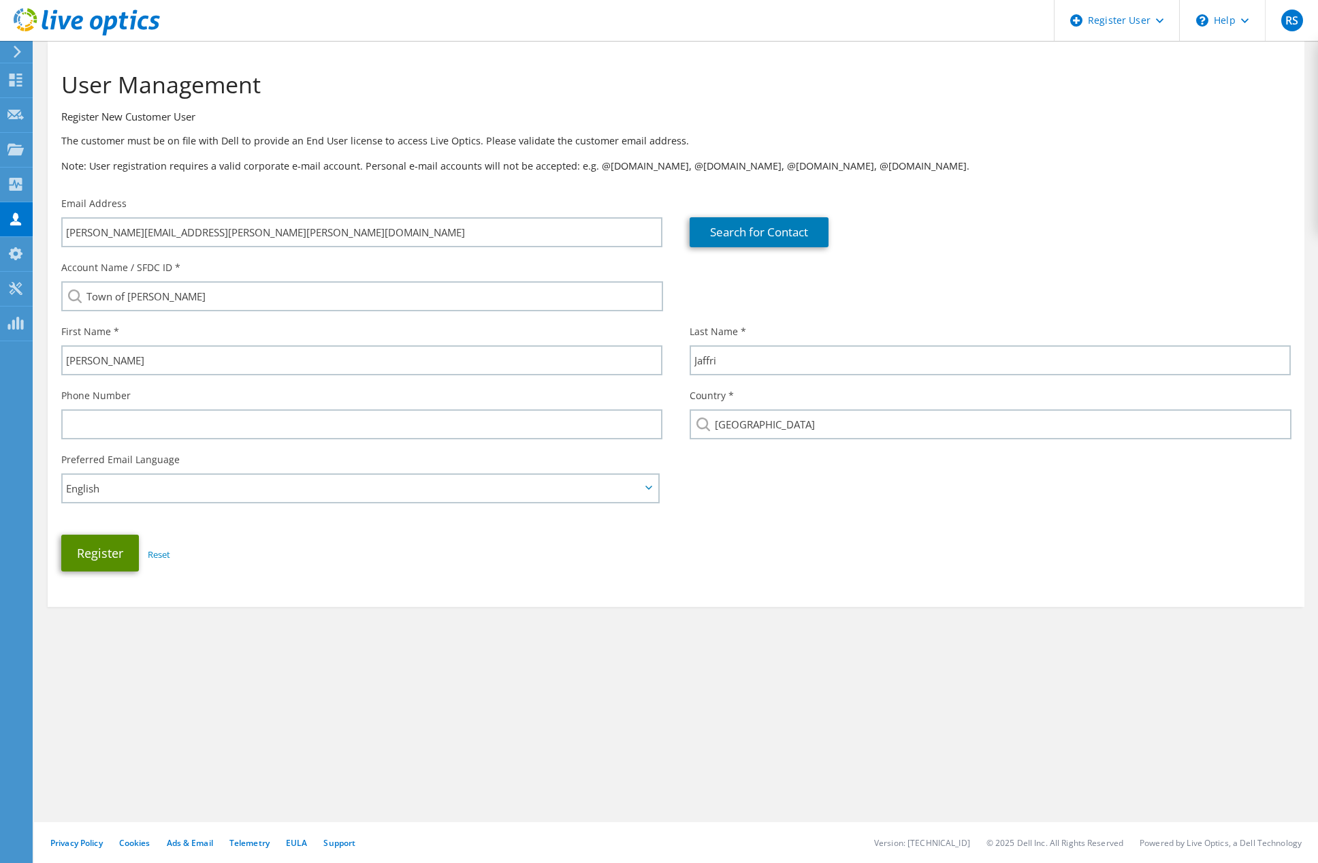
click at [110, 549] on button "Register" at bounding box center [100, 552] width 78 height 37
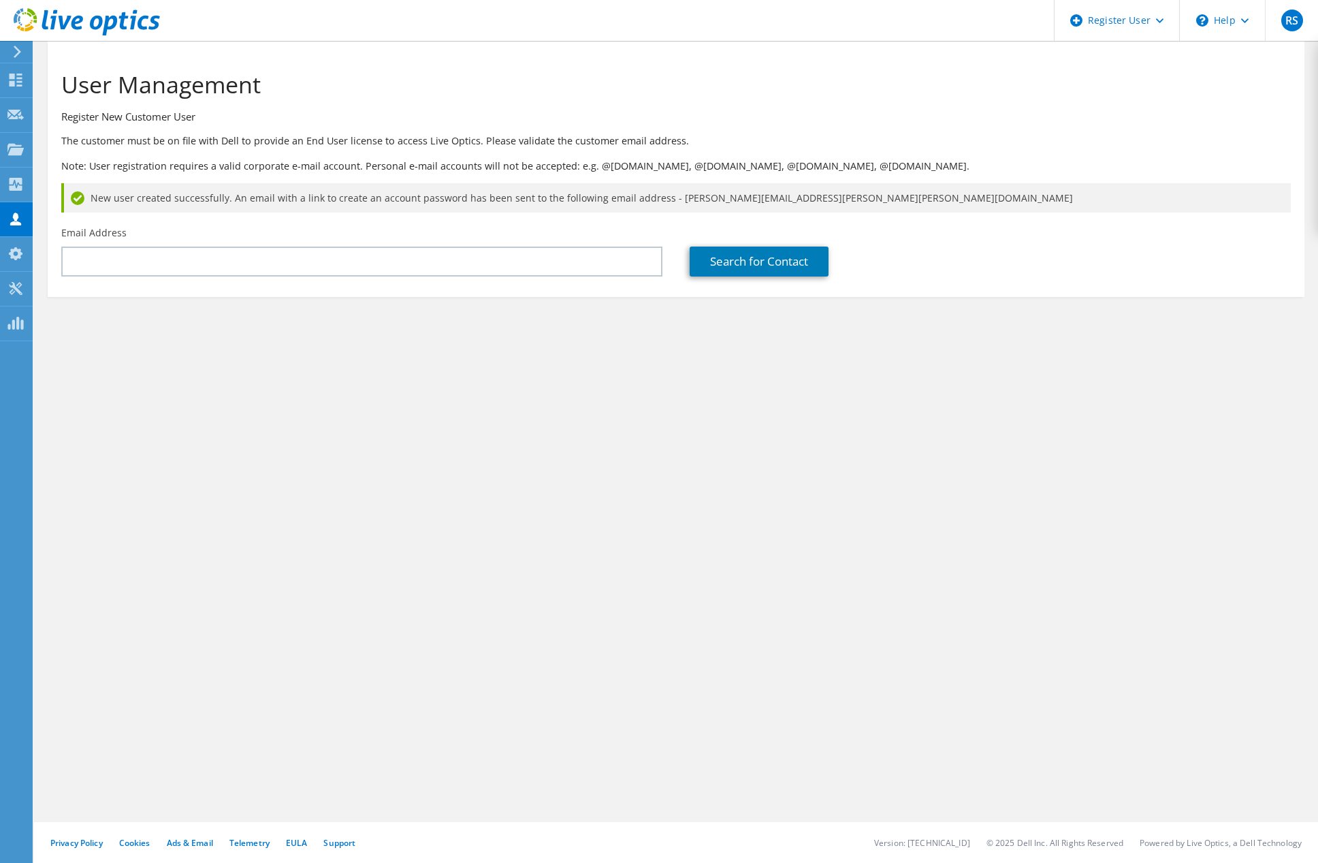
click at [86, 13] on icon at bounding box center [87, 22] width 146 height 28
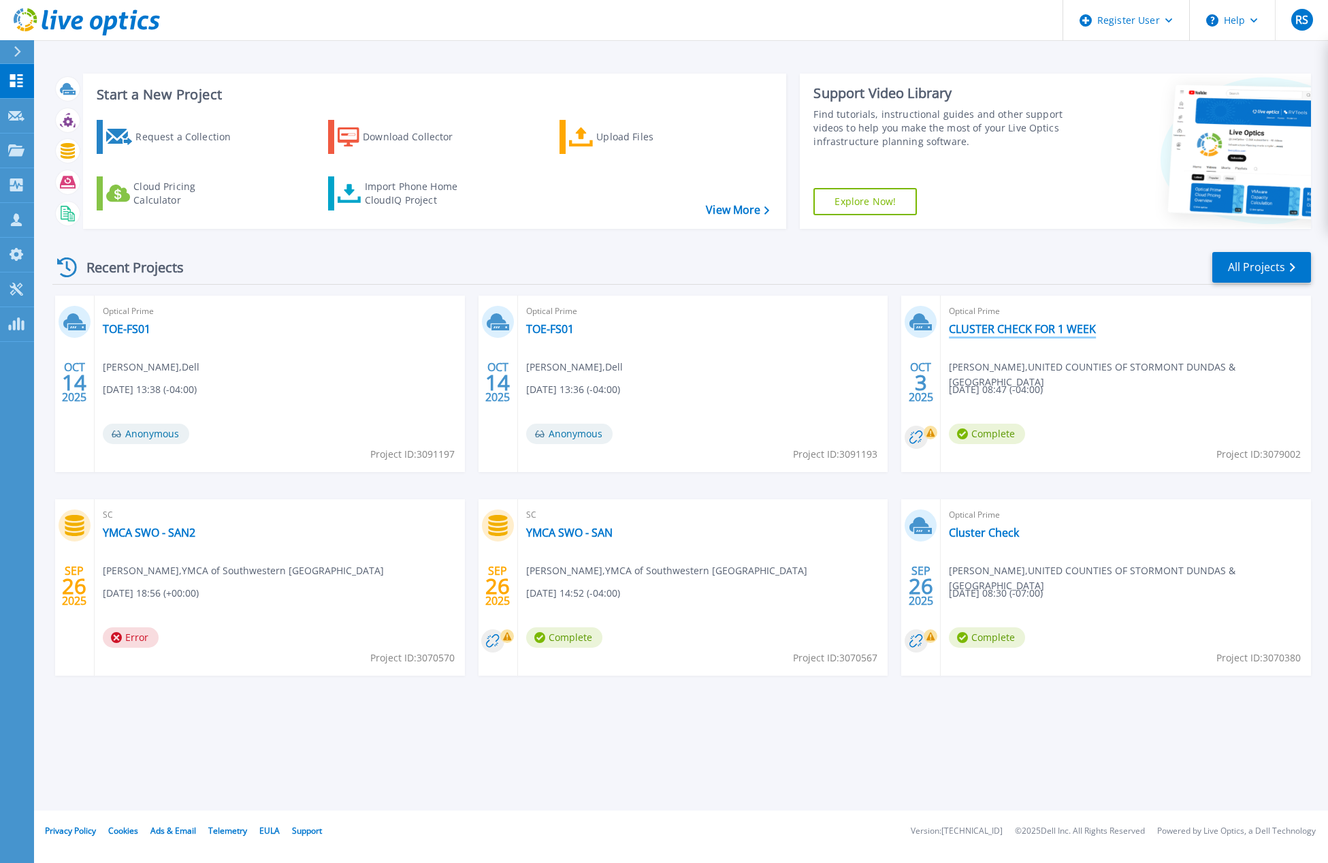
click at [1083, 325] on link "CLUSTER CHECK FOR 1 WEEK" at bounding box center [1022, 329] width 147 height 14
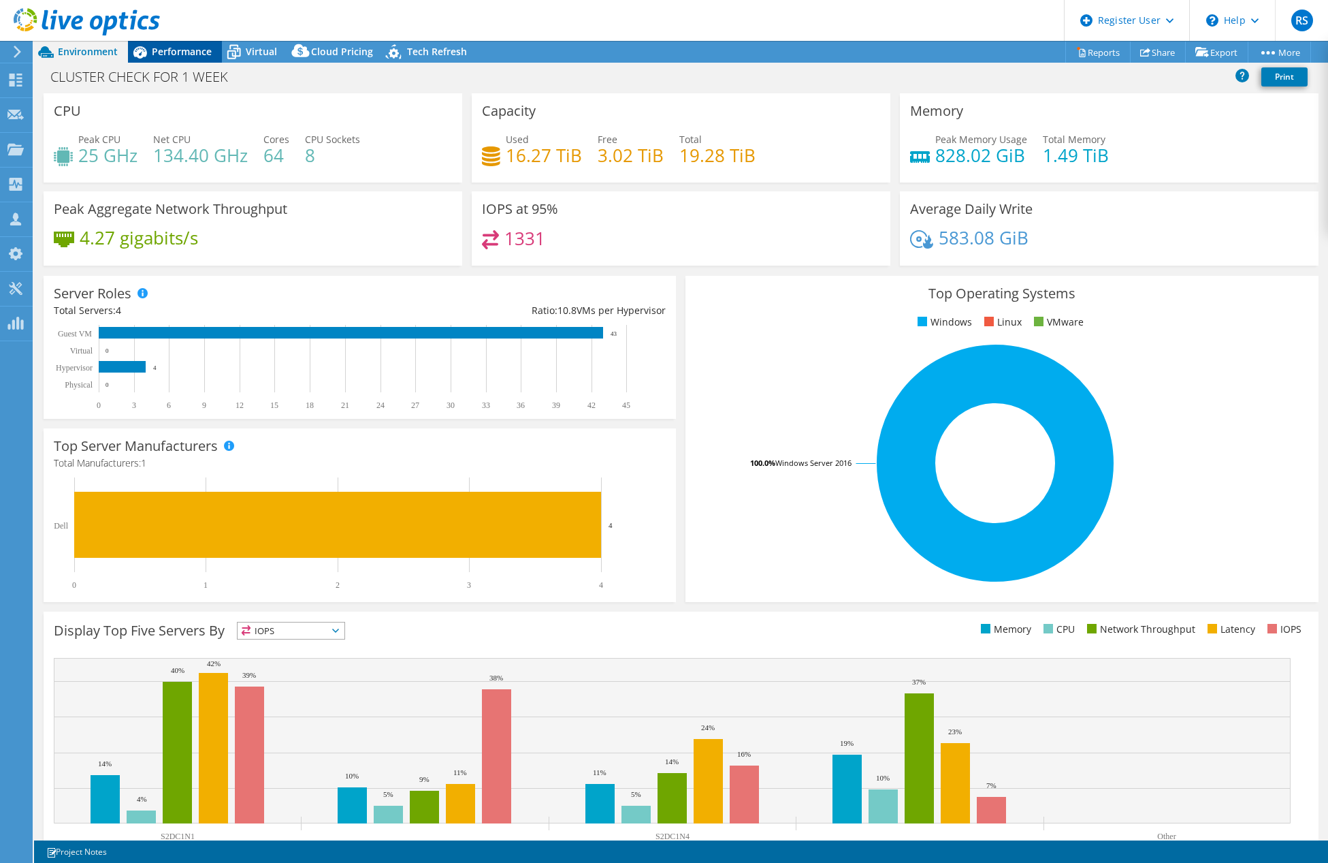
click at [174, 56] on span "Performance" at bounding box center [182, 51] width 60 height 13
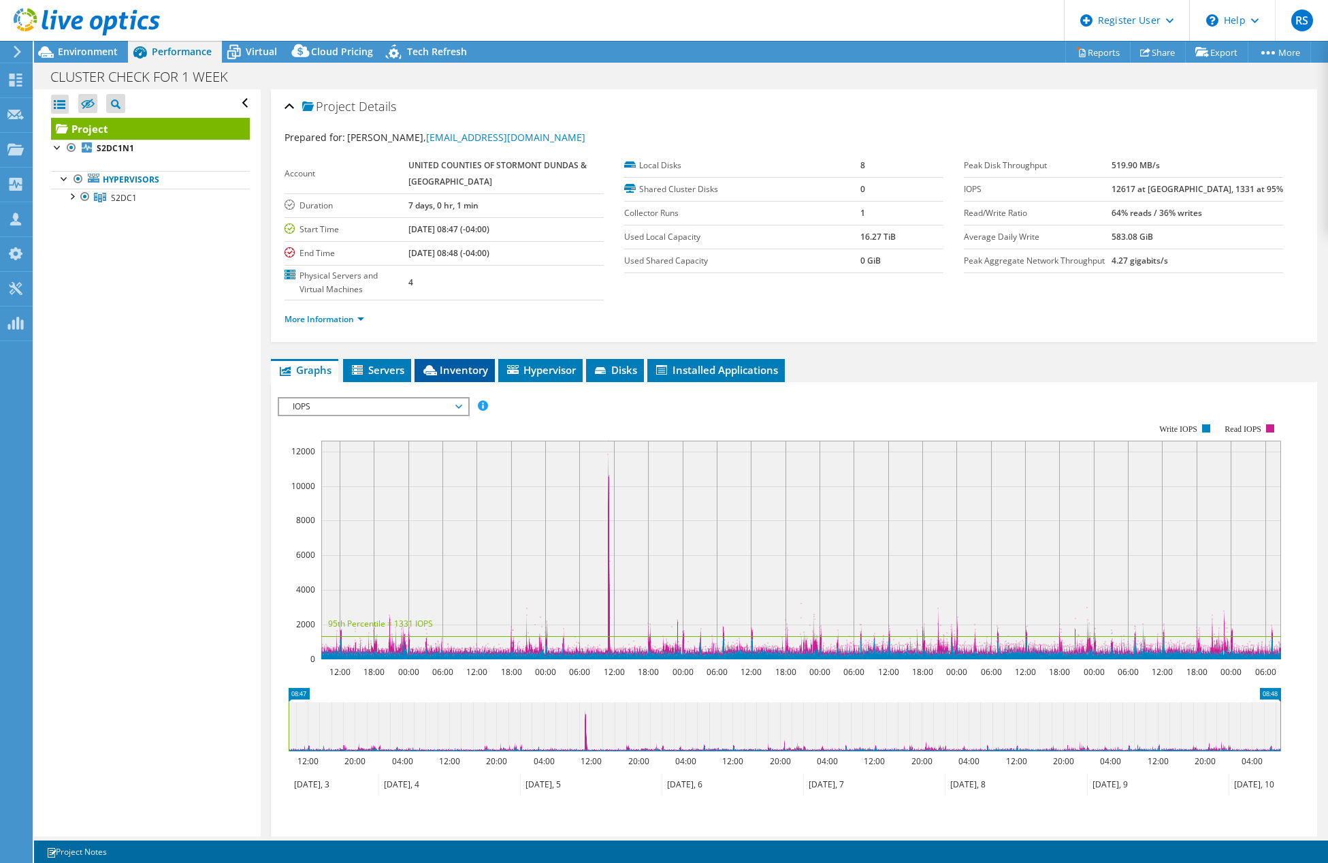
click at [467, 378] on li "Inventory" at bounding box center [455, 370] width 80 height 23
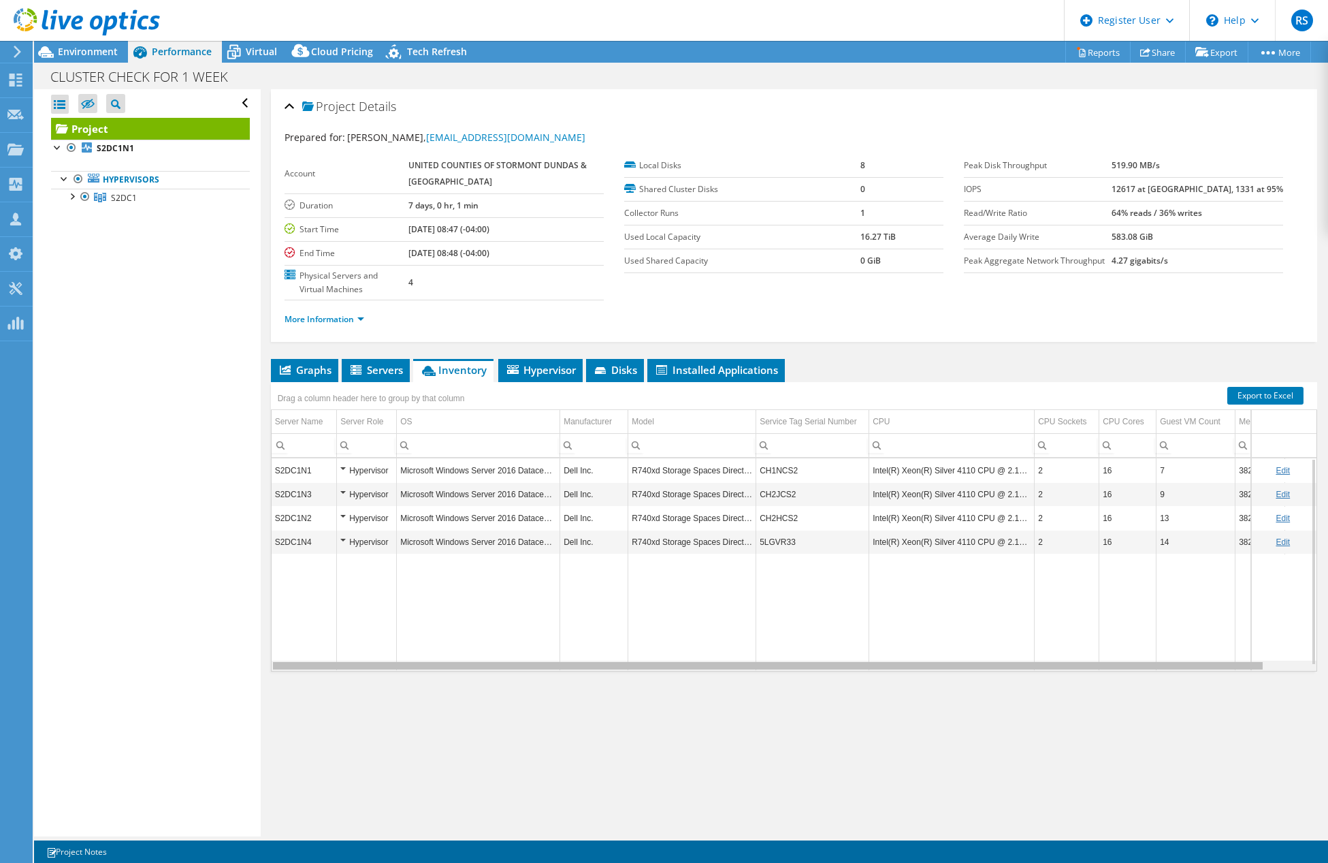
drag, startPoint x: 919, startPoint y: 669, endPoint x: 683, endPoint y: 664, distance: 236.3
click at [683, 664] on body "RS Dell User Rishabh Sharma Rishabh.Sharma6@dell.com Dell My Profile Log Out \n…" at bounding box center [664, 431] width 1328 height 863
select select "USD"
click at [89, 58] on div "Environment" at bounding box center [81, 52] width 94 height 22
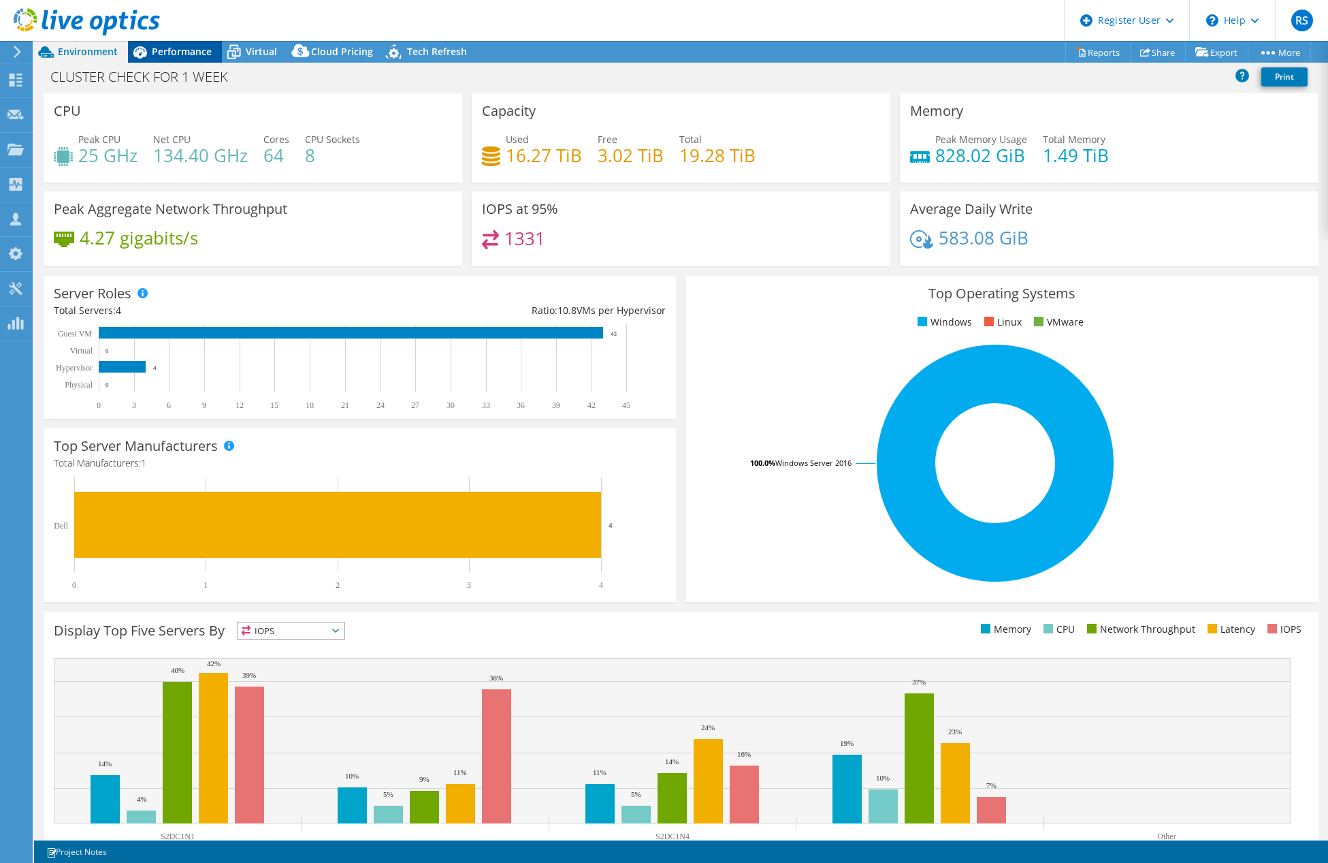
click at [182, 45] on span "Performance" at bounding box center [182, 51] width 60 height 13
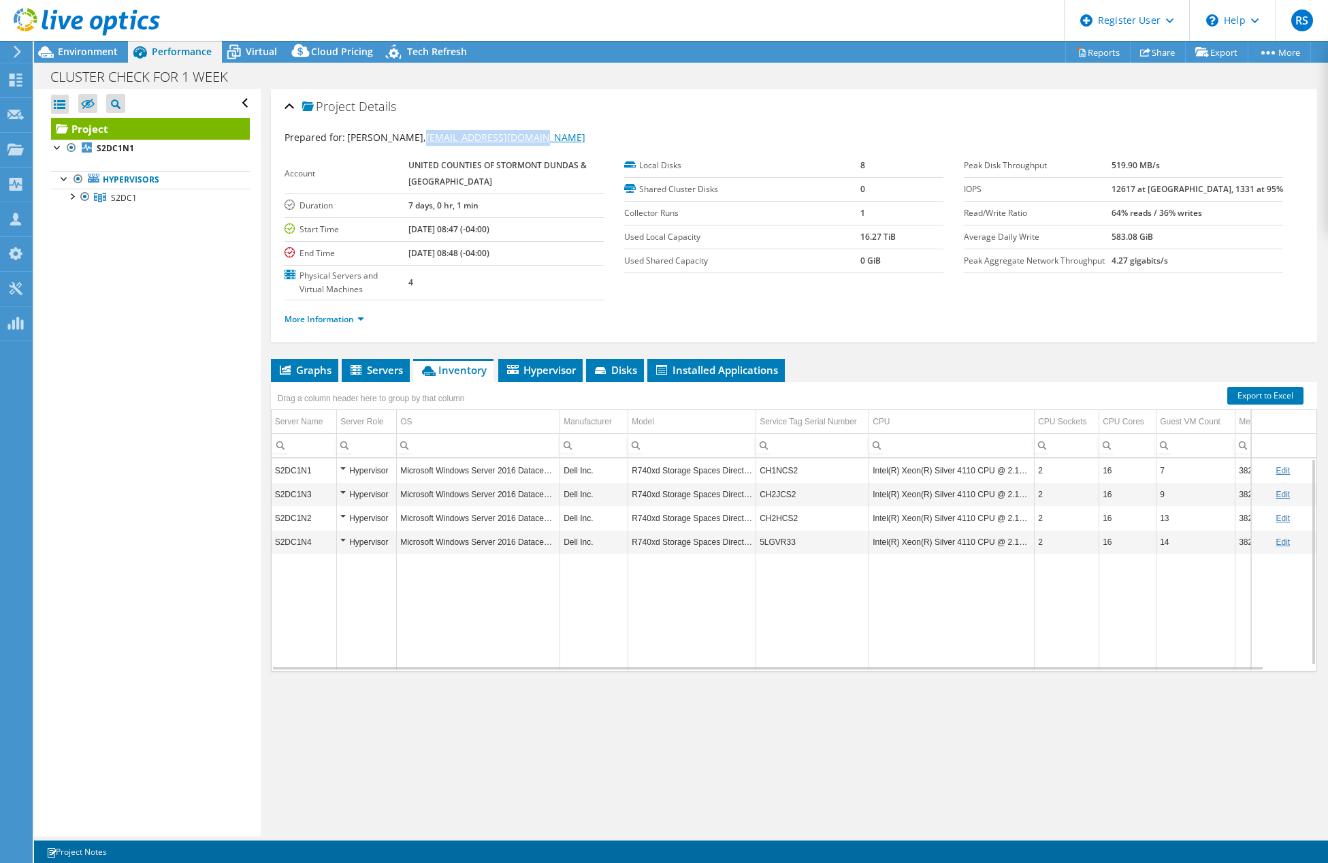
drag, startPoint x: 526, startPoint y: 138, endPoint x: 408, endPoint y: 143, distance: 117.9
click at [408, 143] on div "Prepared for: Serge Martin, smartin@sdgcounties.ca" at bounding box center [794, 138] width 1019 height 16
copy link "smartin@sdgcounties.ca"
drag, startPoint x: 295, startPoint y: 381, endPoint x: 305, endPoint y: 377, distance: 10.1
click at [295, 381] on li "Graphs" at bounding box center [304, 370] width 67 height 23
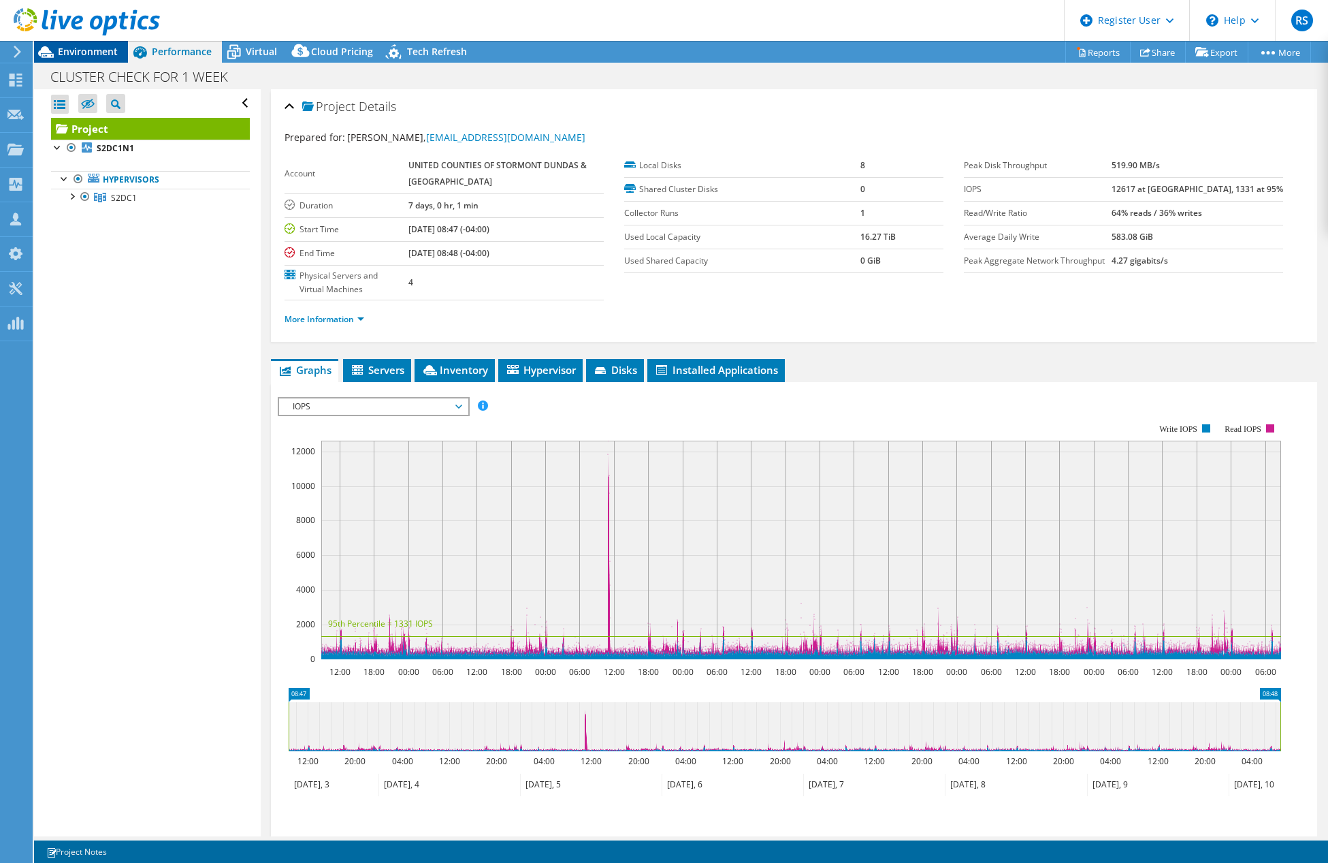
click at [84, 58] on div "Environment" at bounding box center [81, 52] width 94 height 22
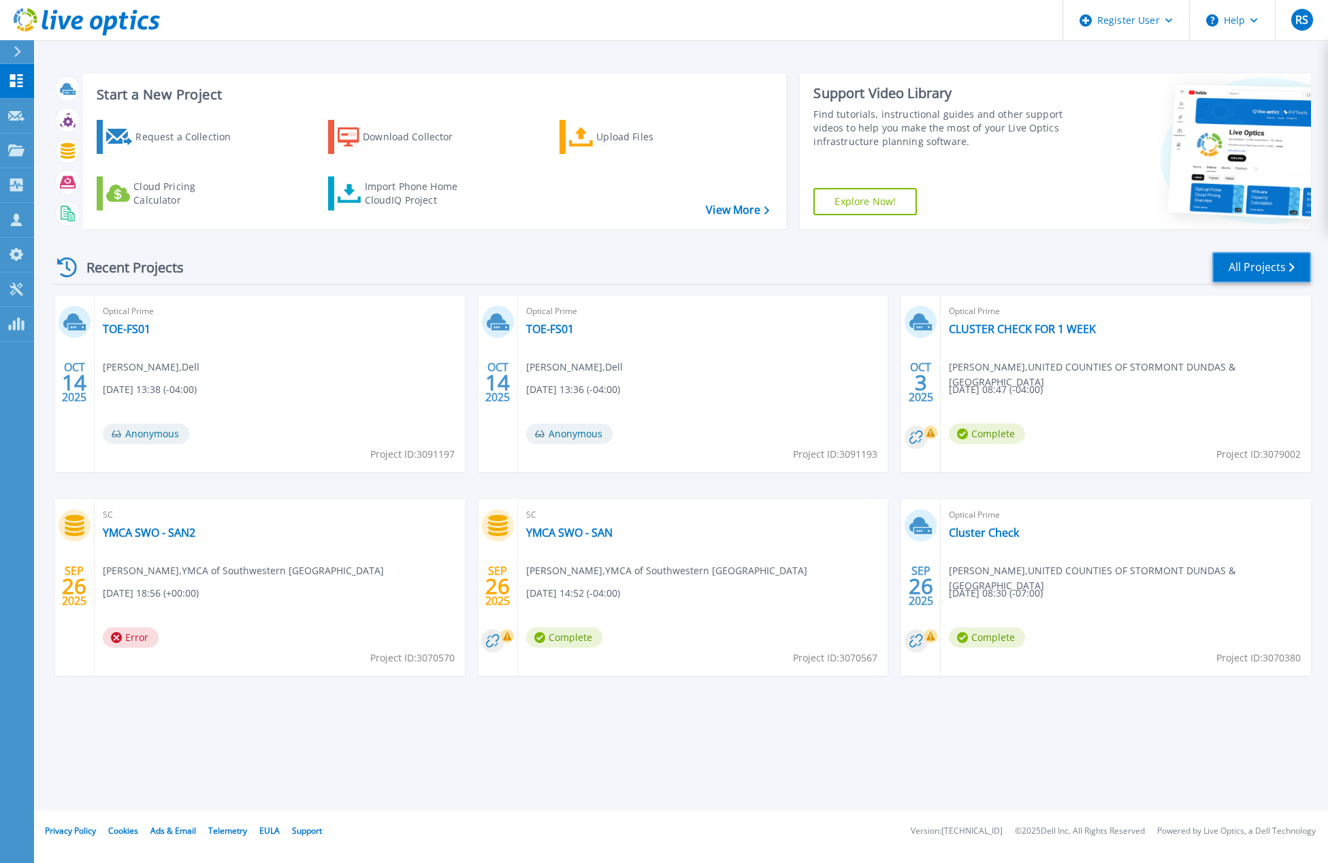
click at [1262, 270] on link "All Projects" at bounding box center [1261, 267] width 99 height 31
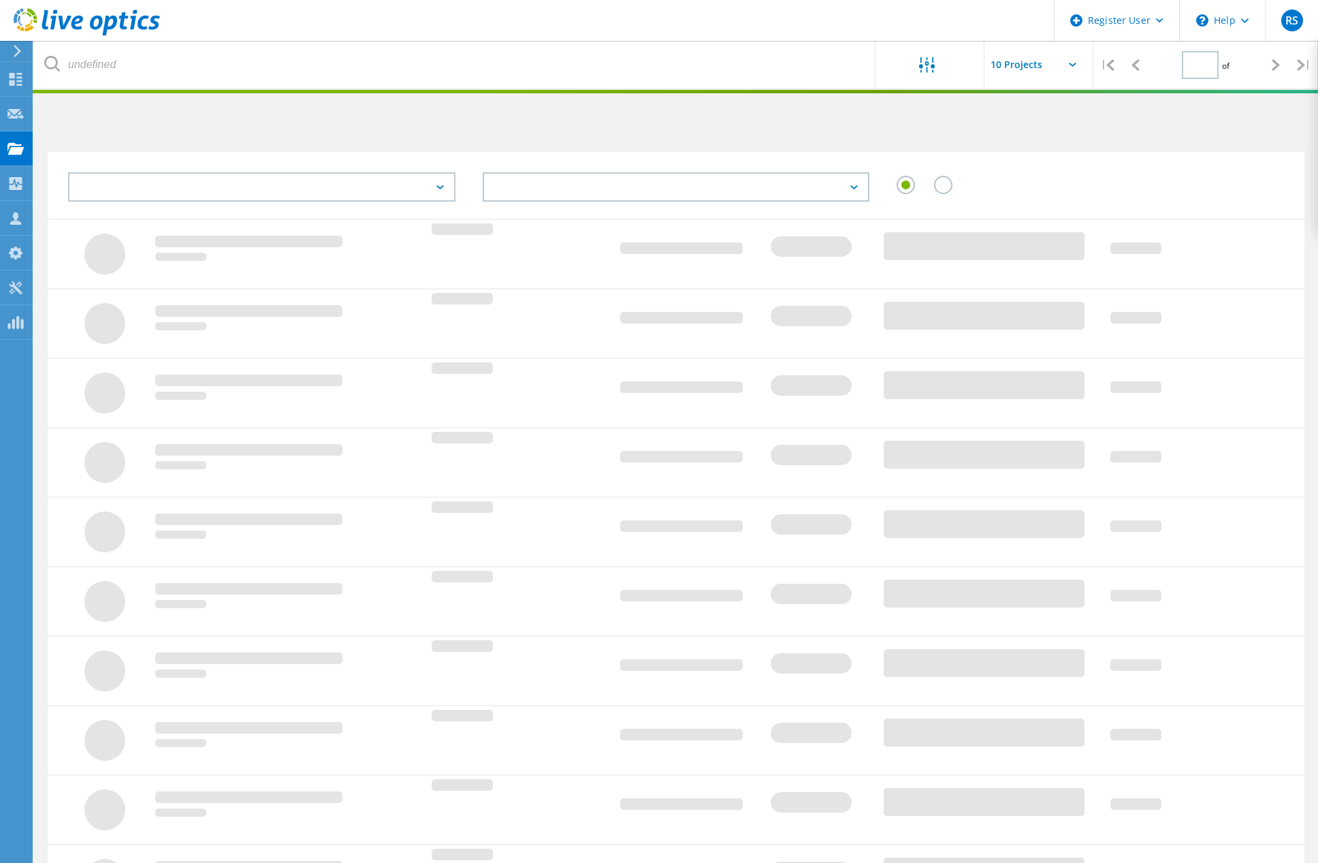
type input "1"
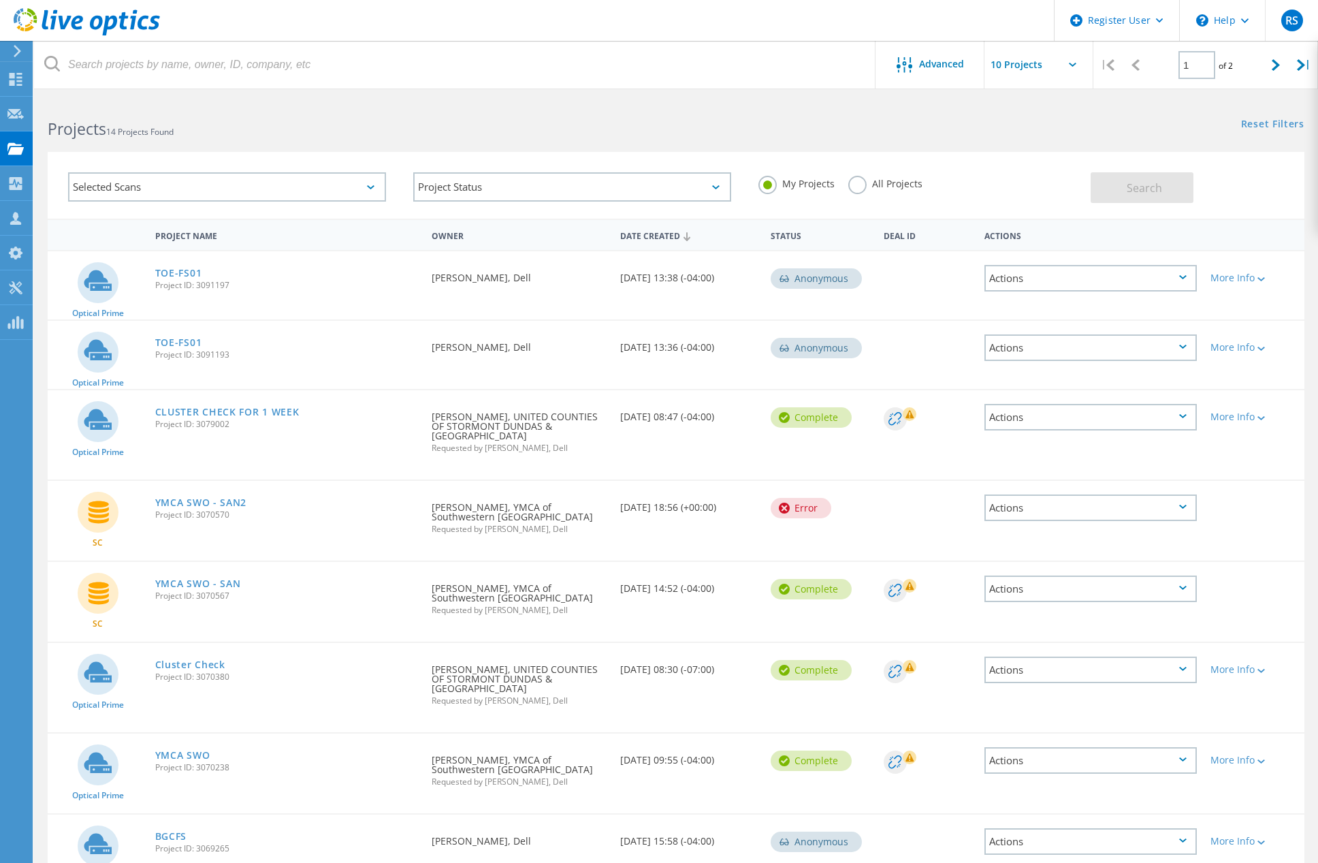
click at [865, 184] on label "All Projects" at bounding box center [885, 182] width 74 height 13
click at [0, 0] on input "All Projects" at bounding box center [0, 0] width 0 height 0
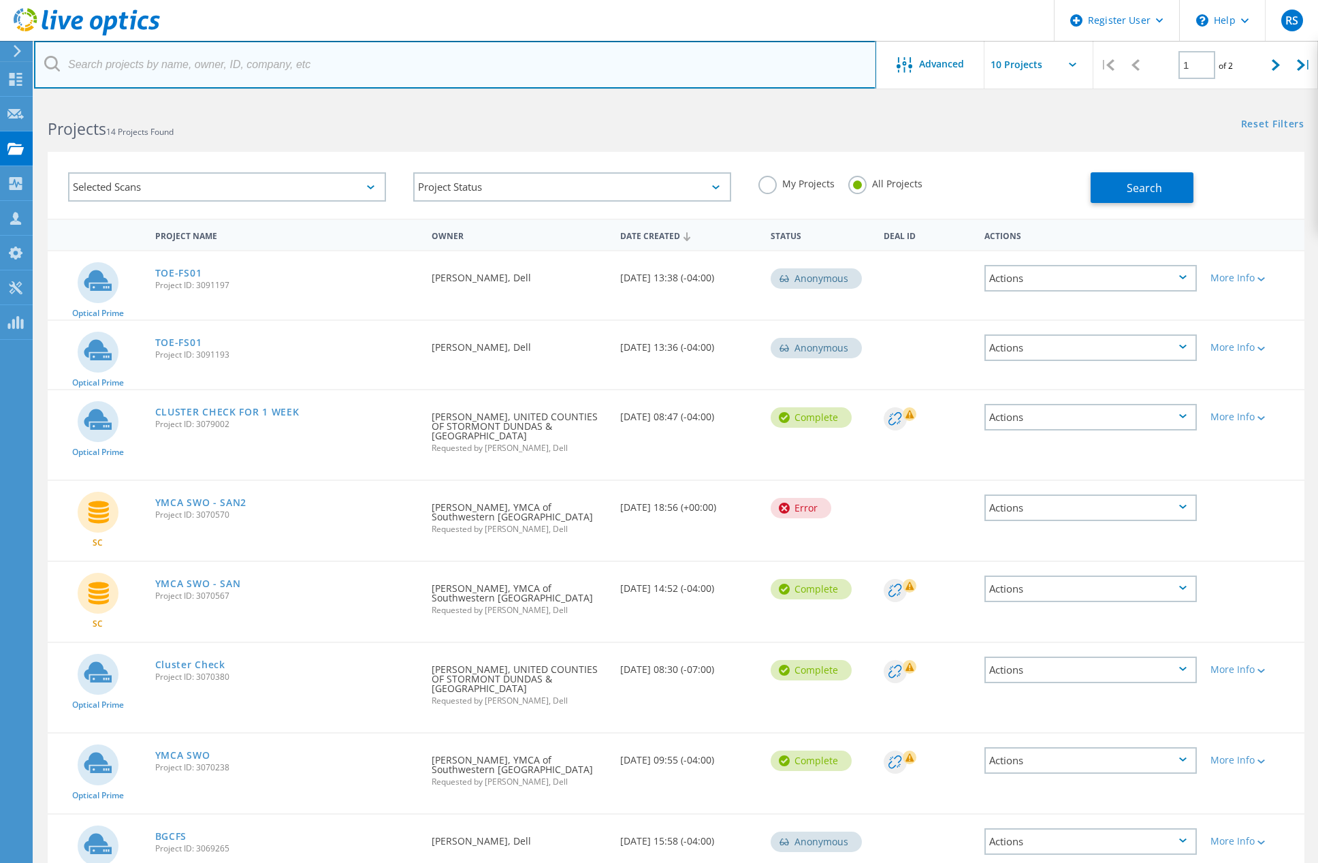
click at [220, 65] on input "text" at bounding box center [455, 65] width 842 height 48
type input "ganaraska"
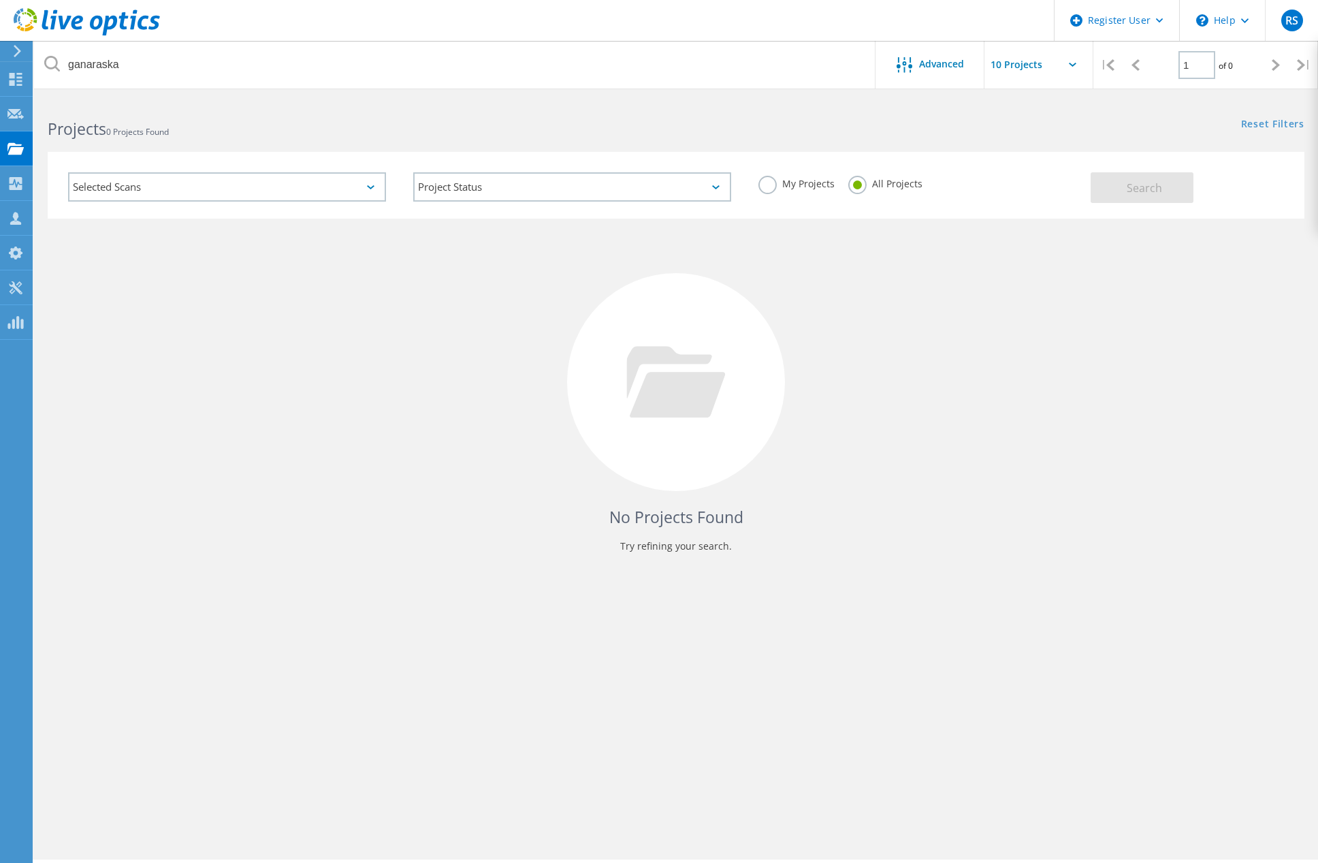
click at [372, 184] on div "Selected Scans" at bounding box center [227, 186] width 318 height 29
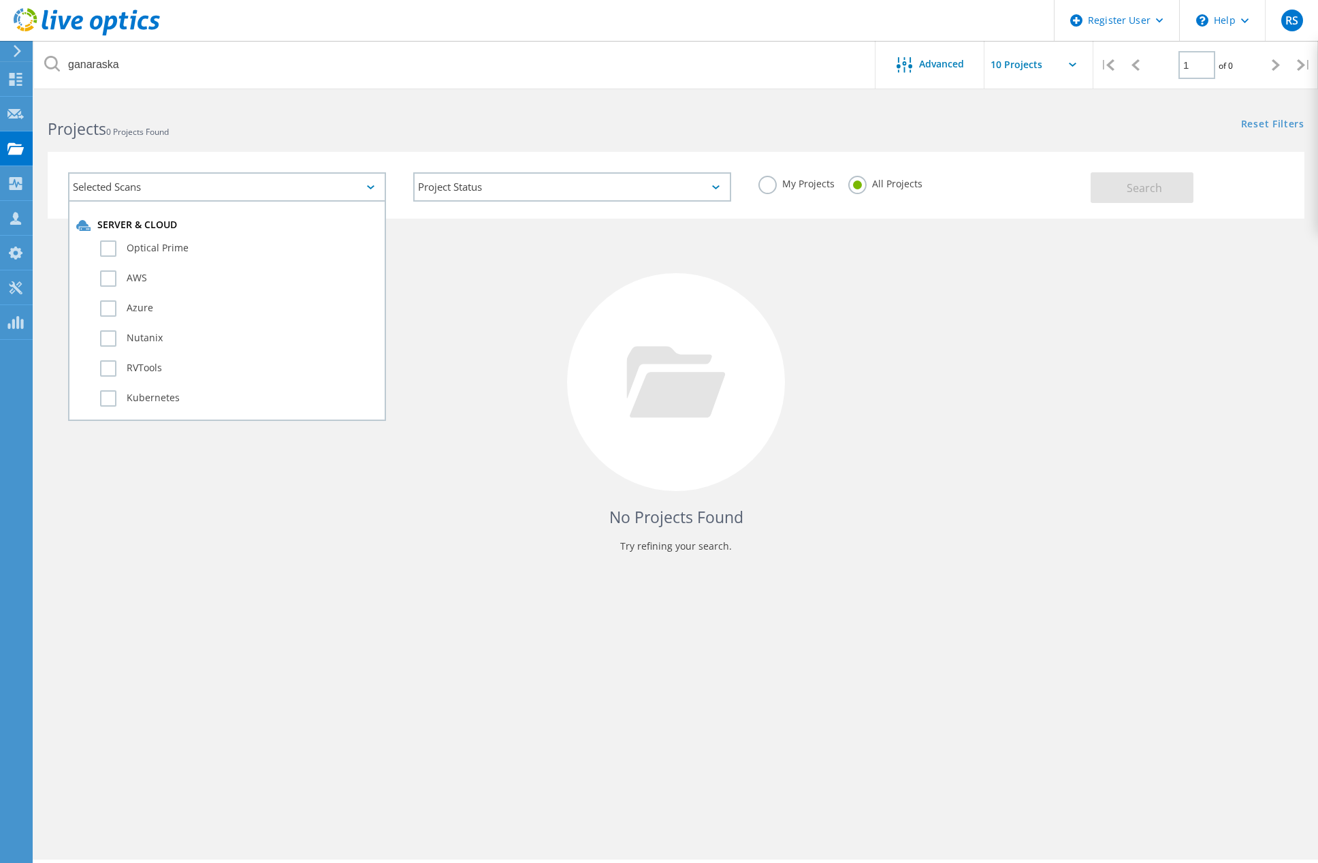
click at [1013, 319] on div "No Projects Found Try refining your search." at bounding box center [676, 395] width 1257 height 352
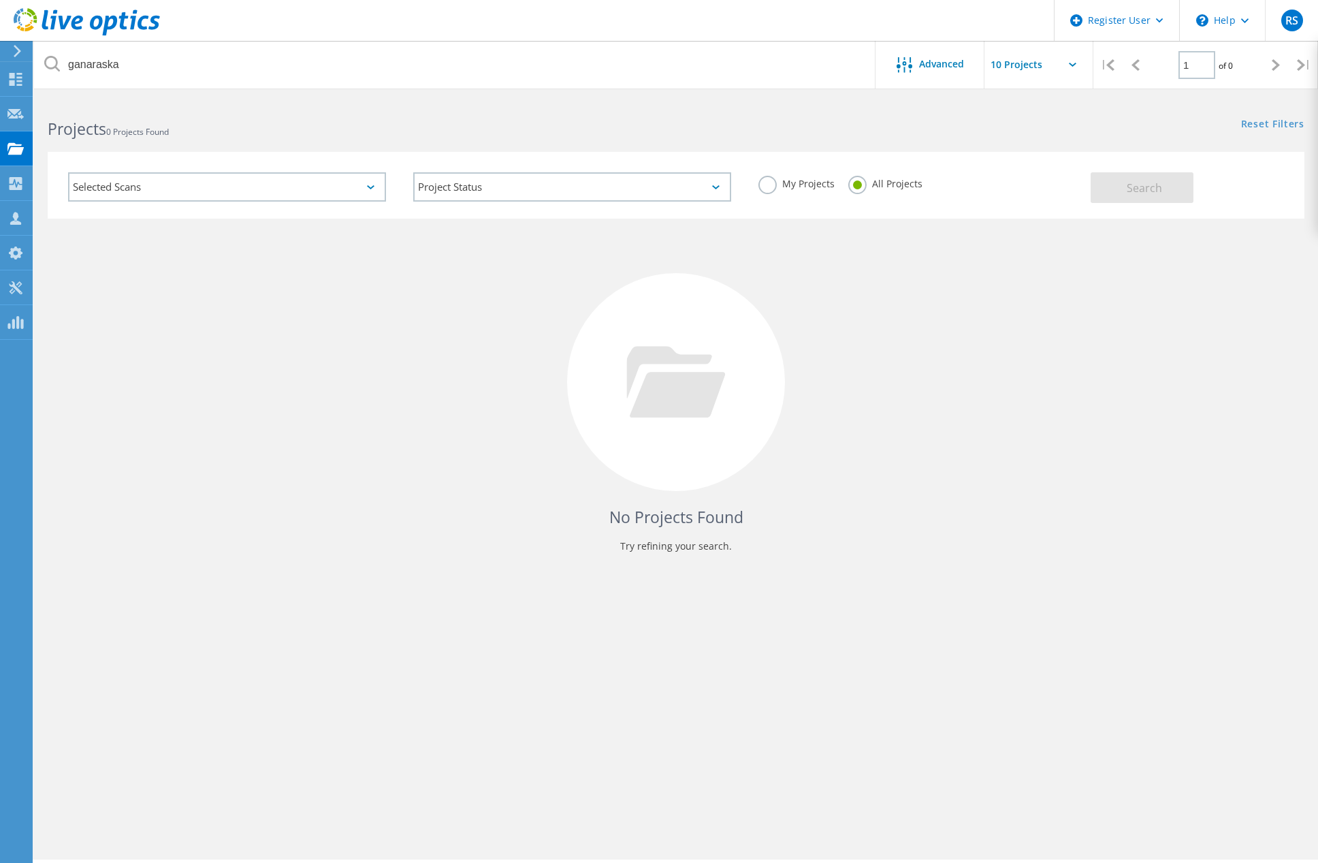
click at [120, 10] on icon at bounding box center [87, 22] width 146 height 28
